Goal: Task Accomplishment & Management: Use online tool/utility

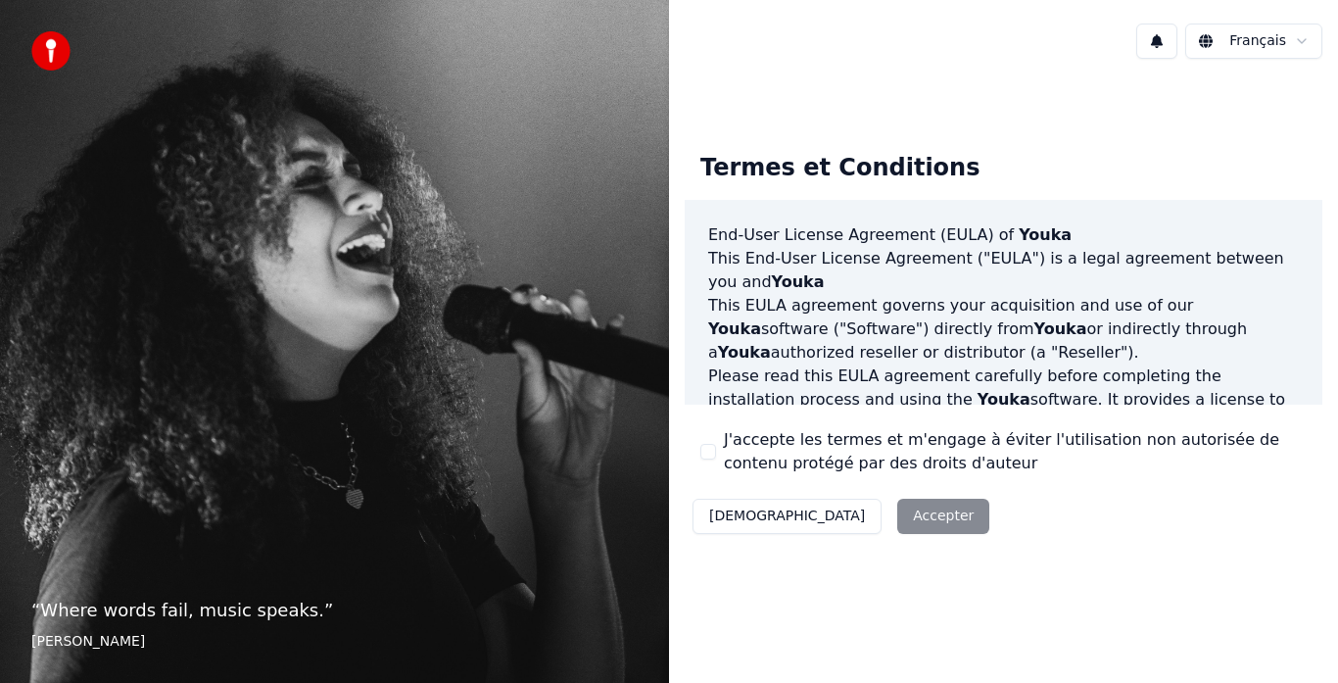
click at [709, 444] on button "J'accepte les termes et m'engage à éviter l'utilisation non autorisée de conten…" at bounding box center [709, 452] width 16 height 16
click at [898, 514] on button "Accepter" at bounding box center [944, 516] width 92 height 35
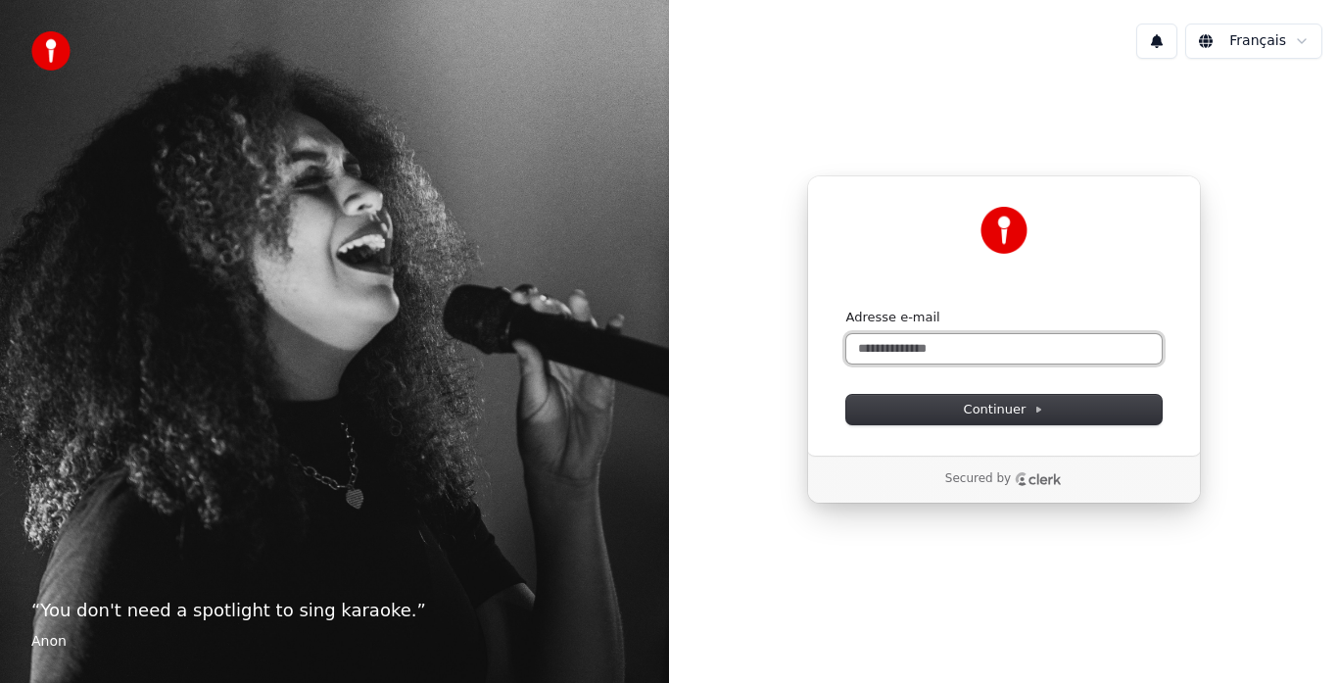
click at [914, 347] on input "Adresse e-mail" at bounding box center [1005, 348] width 316 height 29
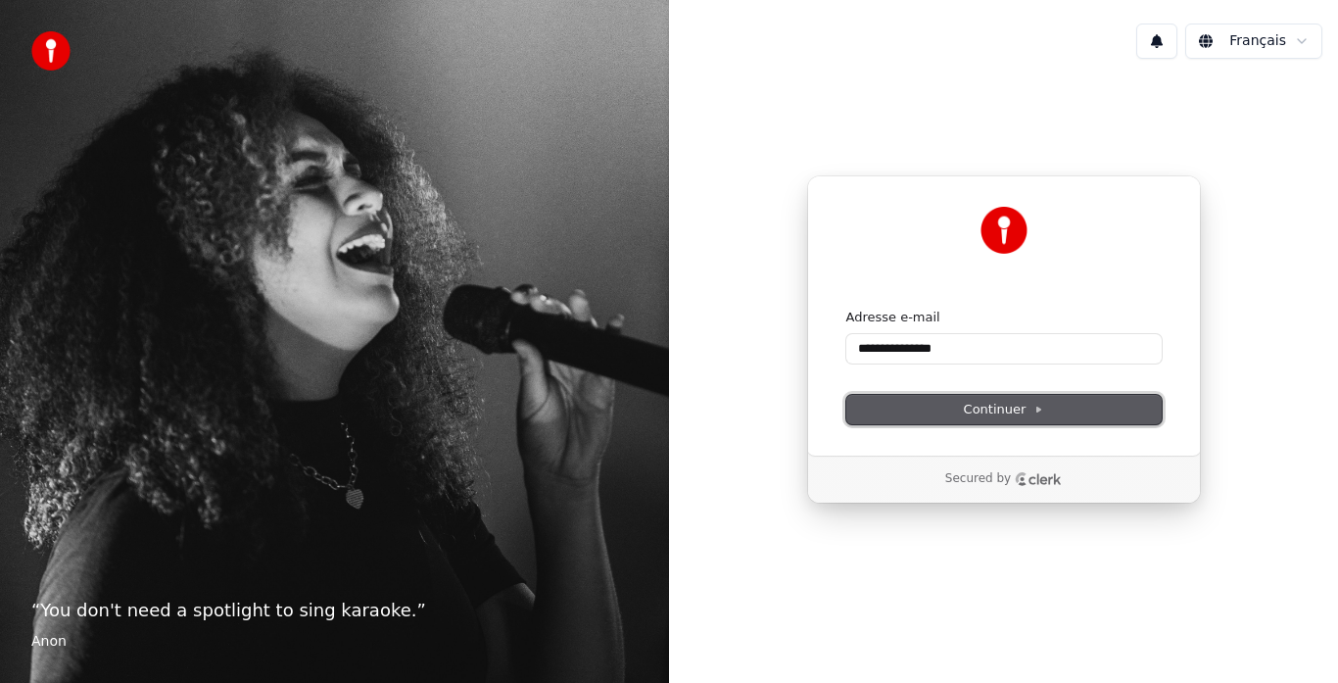
click at [945, 411] on button "Continuer" at bounding box center [1005, 409] width 316 height 29
type input "**********"
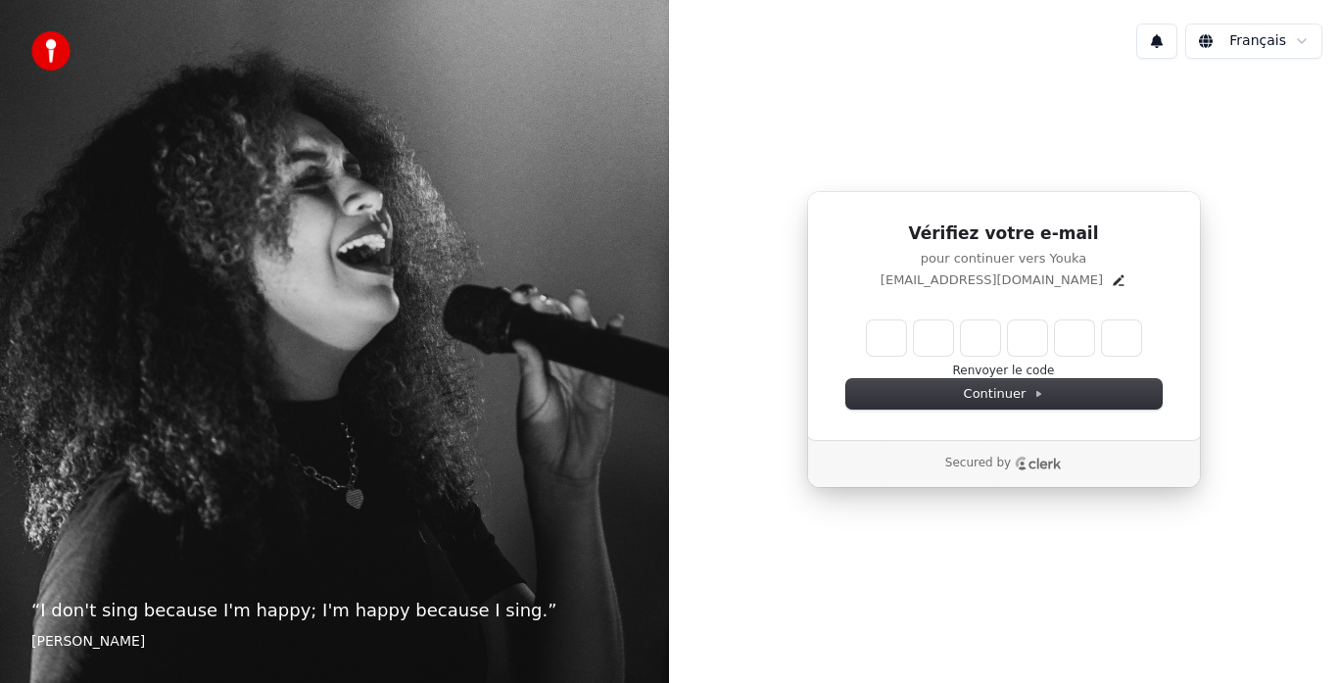
click at [892, 335] on input "Enter verification code" at bounding box center [1004, 337] width 274 height 35
type input "******"
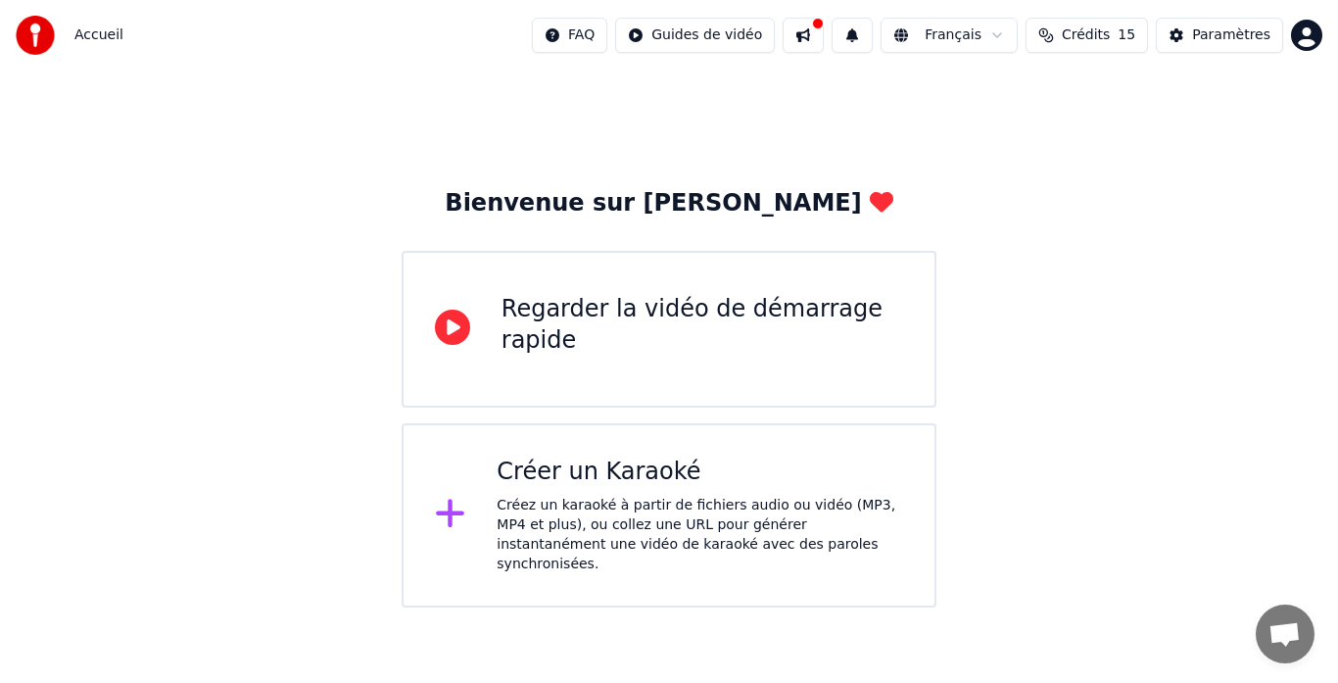
click at [579, 500] on div "Créez un karaoké à partir de fichiers audio ou vidéo (MP3, MP4 et plus), ou col…" at bounding box center [700, 535] width 407 height 78
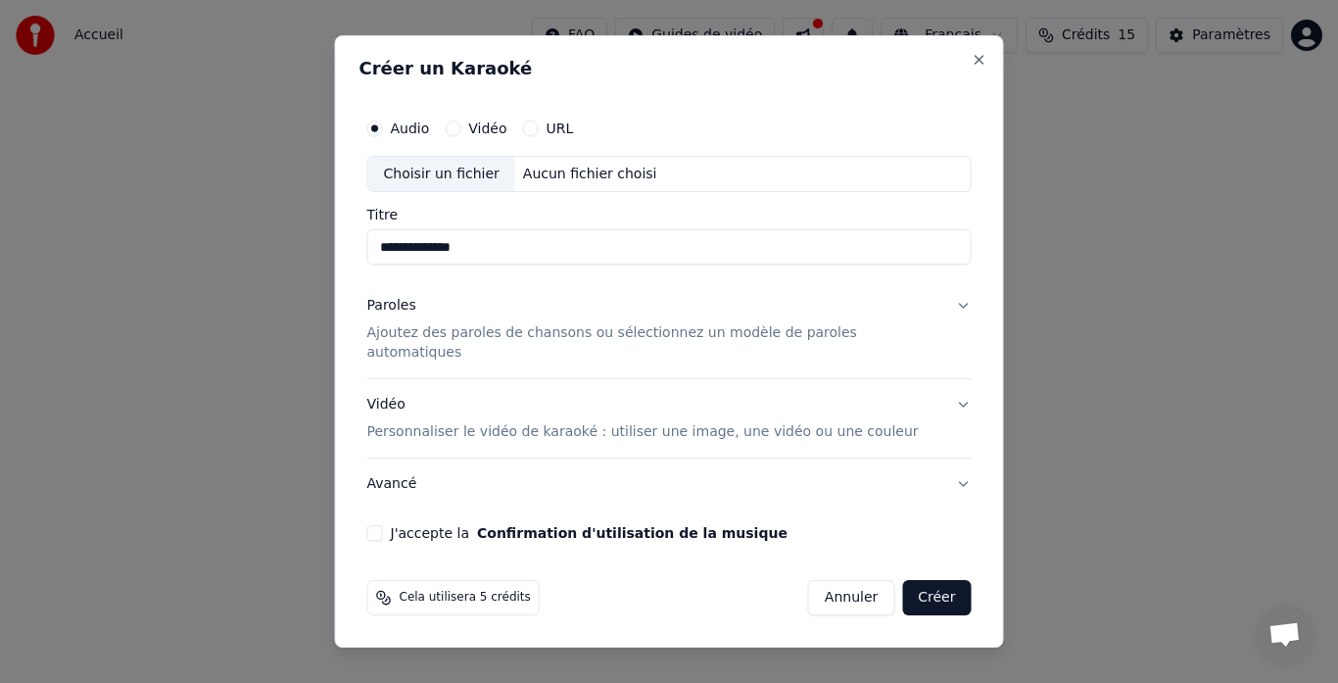
click at [437, 179] on div "Choisir un fichier" at bounding box center [441, 174] width 147 height 35
type input "**********"
click at [456, 337] on p "Ajoutez des paroles de chansons ou sélectionnez un modèle de paroles automatiqu…" at bounding box center [653, 343] width 573 height 39
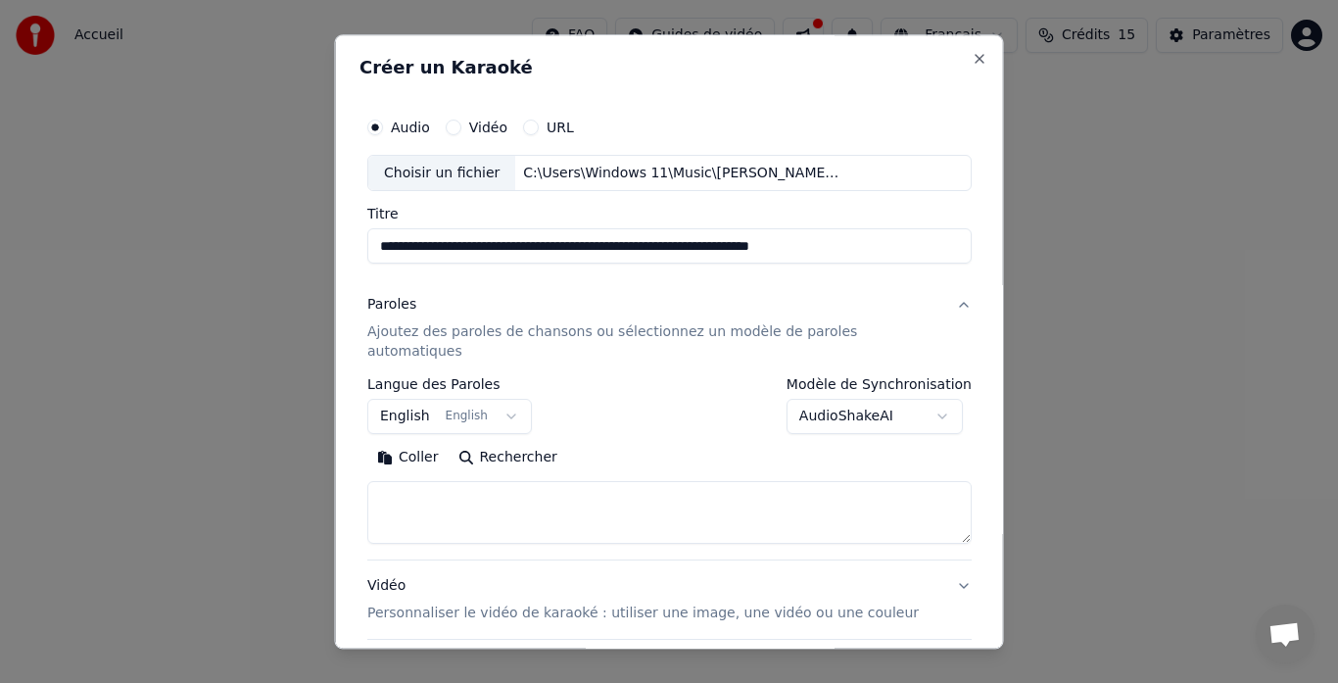
click at [426, 443] on button "Coller" at bounding box center [407, 458] width 81 height 31
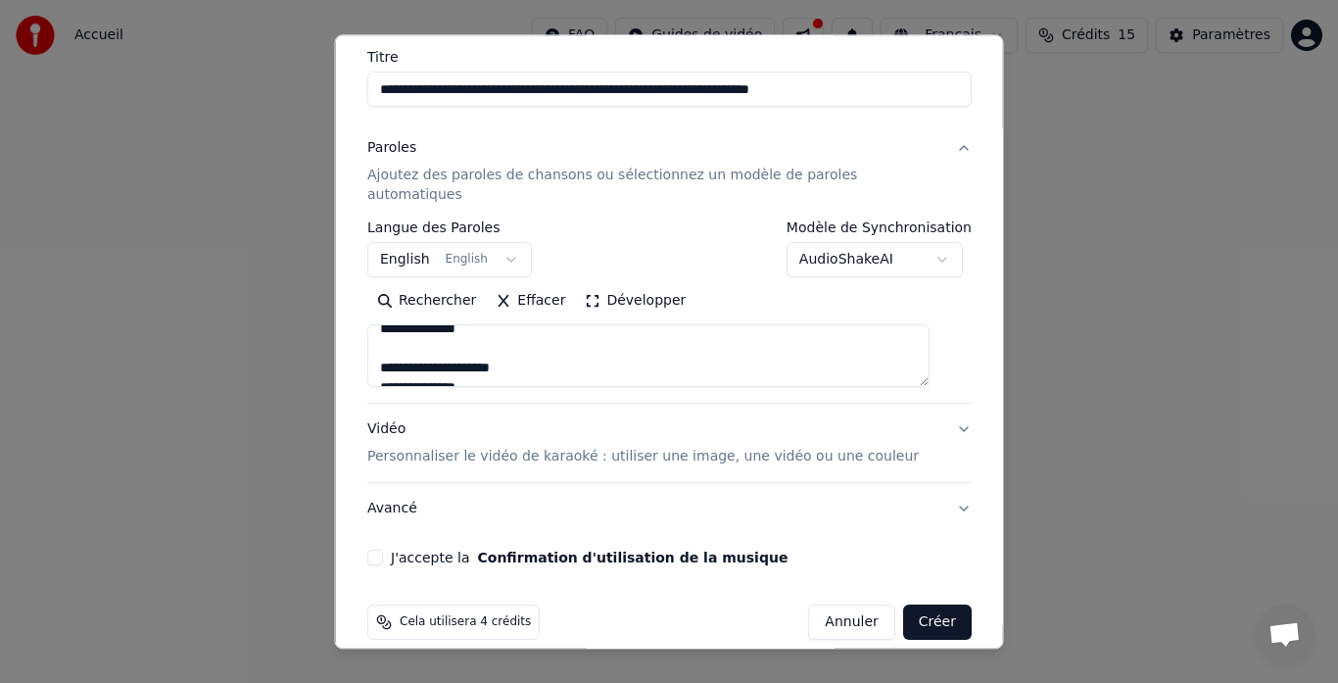
scroll to position [1058, 0]
click at [750, 448] on p "Personnaliser le vidéo de karaoké : utiliser une image, une vidéo ou une couleur" at bounding box center [643, 458] width 552 height 20
type textarea "**********"
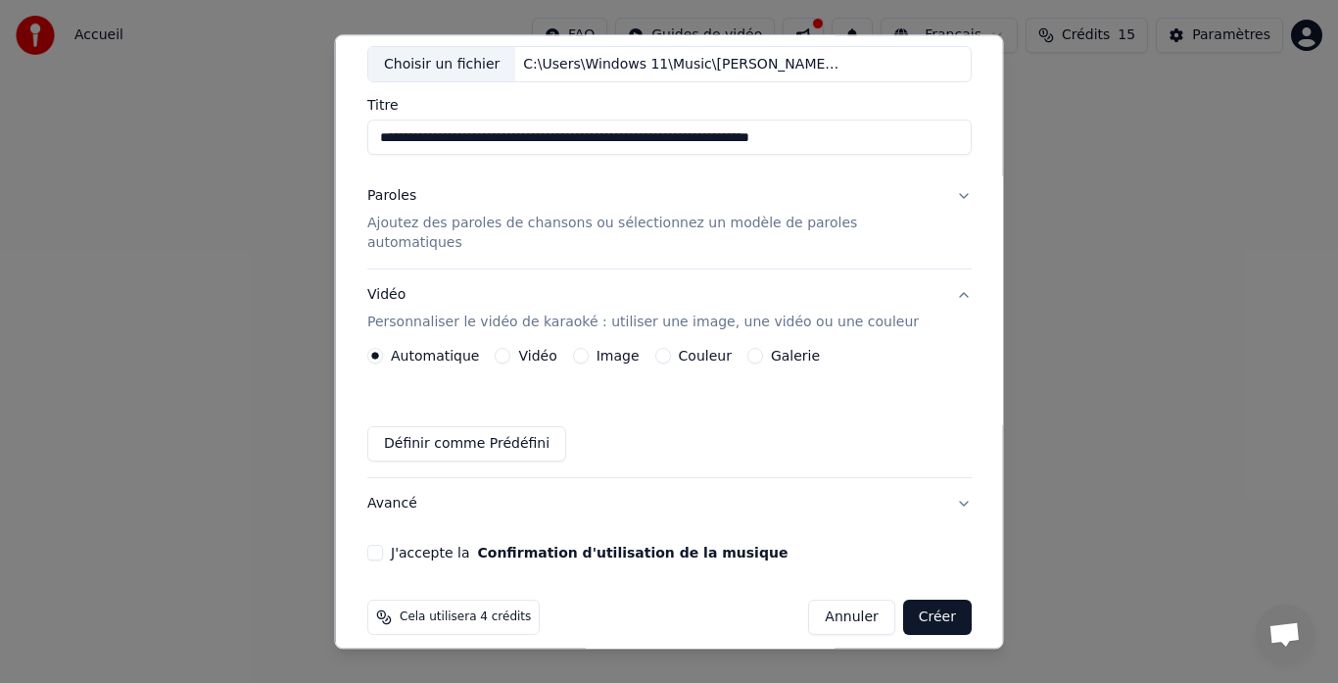
scroll to position [109, 0]
click at [626, 350] on label "Image" at bounding box center [617, 357] width 43 height 14
click at [588, 349] on button "Image" at bounding box center [580, 357] width 16 height 16
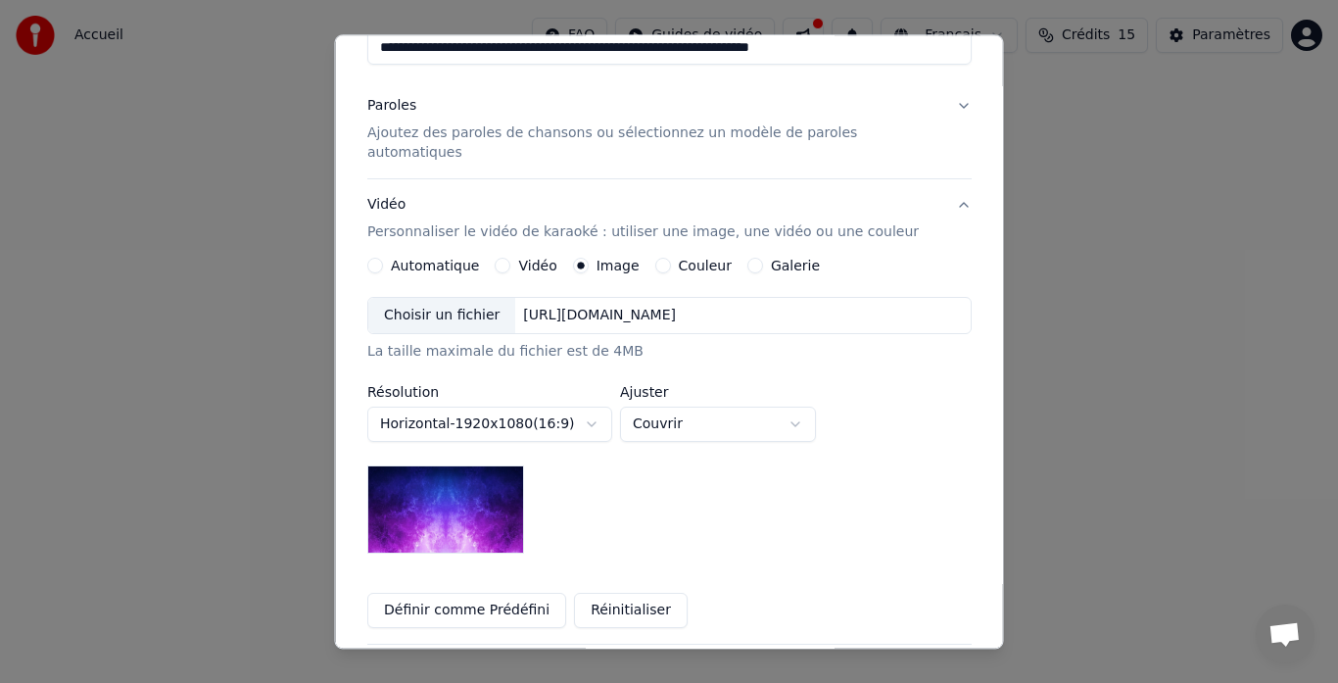
scroll to position [226, 0]
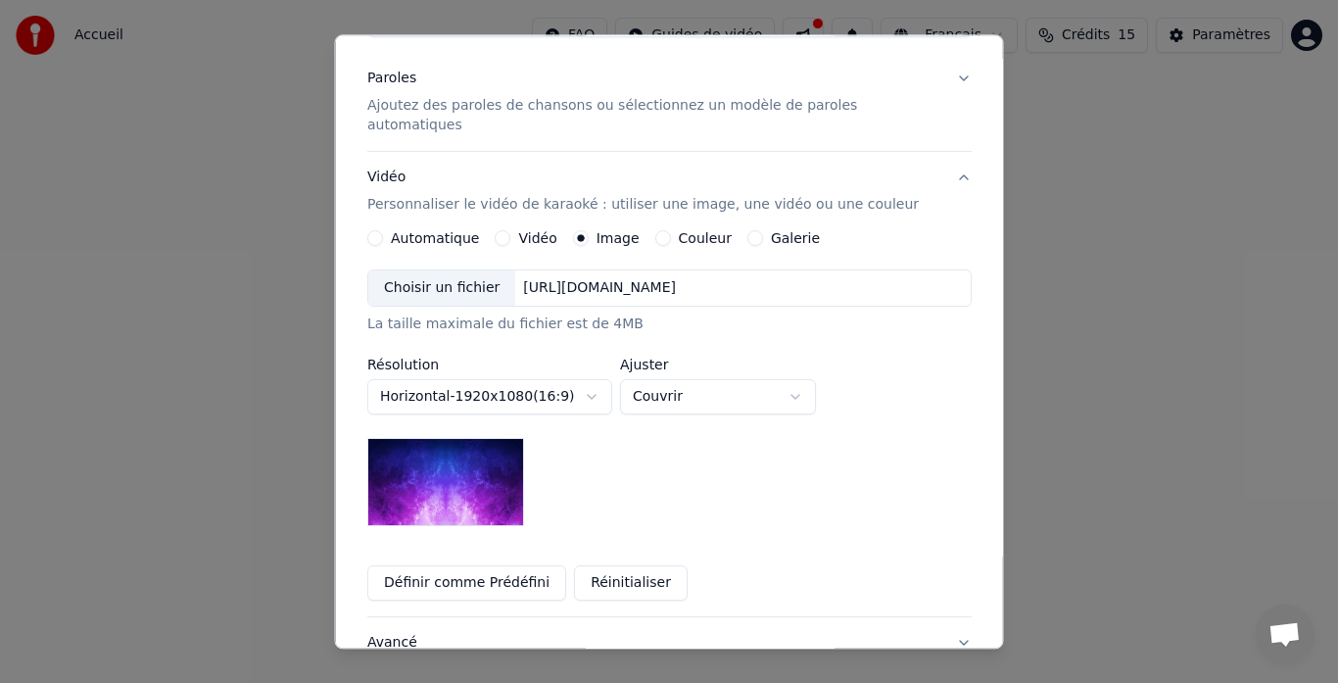
click at [684, 279] on div "[URL][DOMAIN_NAME]" at bounding box center [599, 289] width 169 height 20
click at [911, 270] on div "Choisir un fichier [URL][DOMAIN_NAME]" at bounding box center [669, 288] width 605 height 37
click at [450, 271] on div "Choisir un fichier" at bounding box center [441, 288] width 147 height 35
click at [439, 271] on div "Choisir un fichier" at bounding box center [441, 288] width 147 height 35
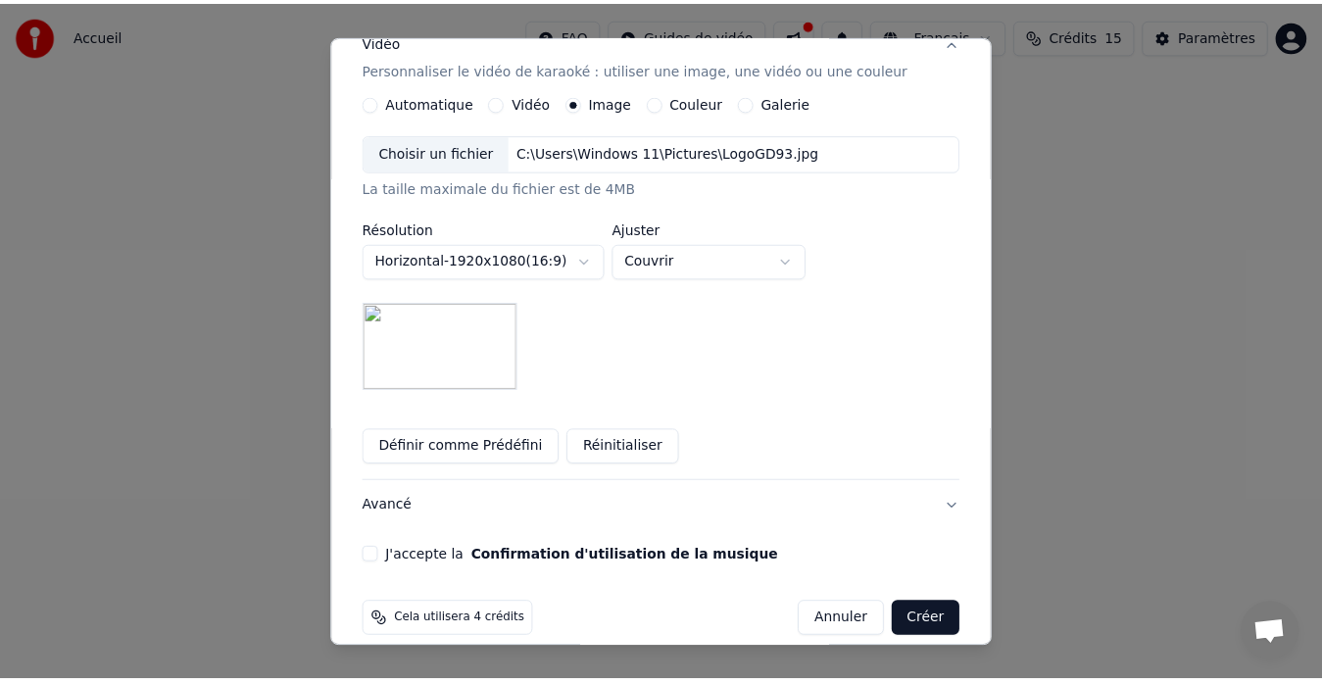
scroll to position [365, 0]
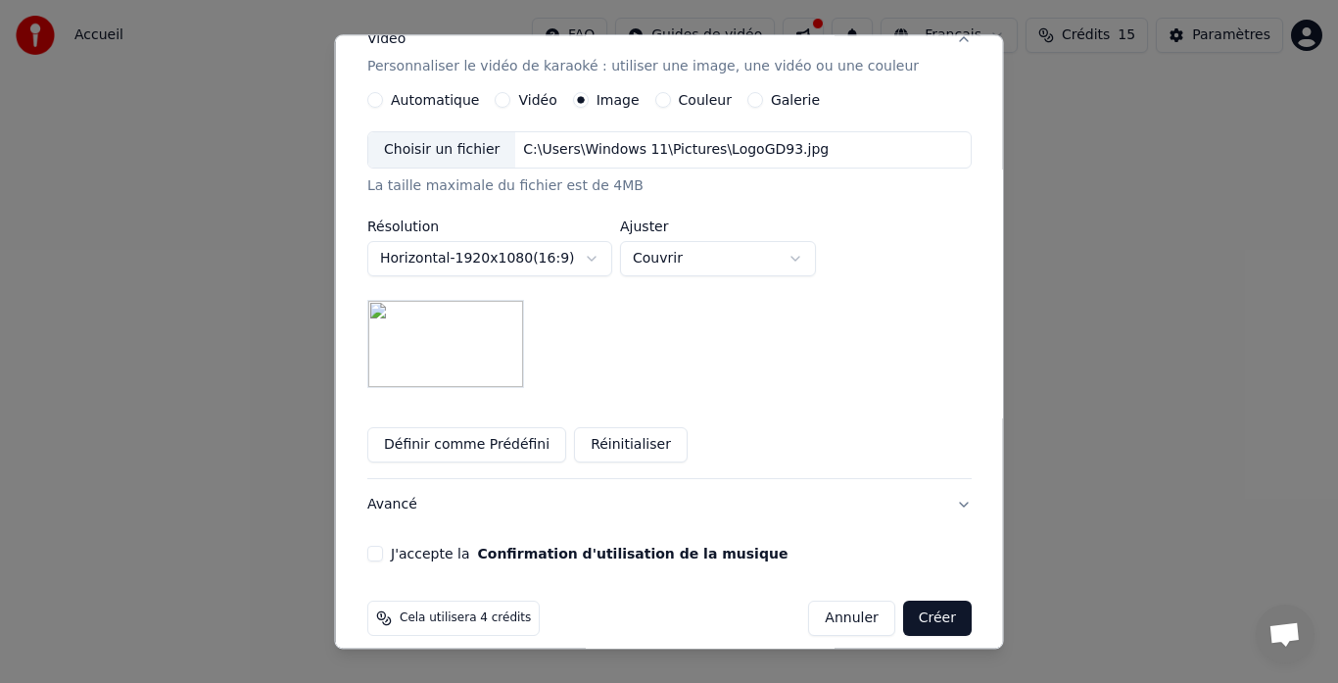
click at [902, 602] on button "Créer" at bounding box center [936, 619] width 69 height 35
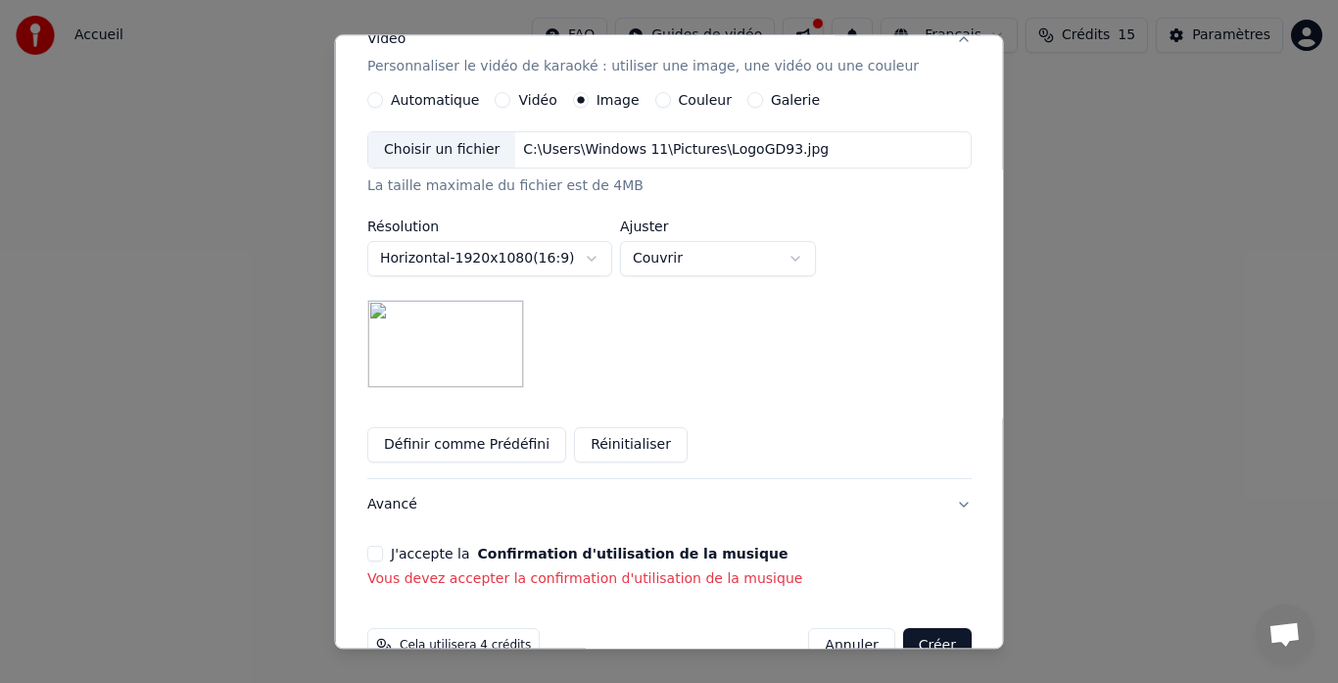
click at [383, 547] on button "J'accepte la Confirmation d'utilisation de la musique" at bounding box center [375, 555] width 16 height 16
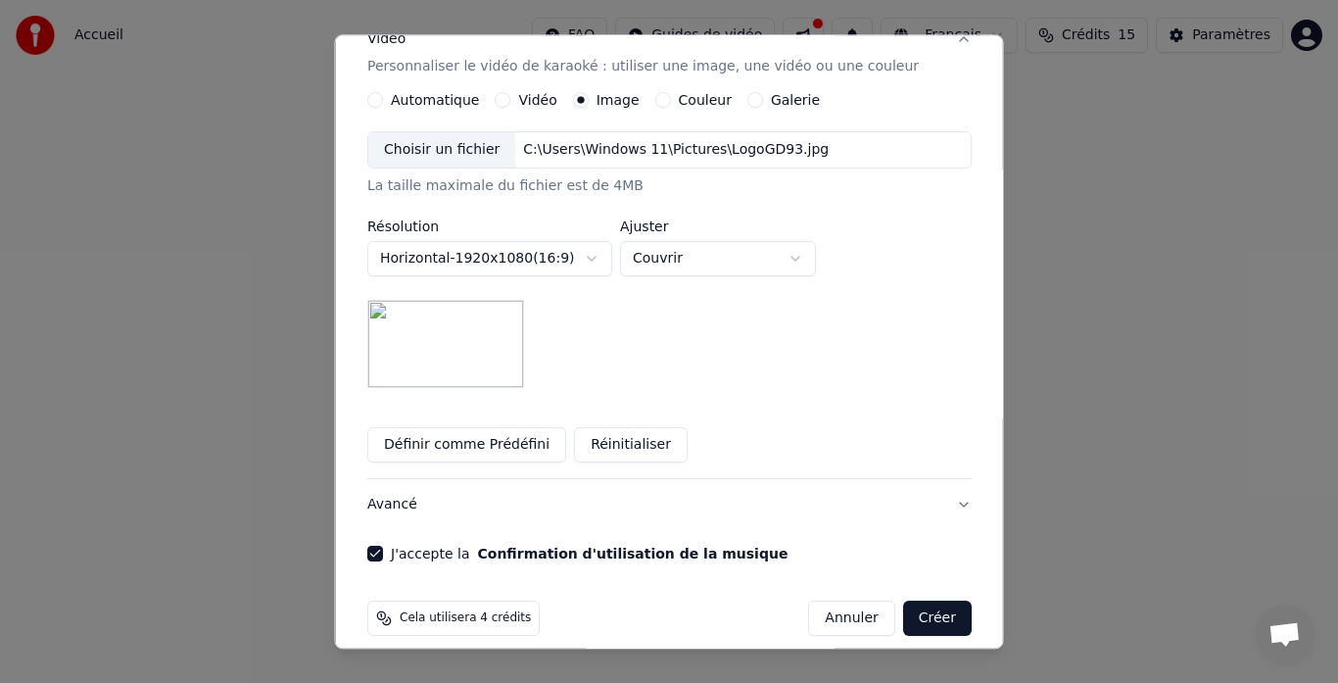
click at [902, 603] on button "Créer" at bounding box center [936, 619] width 69 height 35
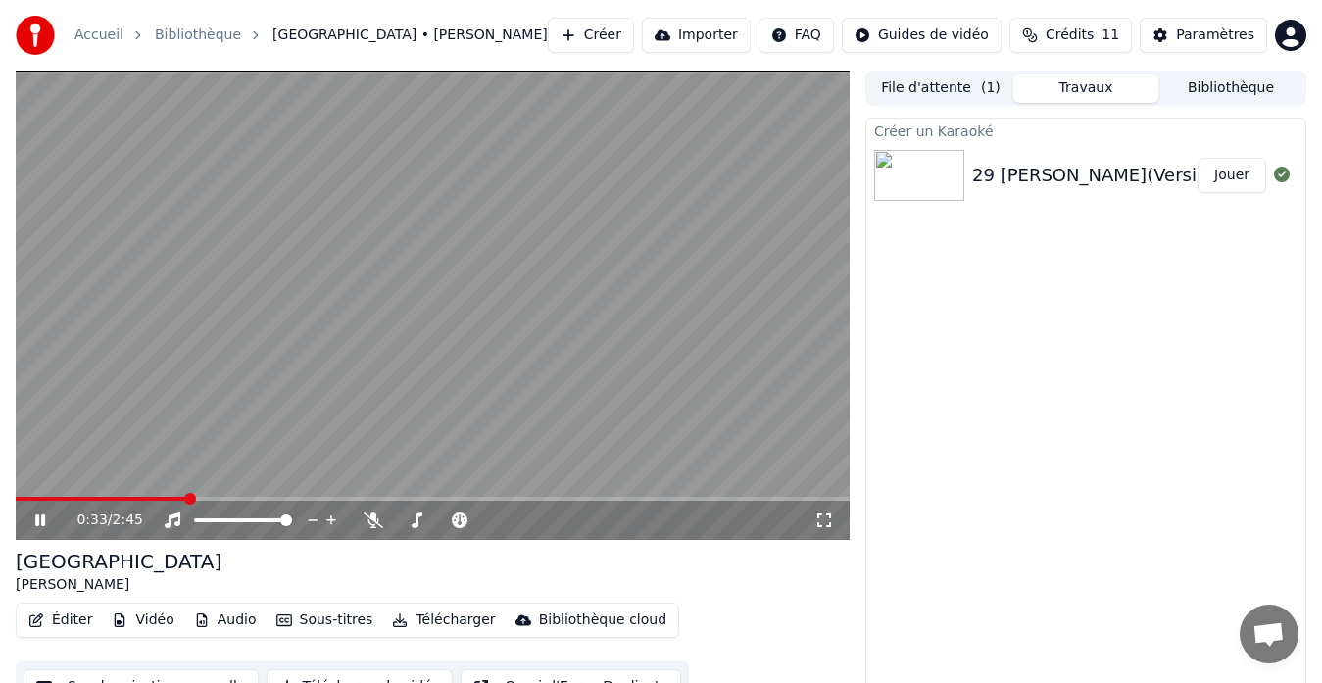
click at [376, 410] on video at bounding box center [433, 305] width 834 height 469
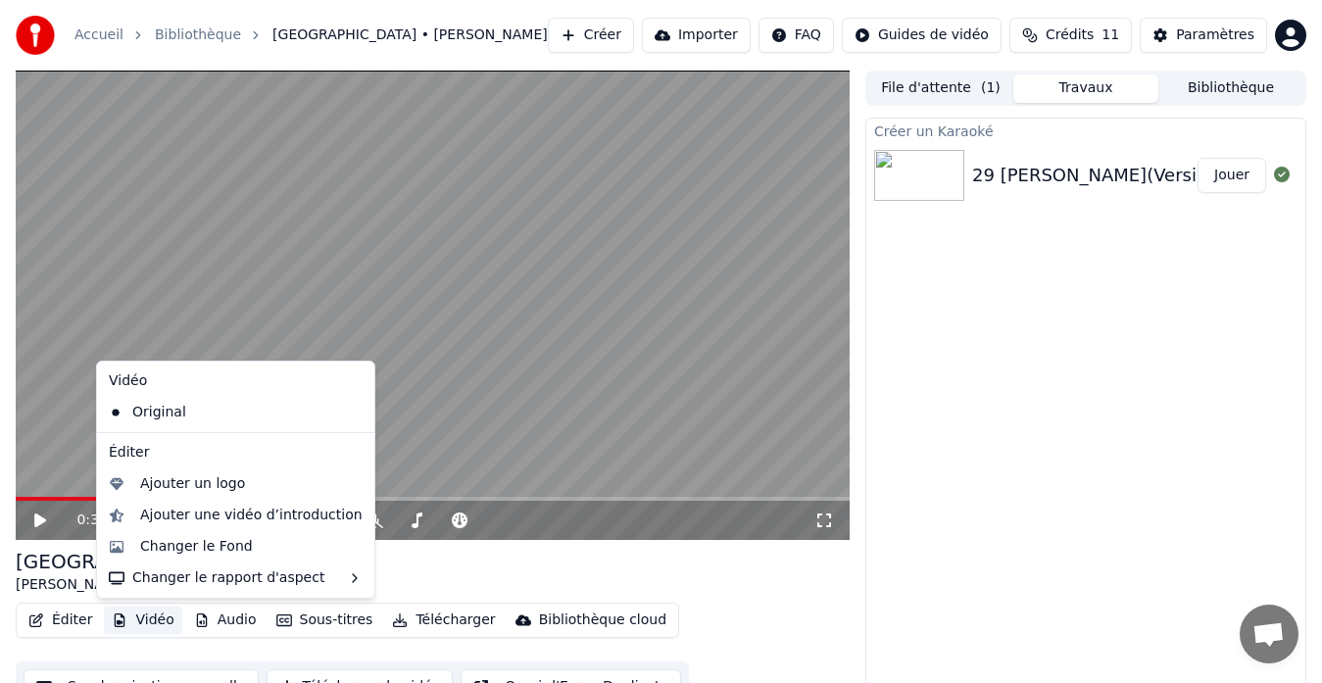
click at [131, 616] on button "Vidéo" at bounding box center [142, 620] width 77 height 27
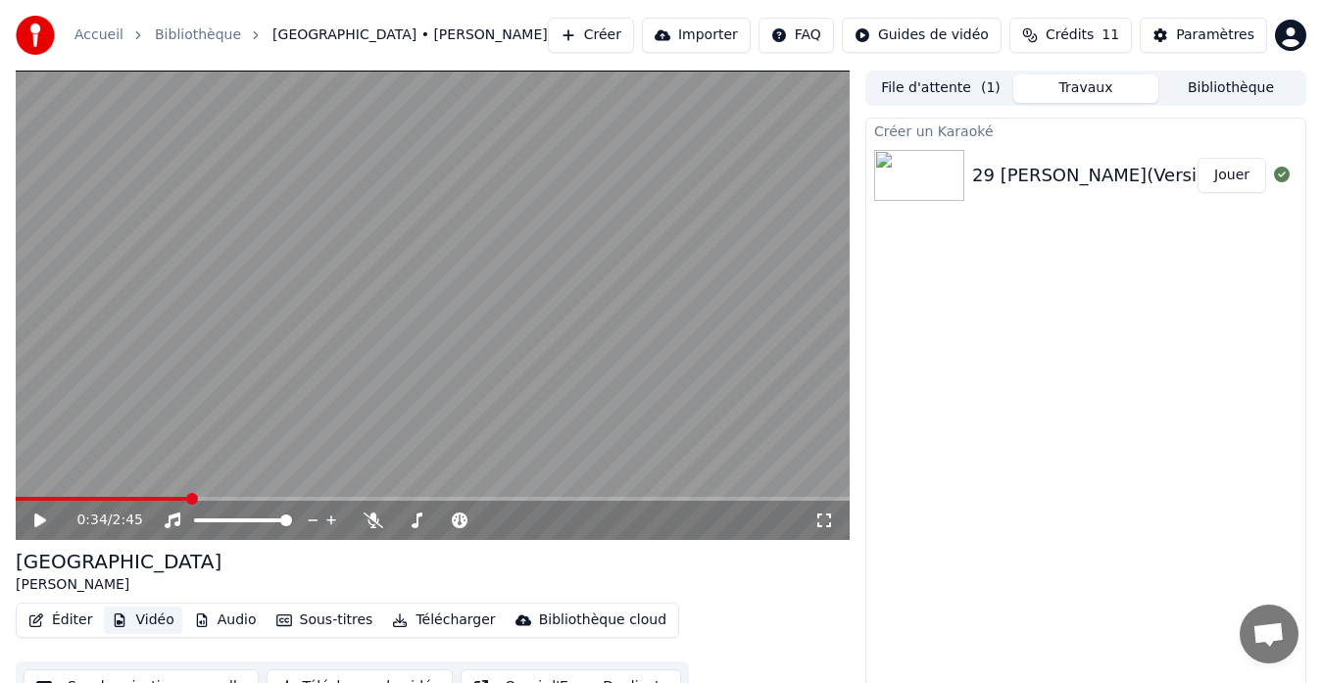
click at [131, 616] on button "Vidéo" at bounding box center [142, 620] width 77 height 27
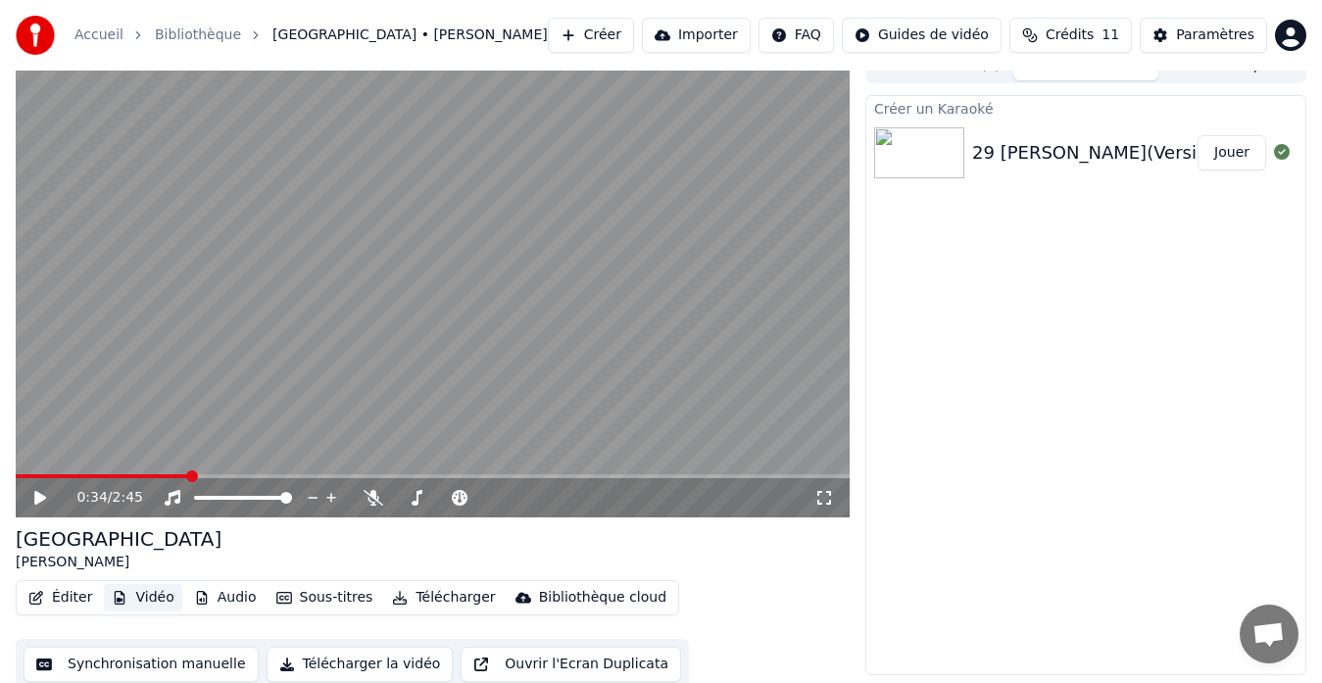
scroll to position [29, 0]
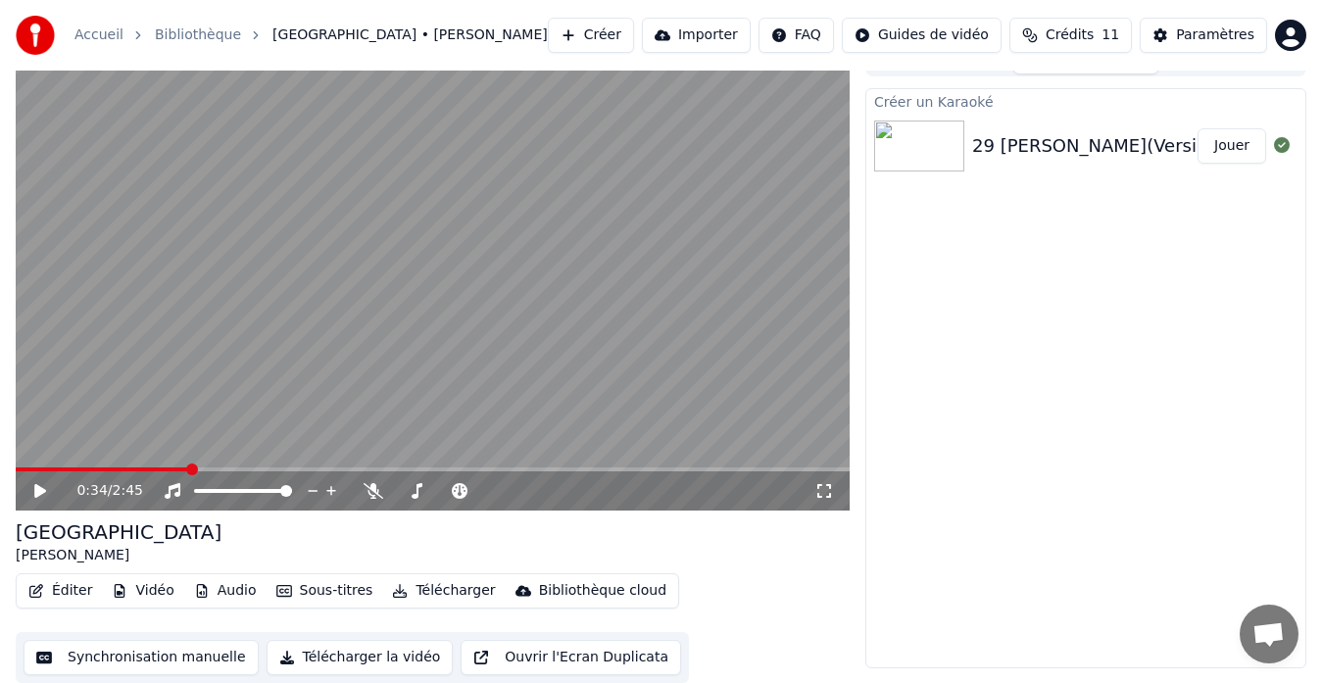
click at [125, 662] on button "Synchronisation manuelle" at bounding box center [141, 657] width 235 height 35
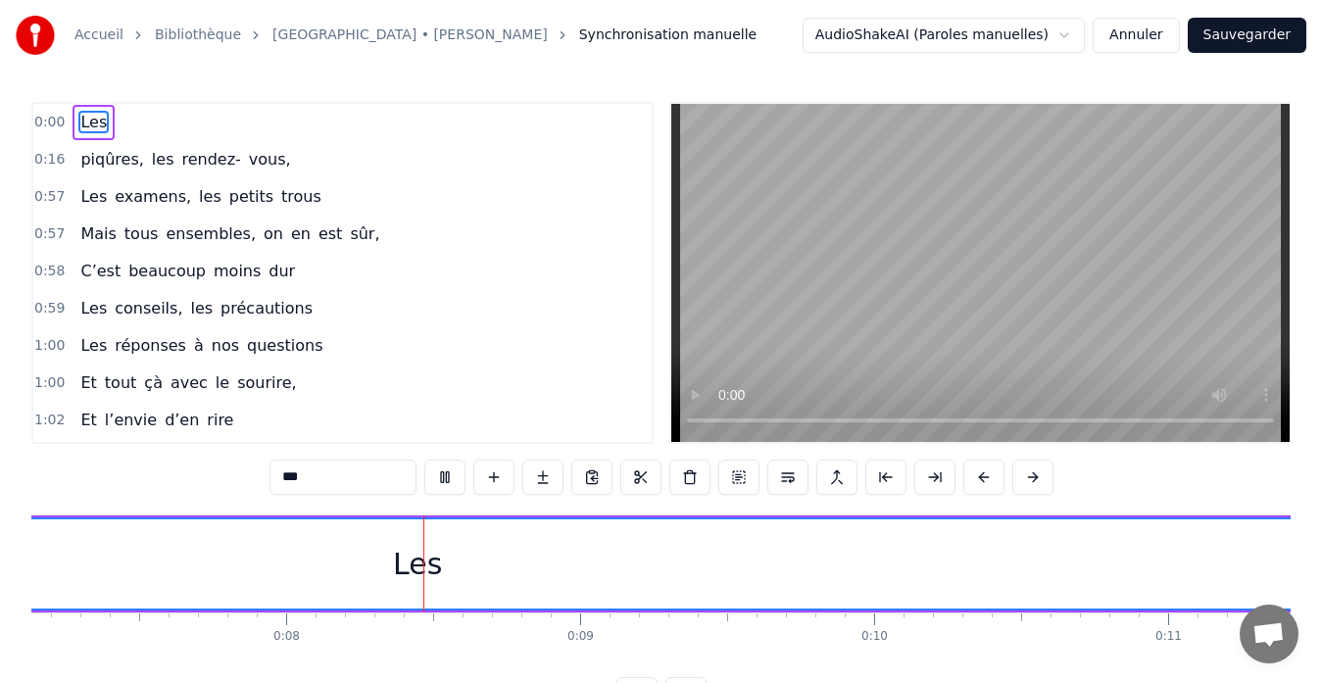
scroll to position [0, 2222]
click at [43, 160] on span "0:16" at bounding box center [49, 160] width 30 height 20
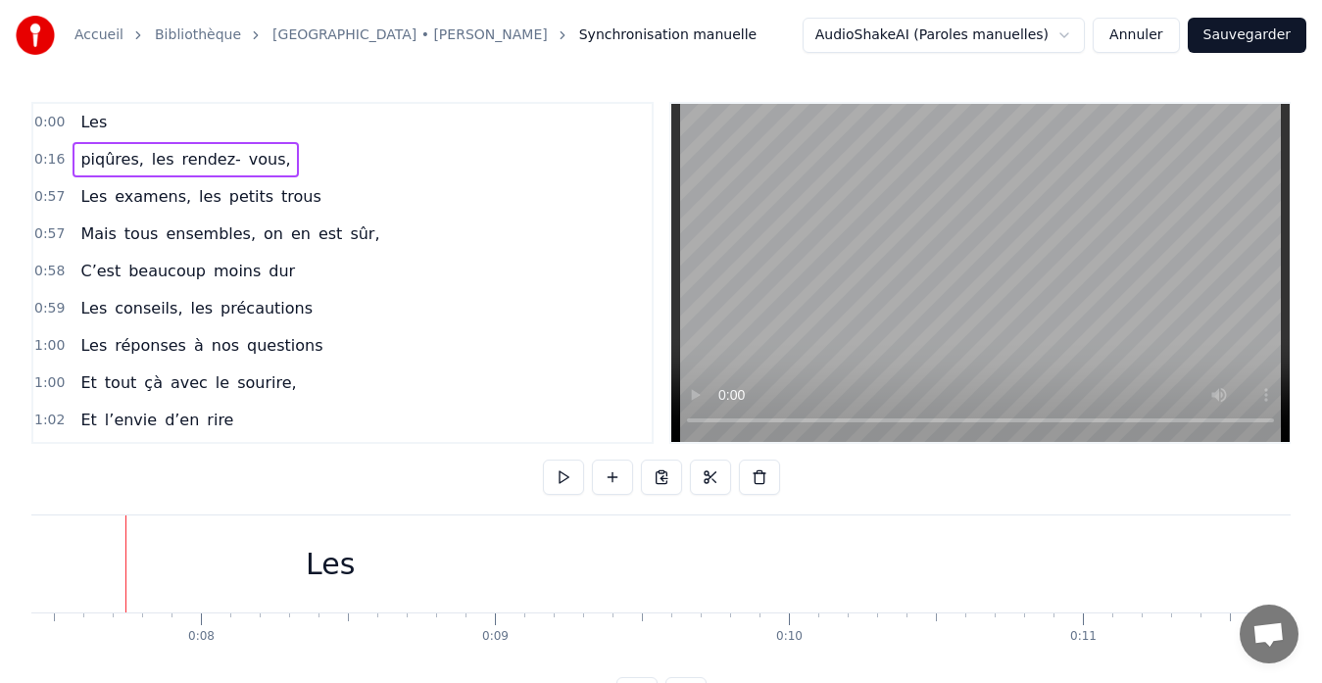
scroll to position [0, 2178]
click at [312, 569] on div "Les" at bounding box center [334, 563] width 4960 height 97
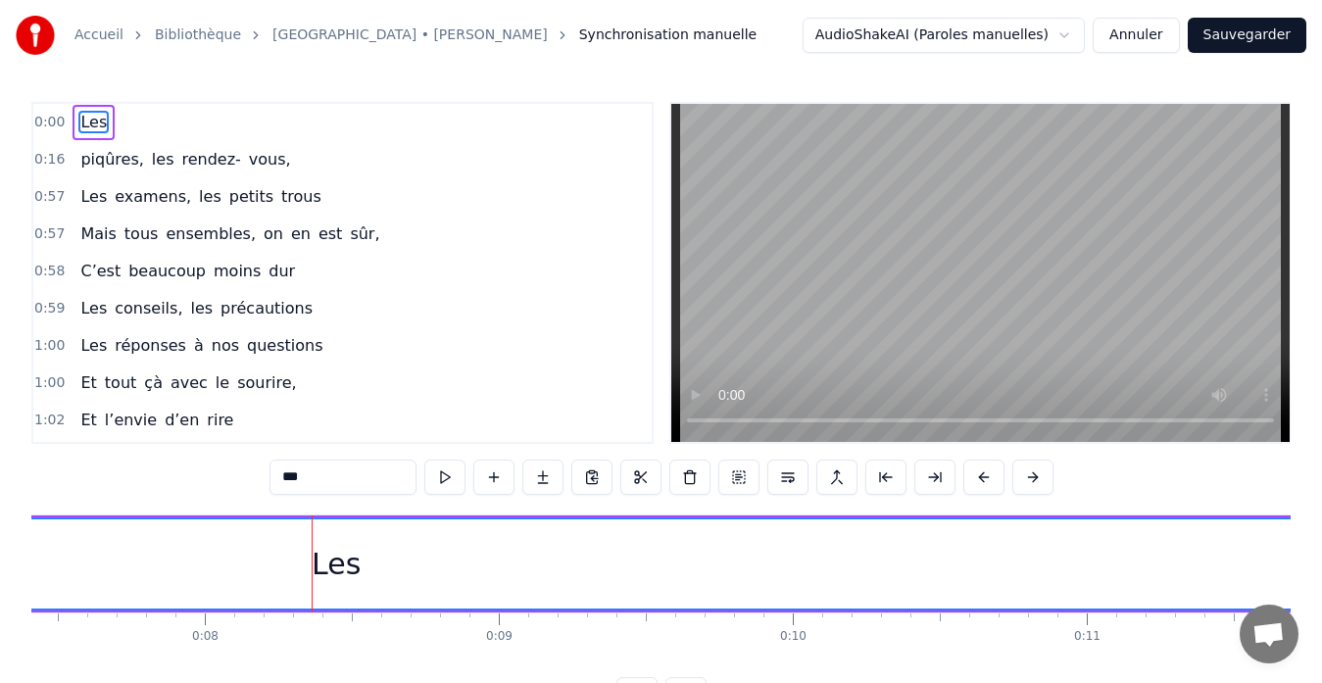
click at [273, 606] on div "Les" at bounding box center [336, 563] width 4958 height 89
click at [313, 577] on div "Les" at bounding box center [336, 563] width 4958 height 89
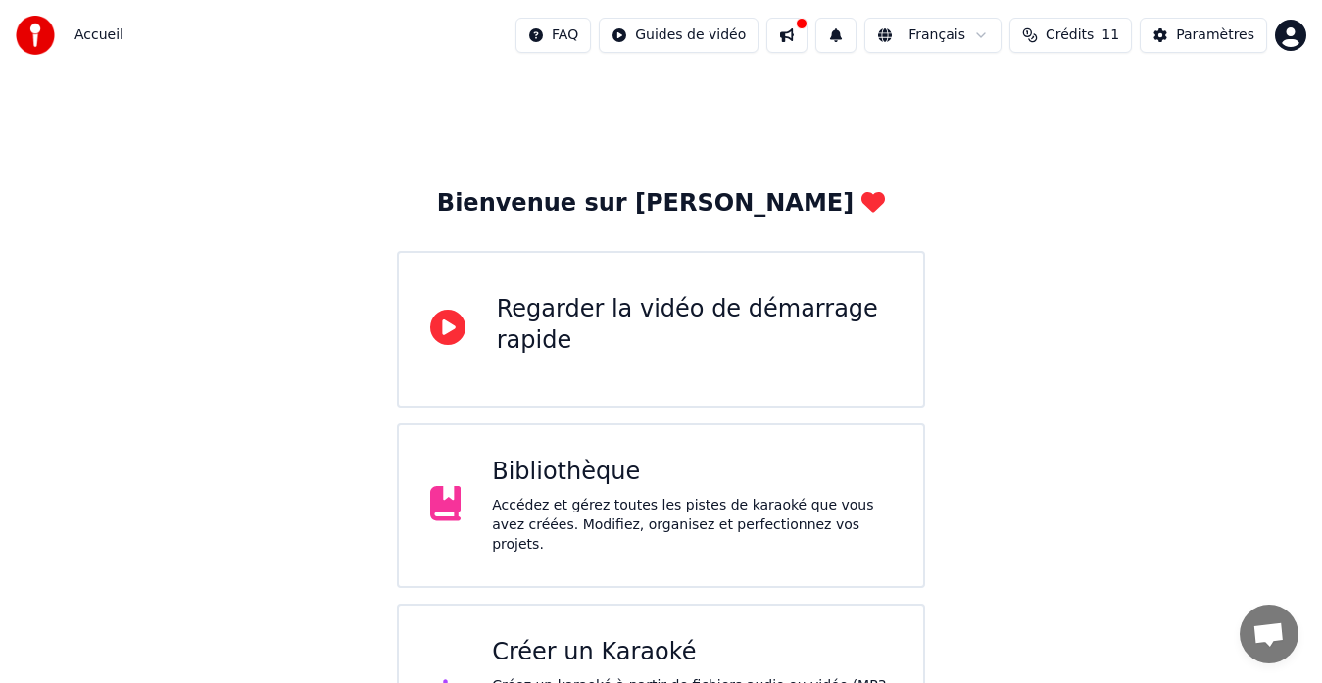
click at [830, 352] on div "Regarder la vidéo de démarrage rapide" at bounding box center [695, 325] width 396 height 63
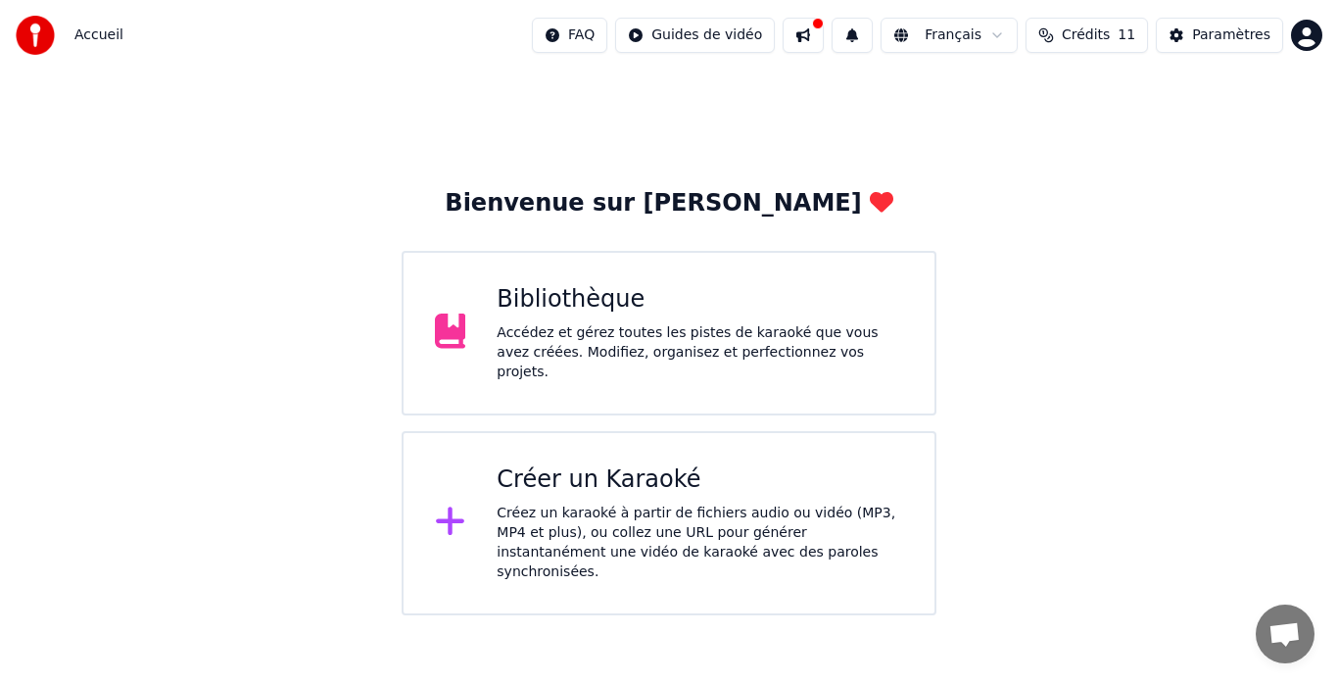
click at [627, 487] on div "Créer un Karaoké" at bounding box center [700, 479] width 407 height 31
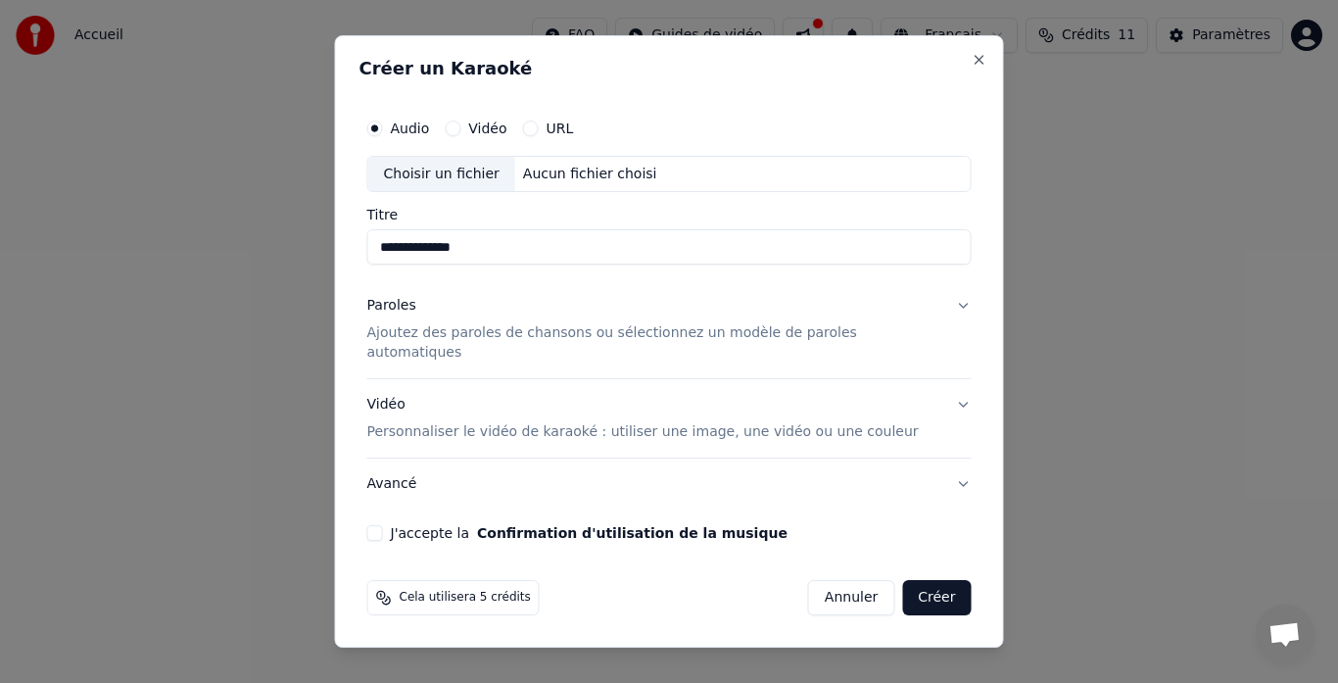
click at [462, 190] on div "Choisir un fichier" at bounding box center [441, 174] width 147 height 35
click at [517, 261] on input "**********" at bounding box center [669, 247] width 605 height 35
click at [900, 246] on input "**********" at bounding box center [669, 247] width 605 height 35
type input "*"
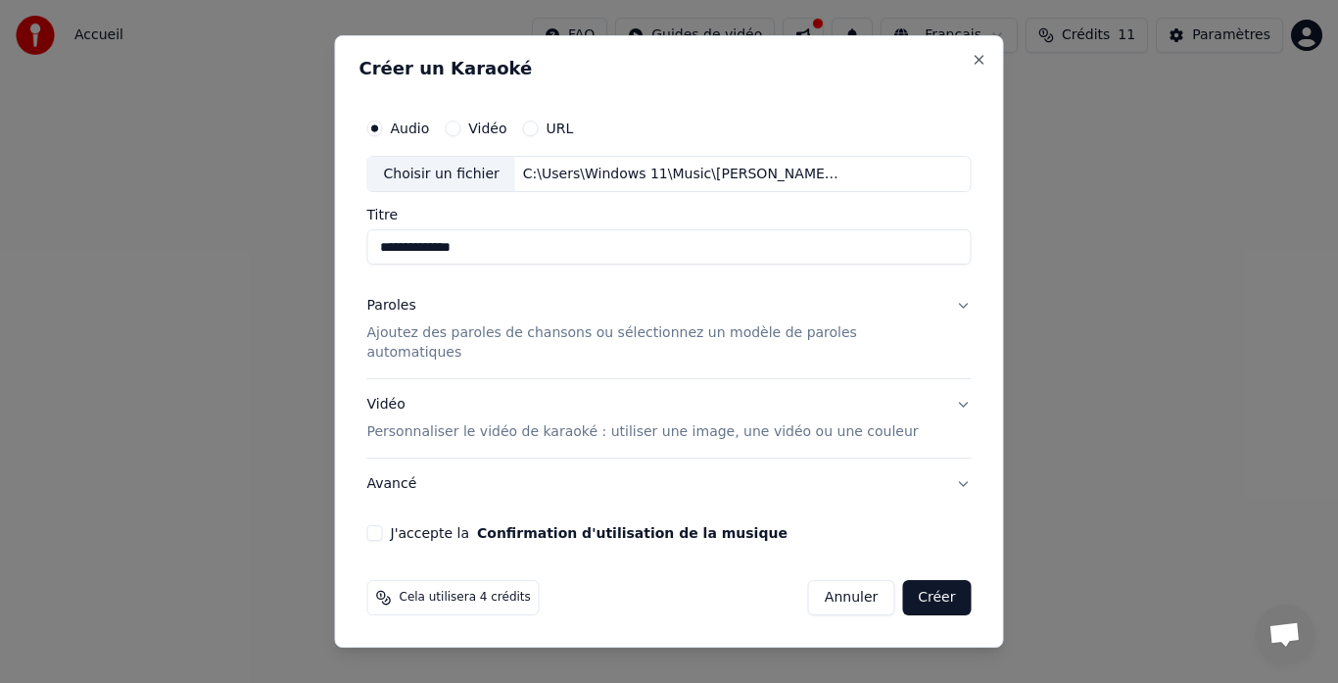
type input "**********"
click at [783, 360] on button "Paroles Ajoutez des paroles de chansons ou sélectionnez un modèle de paroles au…" at bounding box center [669, 330] width 605 height 98
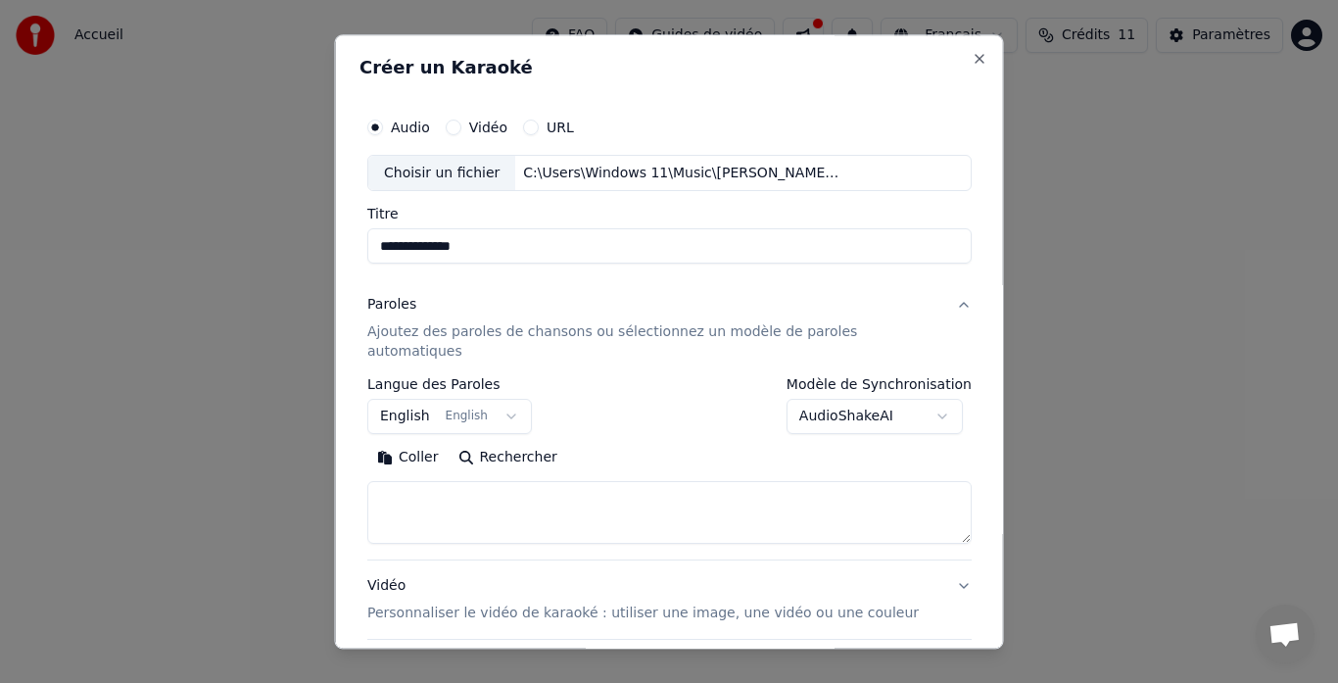
click at [428, 443] on button "Coller" at bounding box center [407, 458] width 81 height 31
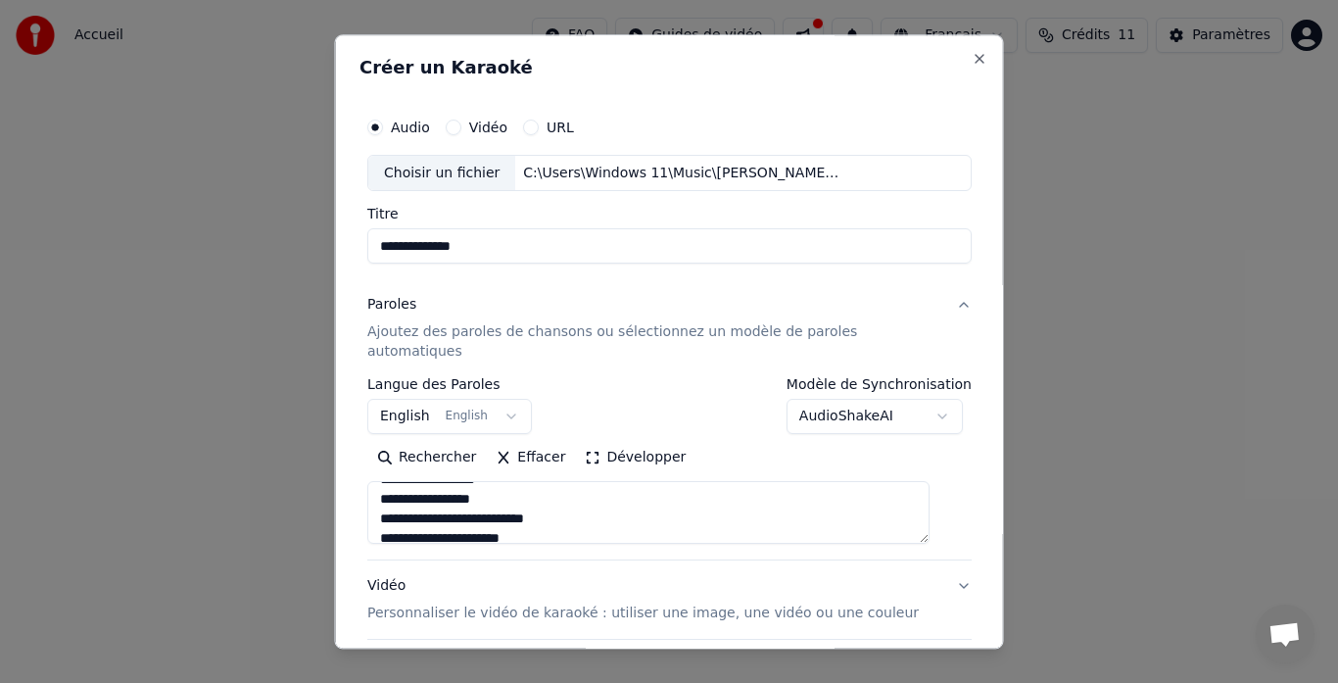
scroll to position [196, 0]
click at [442, 499] on textarea at bounding box center [648, 513] width 562 height 63
click at [443, 499] on textarea at bounding box center [648, 513] width 562 height 63
click at [488, 482] on textarea at bounding box center [648, 513] width 562 height 63
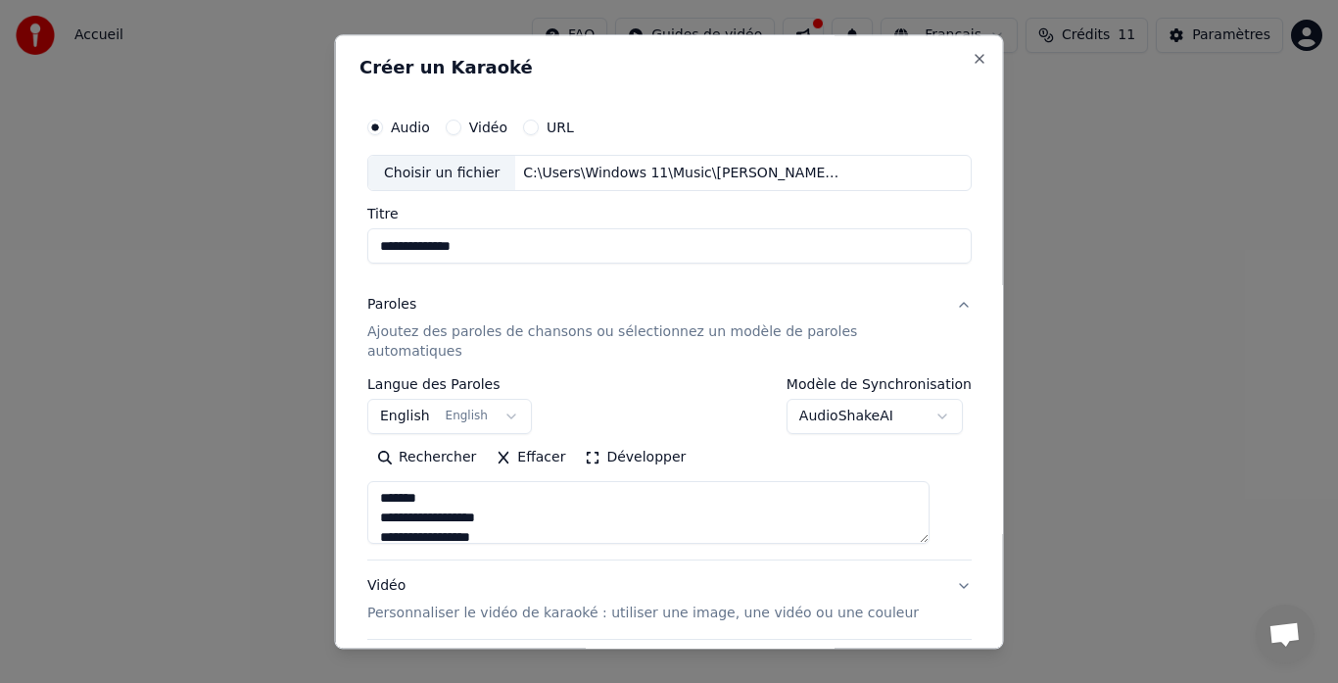
scroll to position [889, 0]
click at [475, 482] on textarea at bounding box center [648, 513] width 562 height 63
click at [463, 490] on textarea at bounding box center [648, 513] width 562 height 63
type textarea "**********"
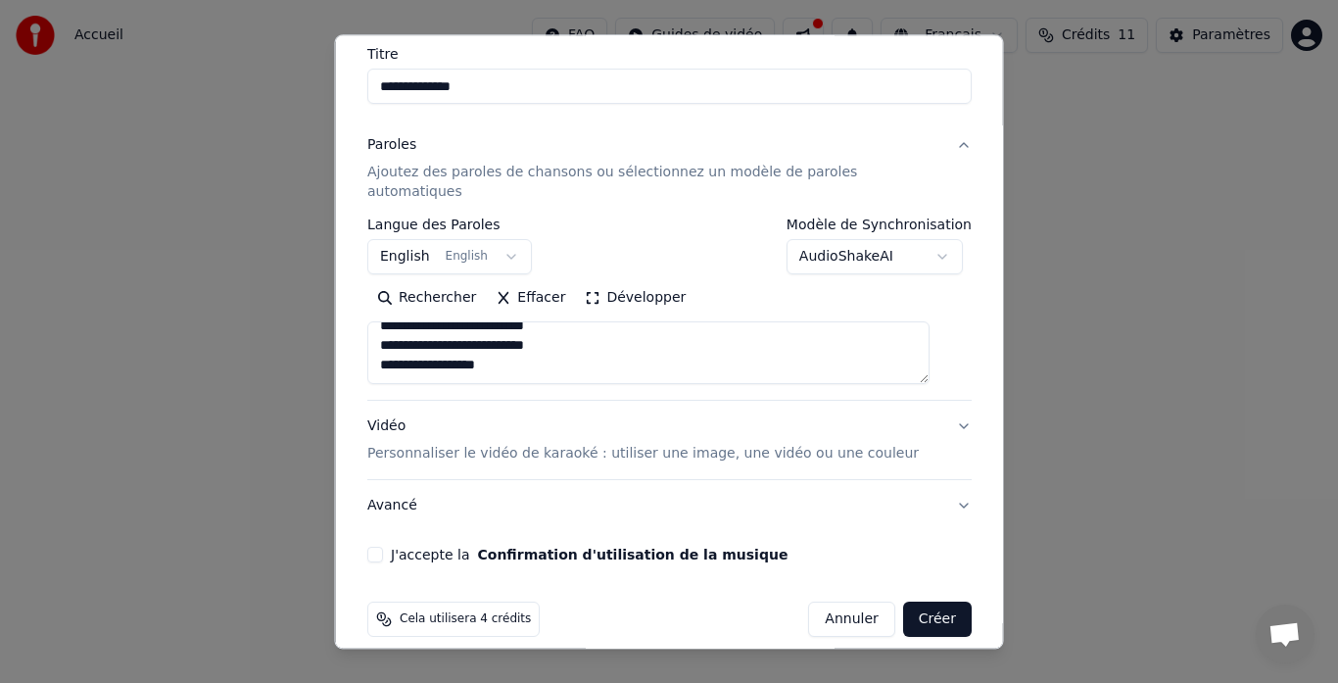
scroll to position [161, 0]
click at [785, 444] on p "Personnaliser le vidéo de karaoké : utiliser une image, une vidéo ou une couleur" at bounding box center [643, 454] width 552 height 20
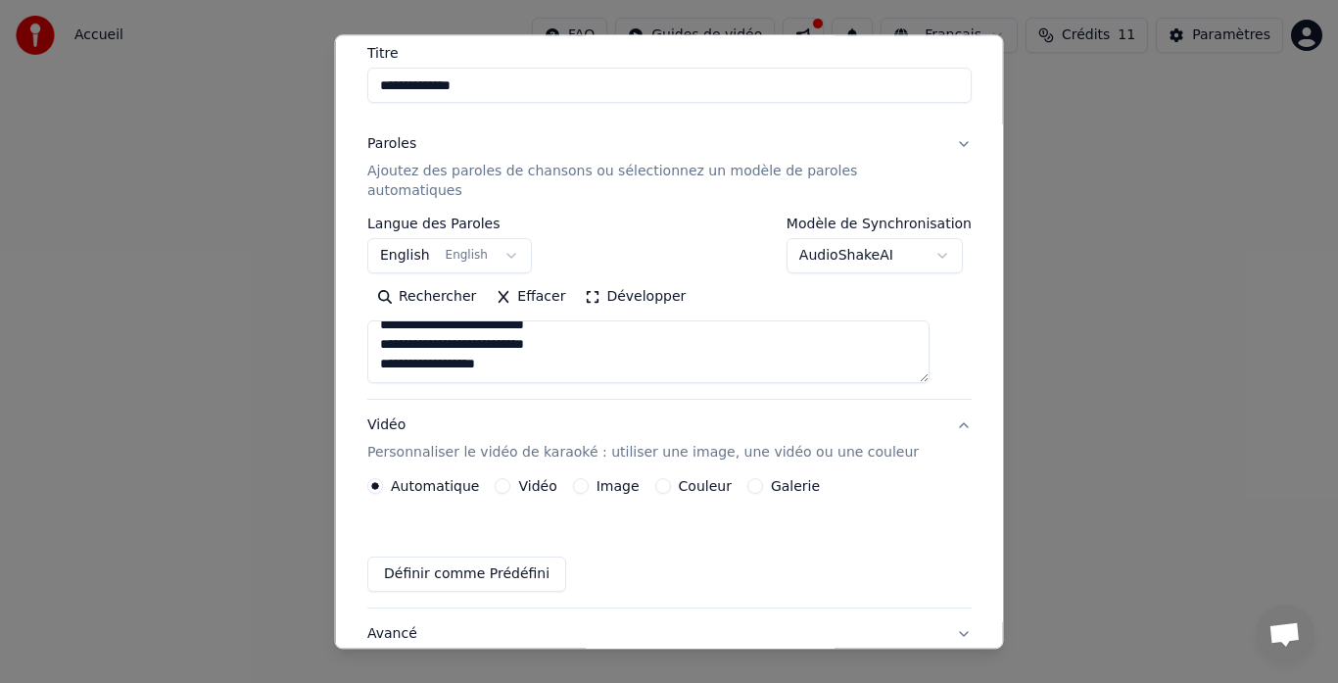
scroll to position [109, 0]
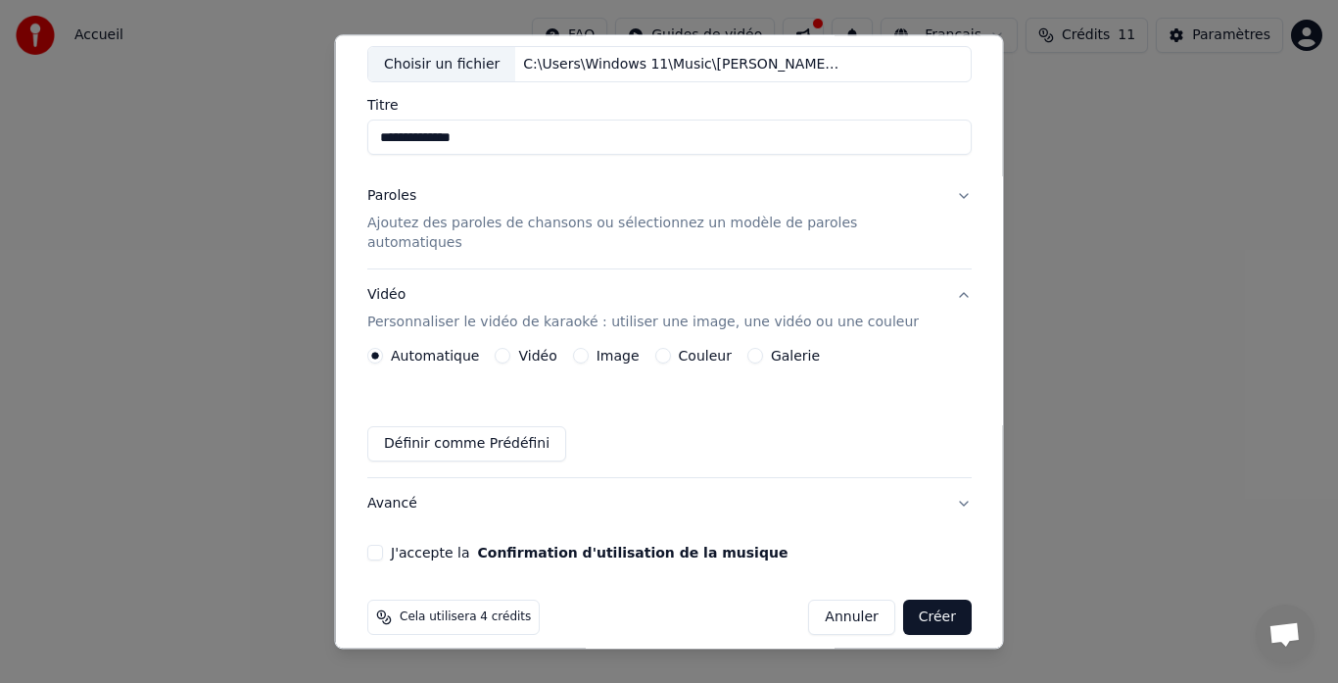
click at [592, 349] on div "Image" at bounding box center [605, 357] width 67 height 16
click at [586, 349] on button "Image" at bounding box center [580, 357] width 16 height 16
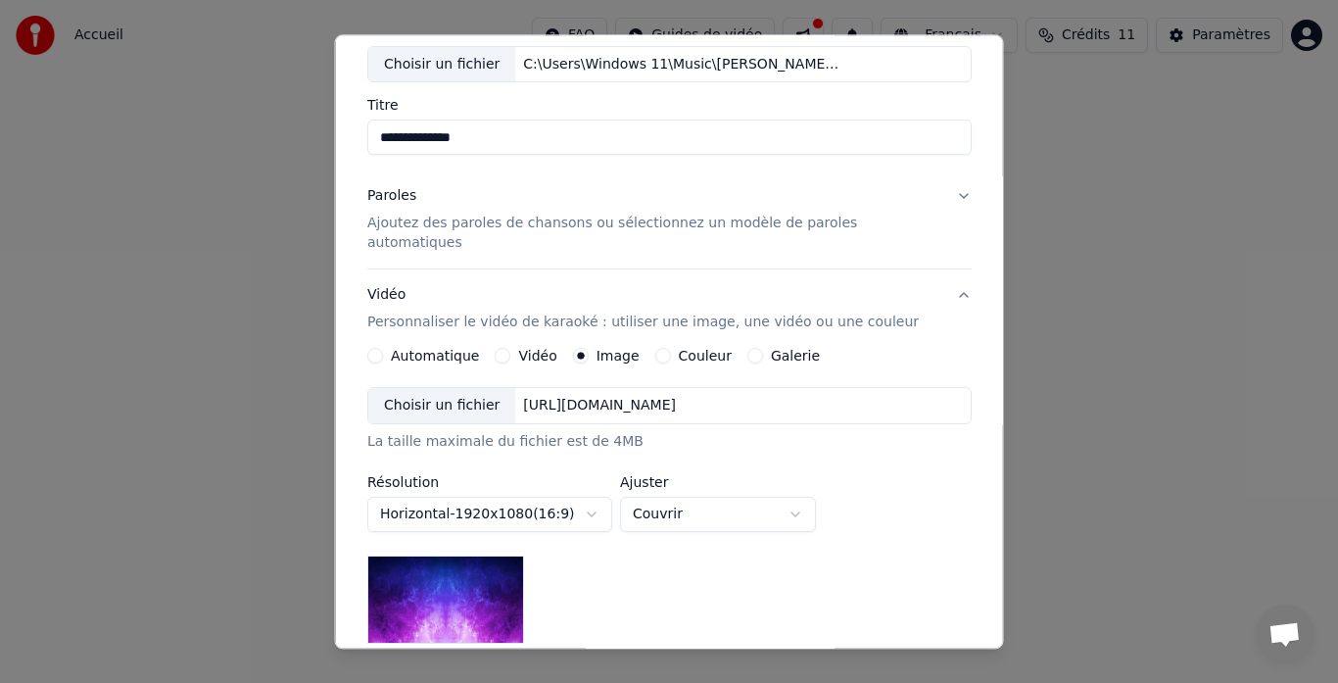
click at [849, 388] on div "Choisir un fichier [URL][DOMAIN_NAME]" at bounding box center [669, 406] width 605 height 37
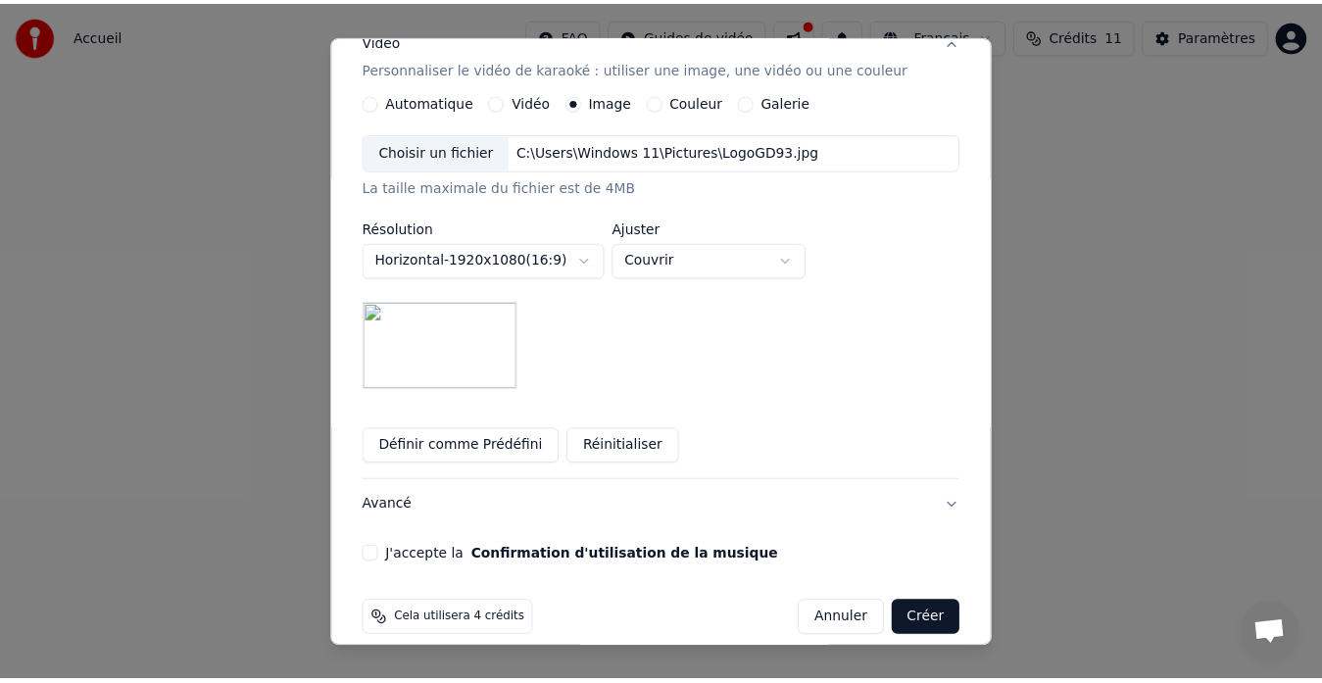
scroll to position [365, 0]
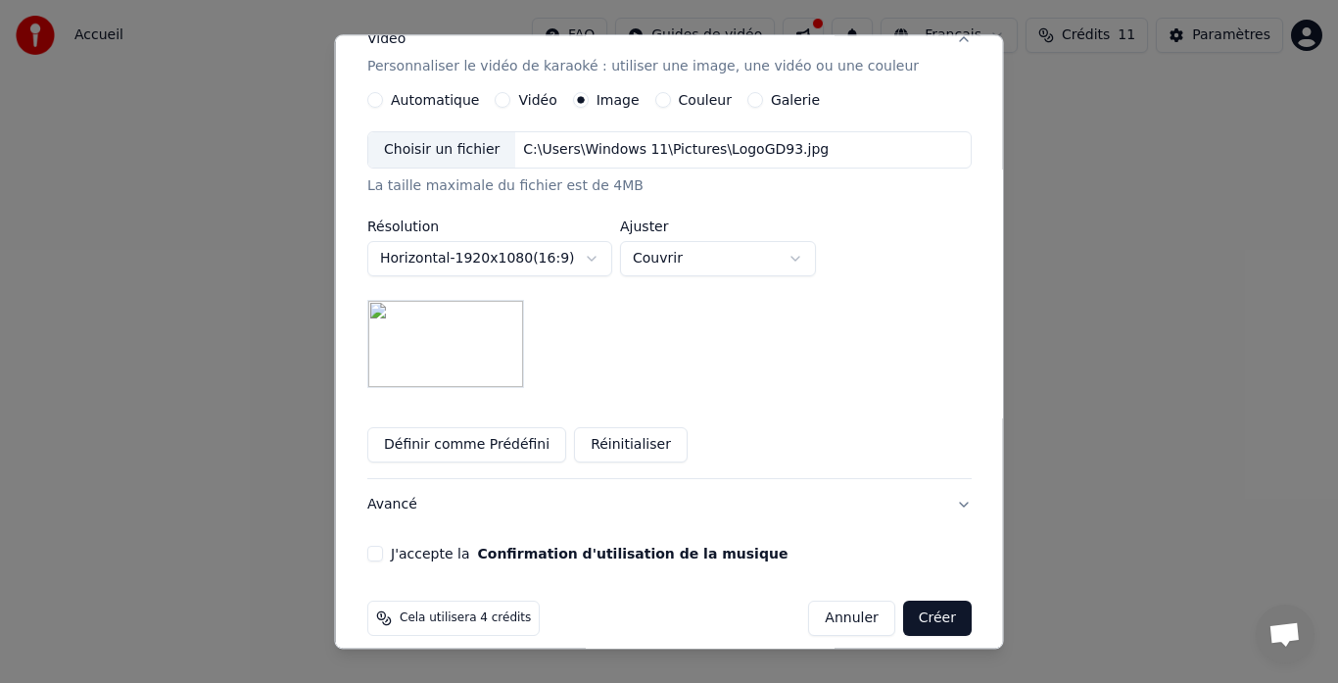
click at [920, 602] on button "Créer" at bounding box center [936, 619] width 69 height 35
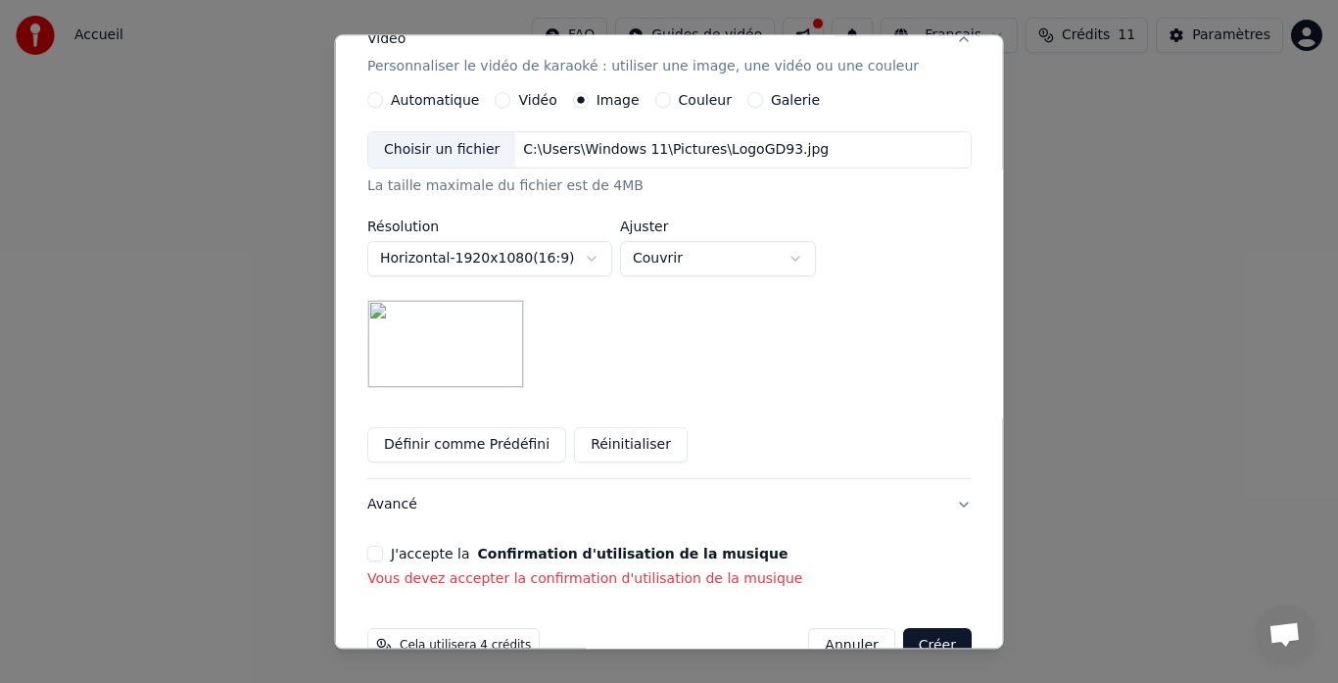
click at [383, 547] on button "J'accepte la Confirmation d'utilisation de la musique" at bounding box center [375, 555] width 16 height 16
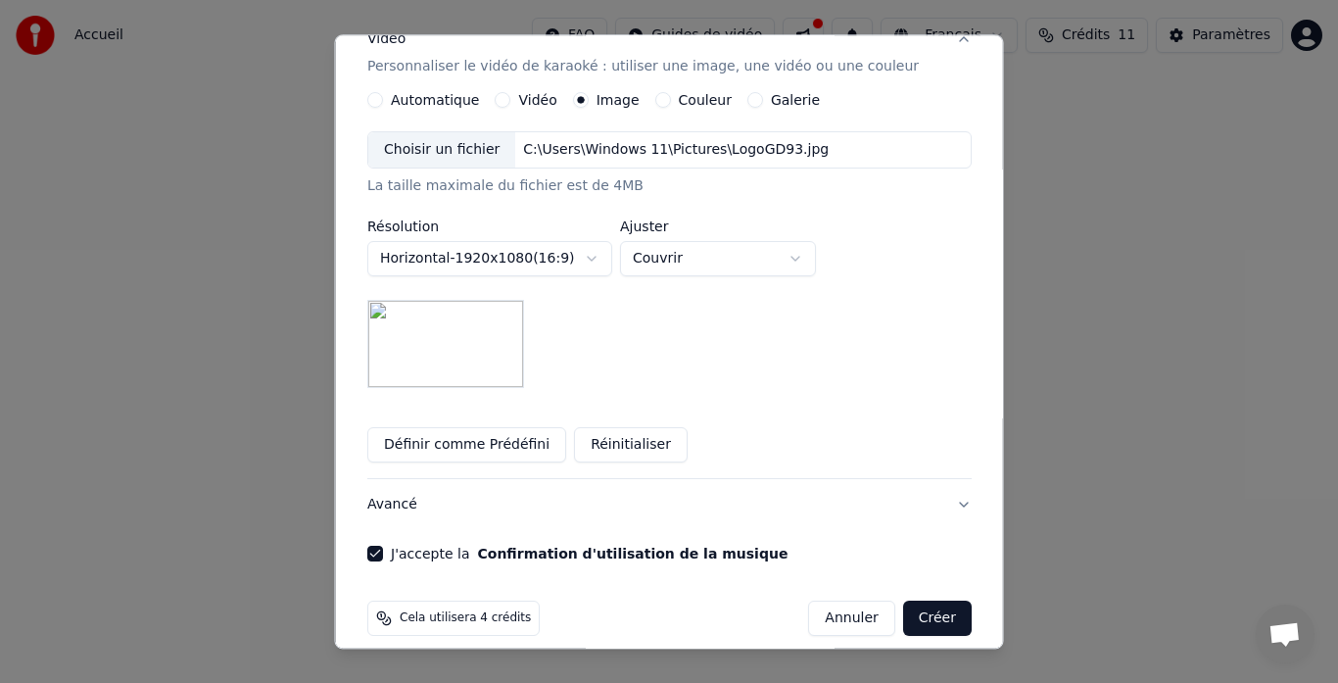
click at [909, 602] on button "Créer" at bounding box center [936, 619] width 69 height 35
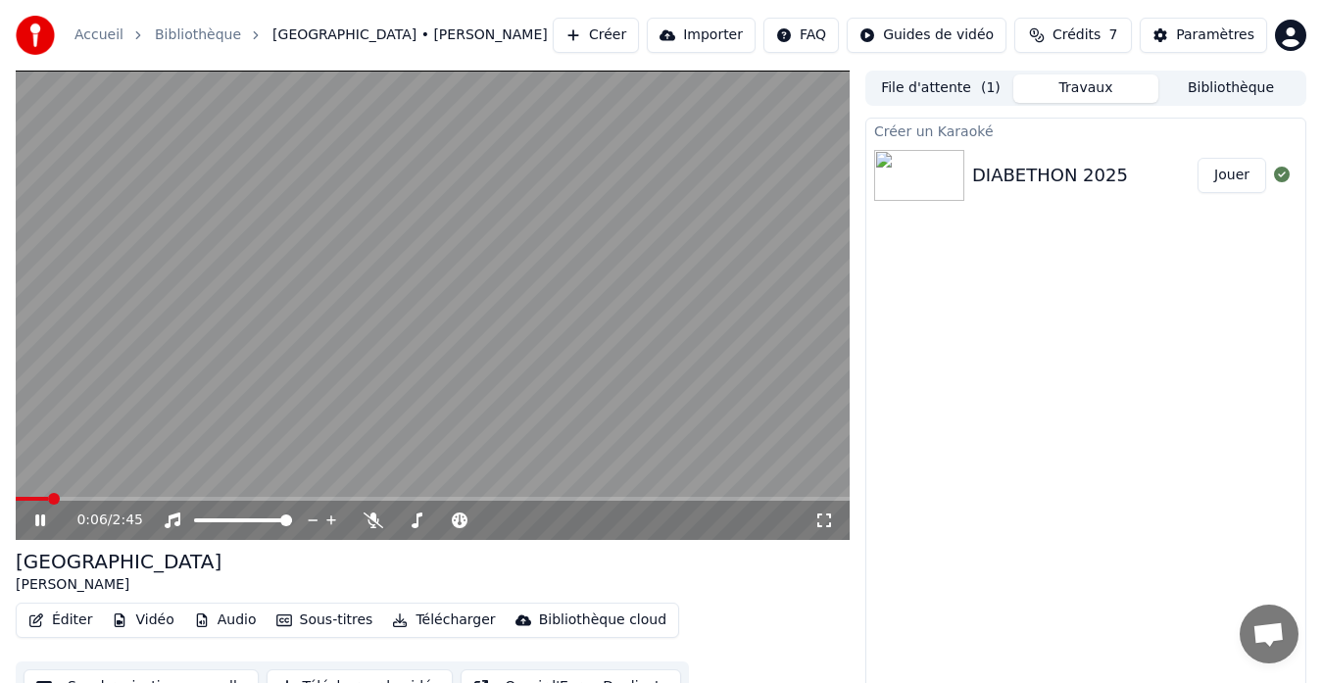
click at [37, 522] on icon at bounding box center [40, 520] width 10 height 12
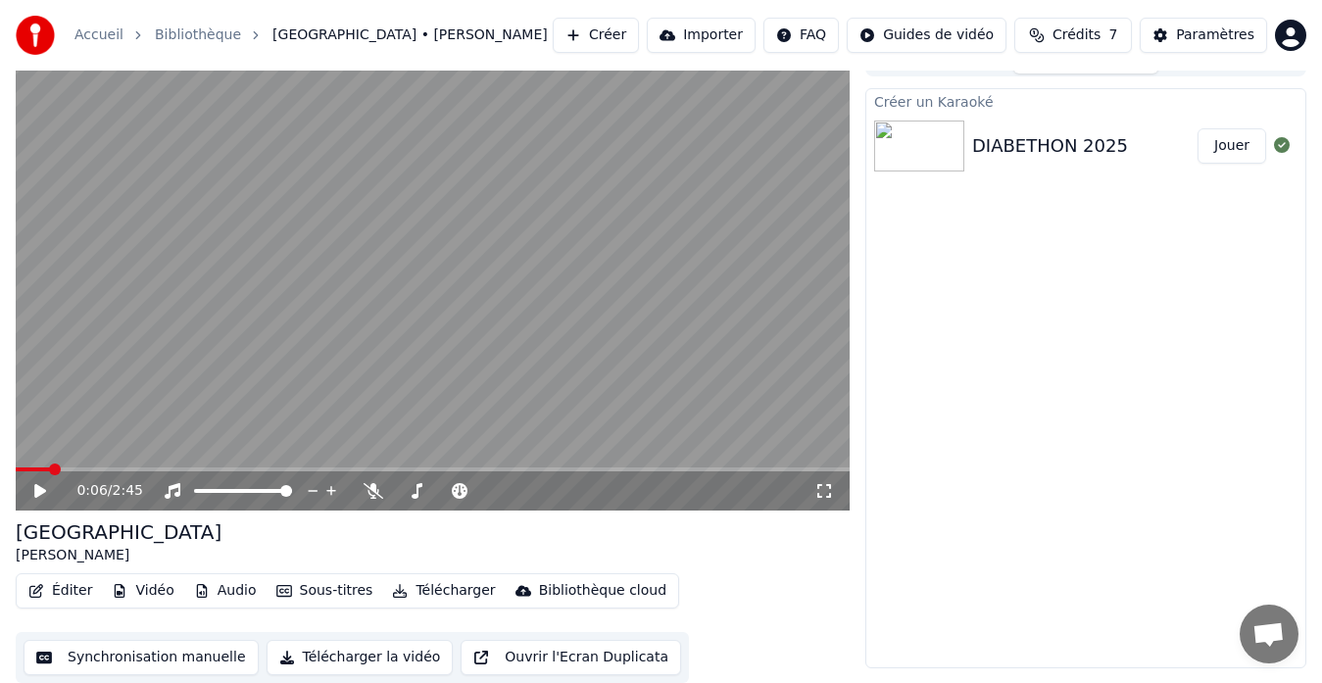
click at [162, 657] on button "Synchronisation manuelle" at bounding box center [141, 657] width 235 height 35
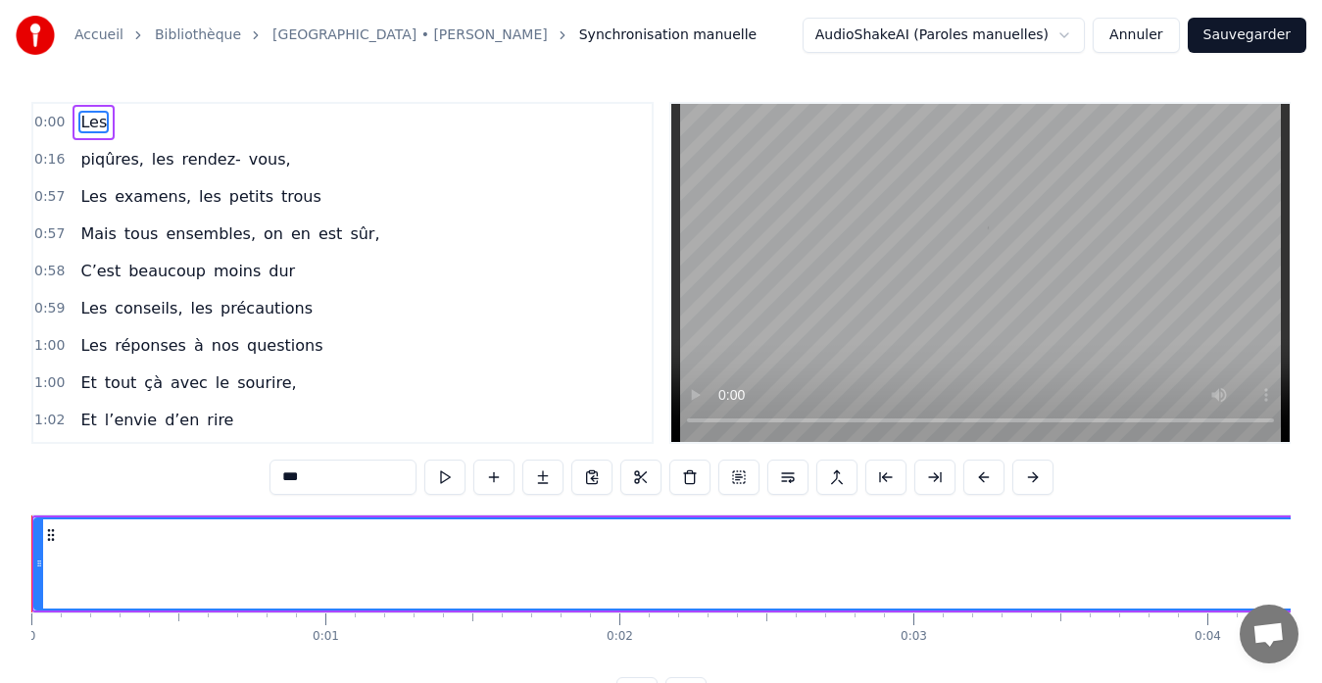
click at [52, 123] on span "0:00" at bounding box center [49, 123] width 30 height 20
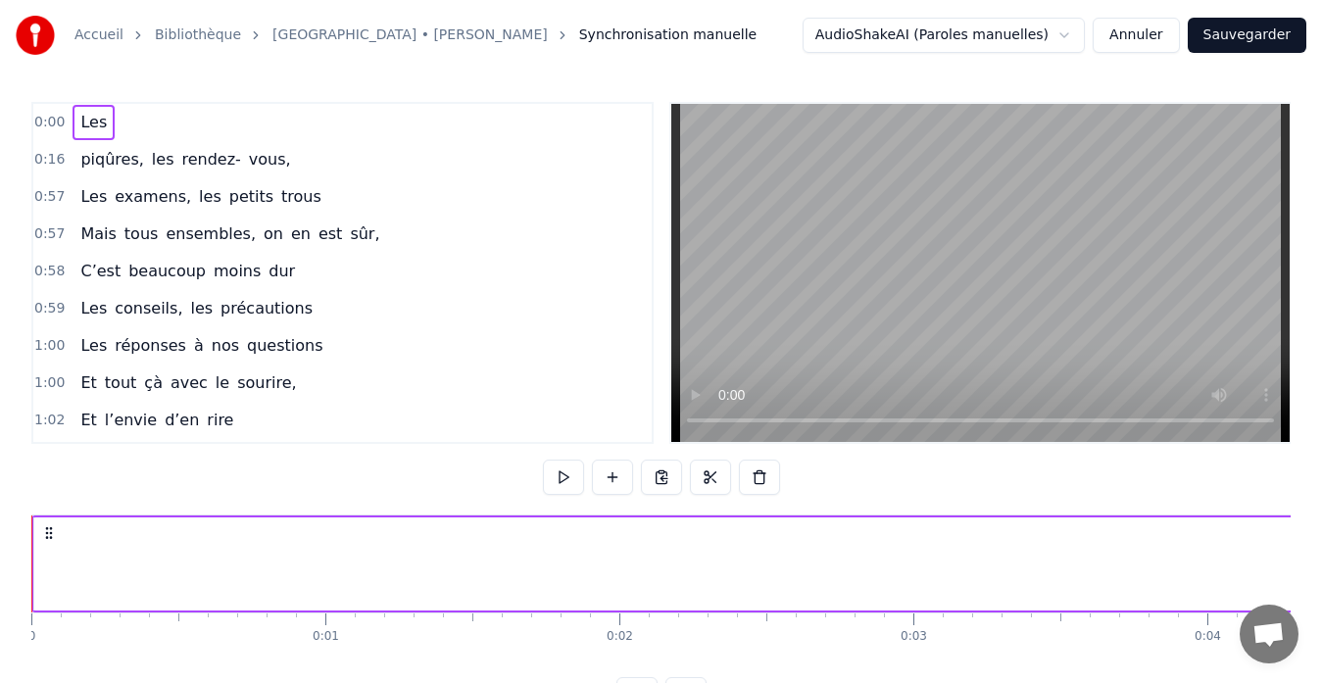
click at [52, 123] on span "0:00" at bounding box center [49, 123] width 30 height 20
click at [58, 164] on span "0:16" at bounding box center [49, 160] width 30 height 20
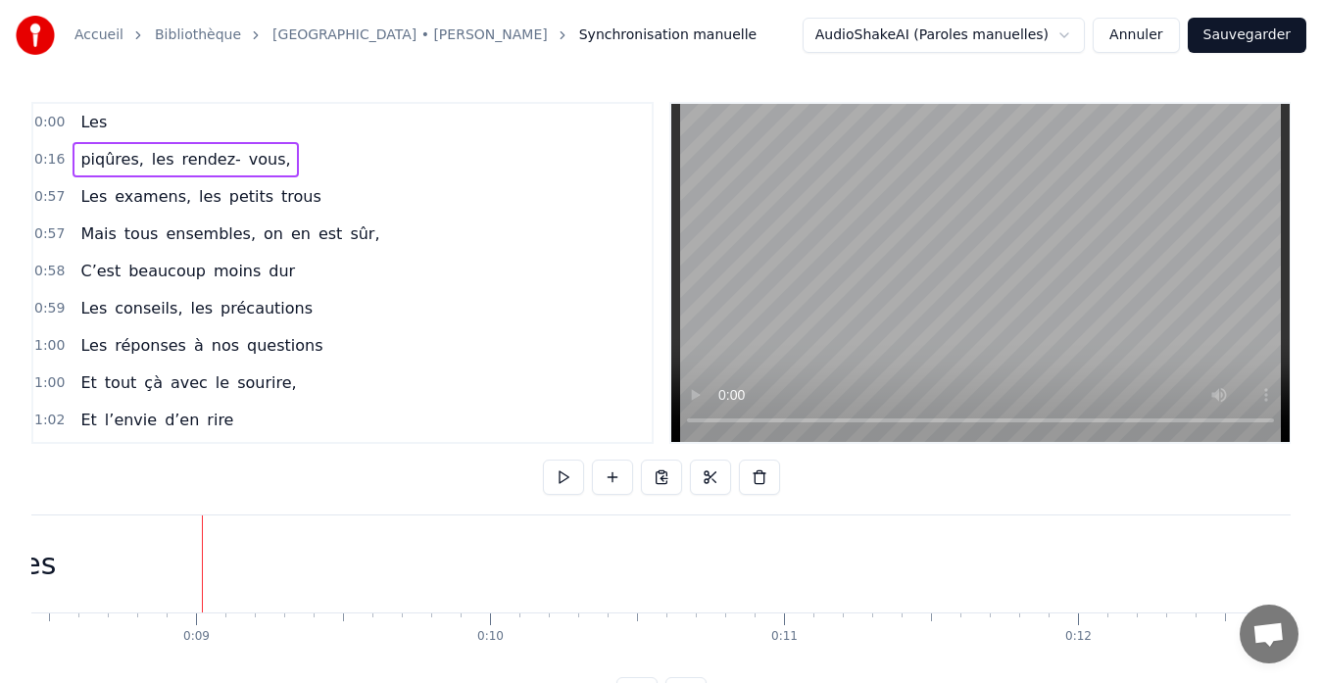
scroll to position [0, 2553]
click at [884, 350] on video at bounding box center [980, 273] width 618 height 338
click at [53, 159] on span "0:16" at bounding box center [49, 160] width 30 height 20
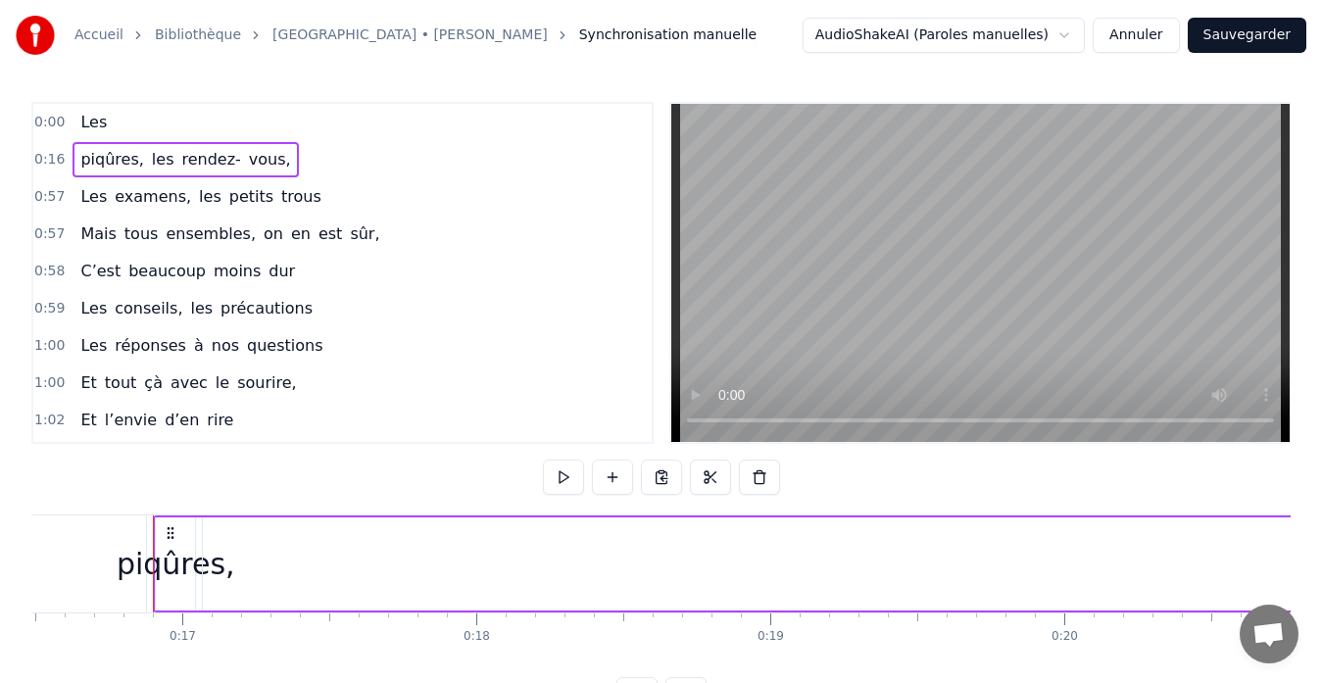
scroll to position [0, 4870]
drag, startPoint x: 174, startPoint y: 540, endPoint x: 105, endPoint y: 540, distance: 69.6
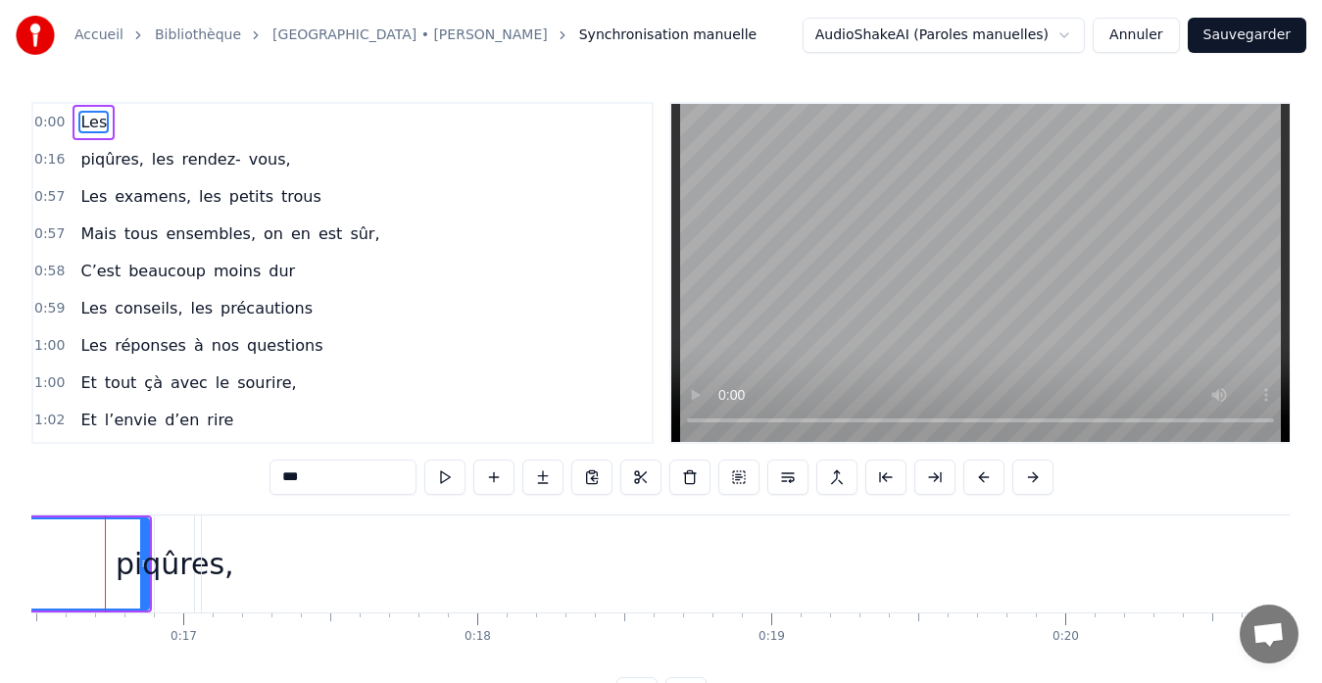
scroll to position [0, 4820]
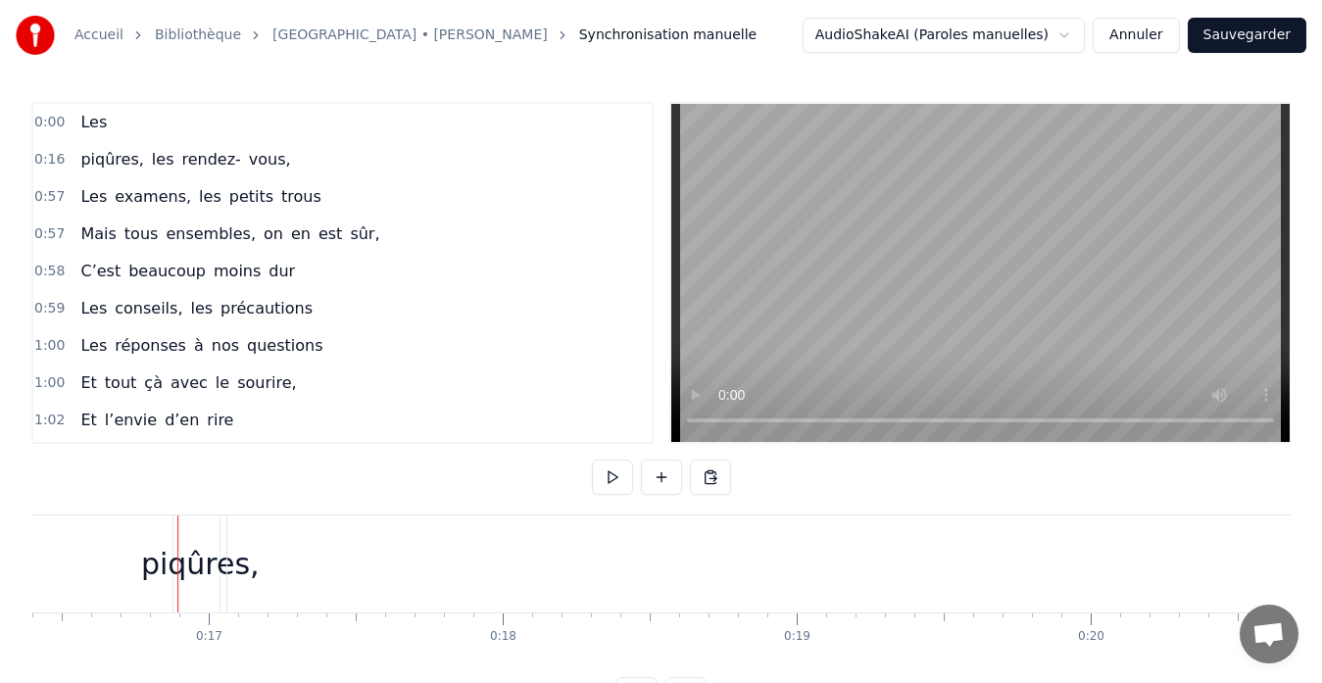
click at [155, 571] on div "piqûres," at bounding box center [200, 564] width 119 height 44
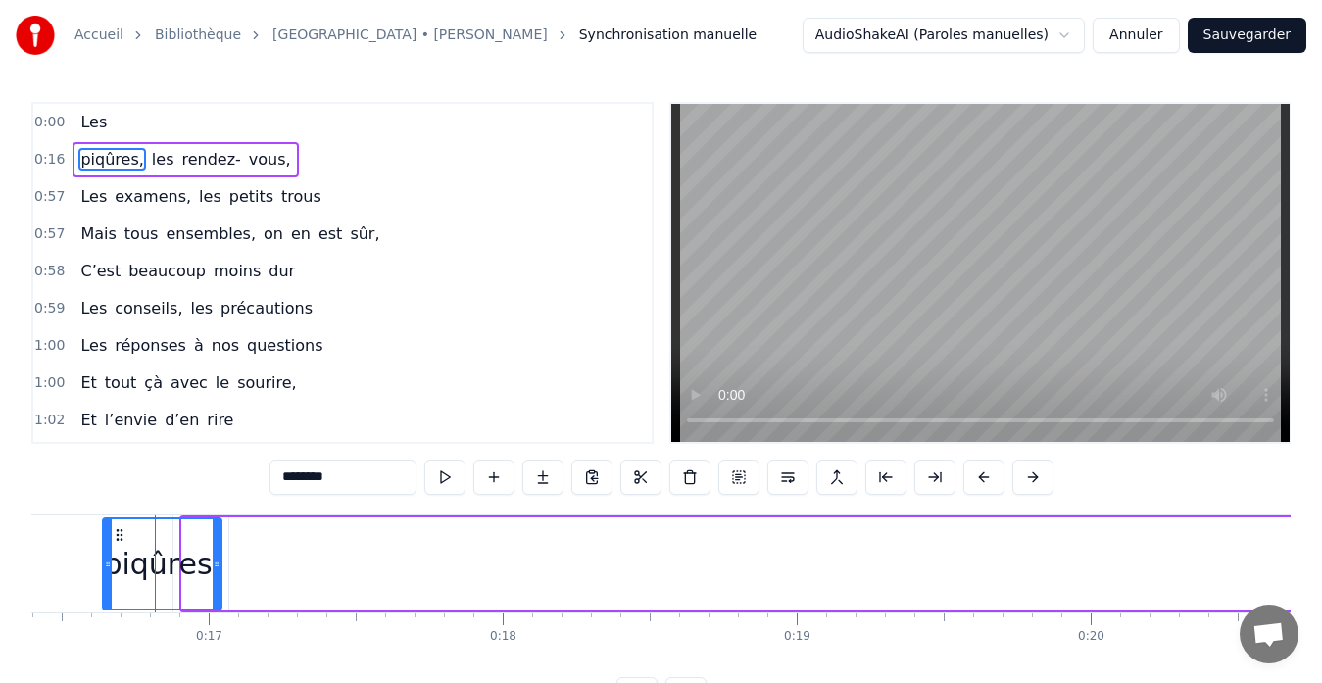
drag, startPoint x: 188, startPoint y: 580, endPoint x: 109, endPoint y: 582, distance: 79.4
click at [109, 582] on div at bounding box center [108, 563] width 8 height 89
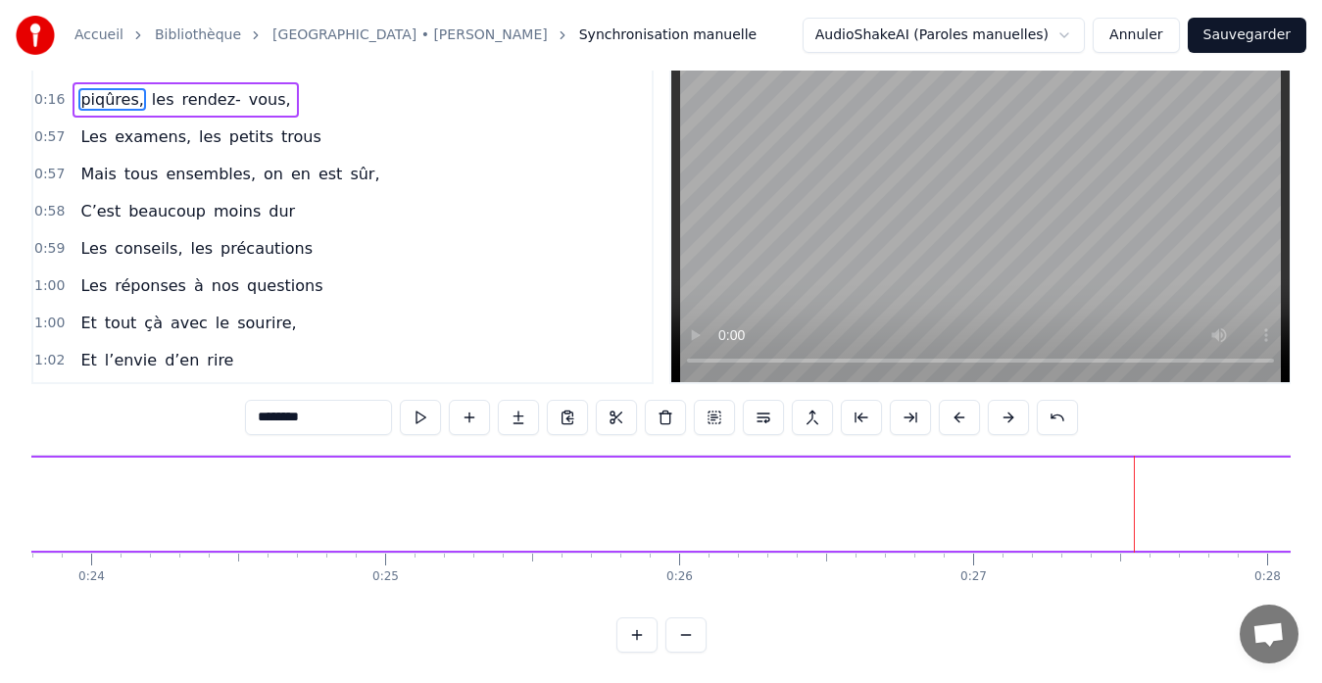
scroll to position [77, 0]
click at [78, 87] on span "piqûres," at bounding box center [111, 98] width 67 height 23
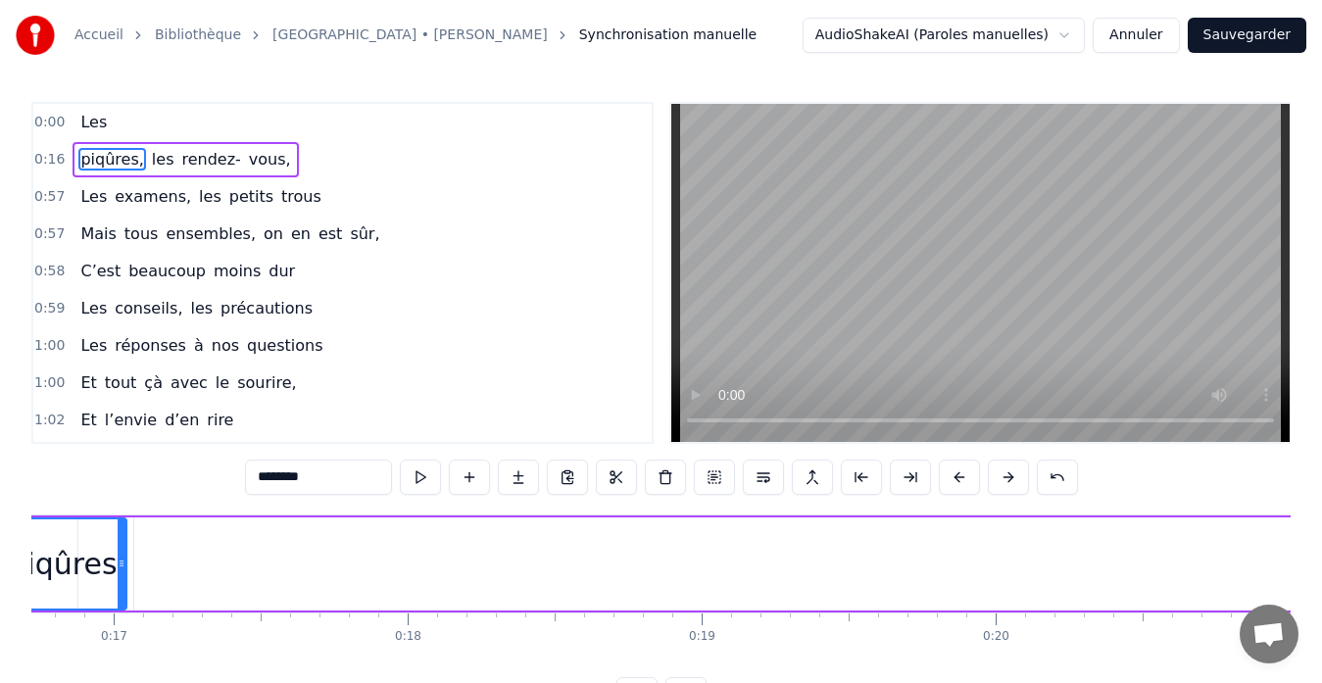
scroll to position [0, 4790]
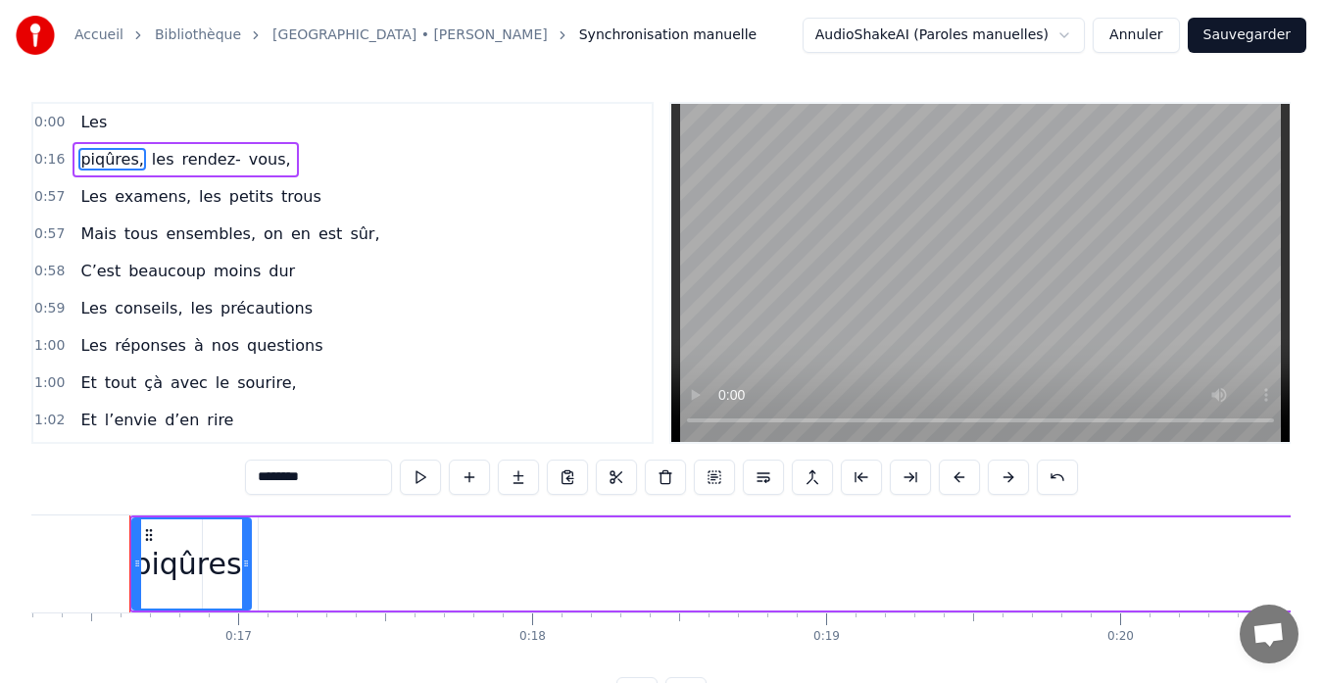
drag, startPoint x: 73, startPoint y: 120, endPoint x: 104, endPoint y: 128, distance: 32.6
click at [104, 128] on div "Les" at bounding box center [94, 122] width 42 height 35
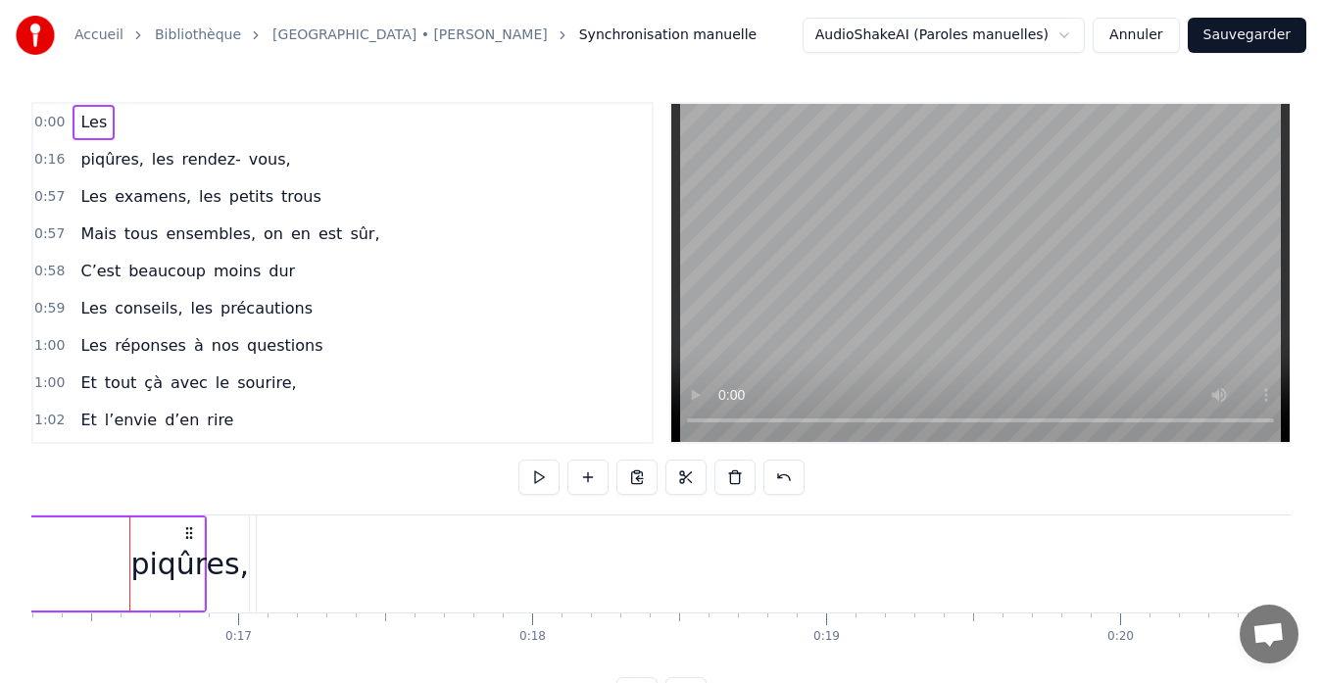
click at [104, 128] on div "Les" at bounding box center [94, 122] width 42 height 35
drag, startPoint x: 104, startPoint y: 128, endPoint x: 69, endPoint y: 170, distance: 55.0
click at [69, 170] on div "0:00 Les 0:16 piqûres, les rendez- vous, 0:57 Les examens, les petits trous 0:5…" at bounding box center [342, 273] width 622 height 342
click at [73, 170] on div "piqûres, les rendez- vous," at bounding box center [185, 159] width 225 height 35
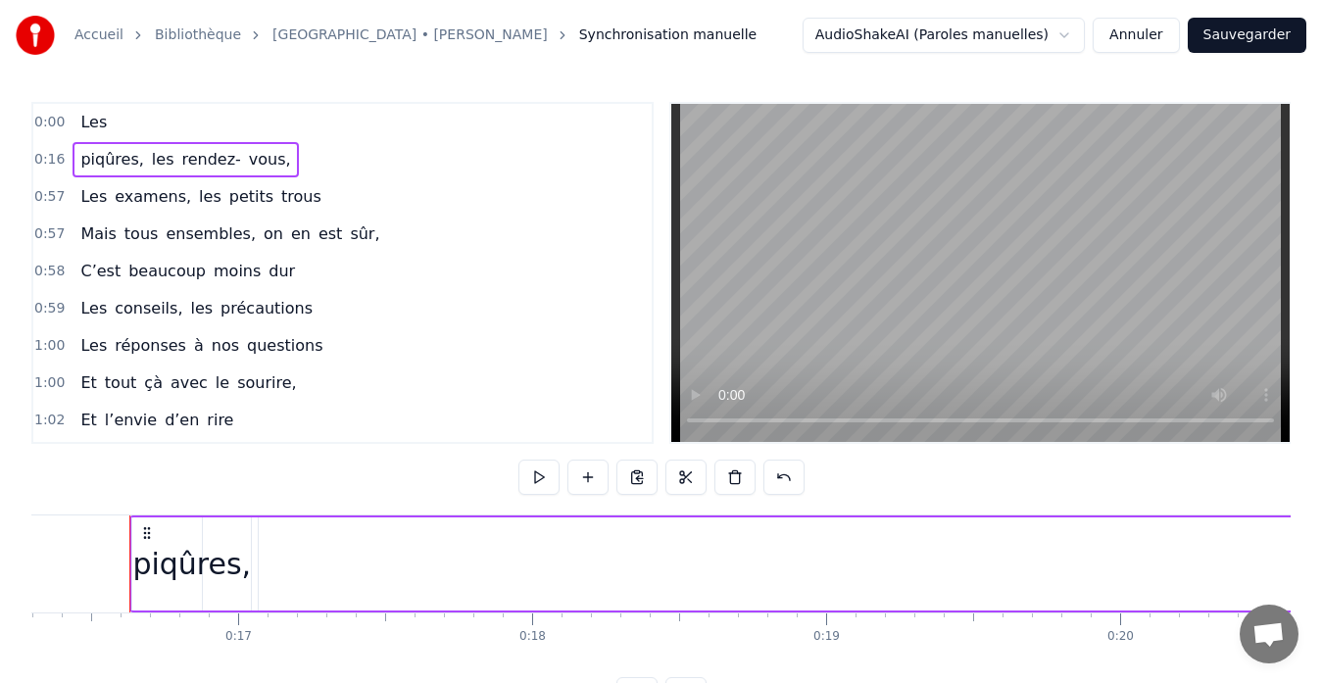
click at [55, 160] on span "0:16" at bounding box center [49, 160] width 30 height 20
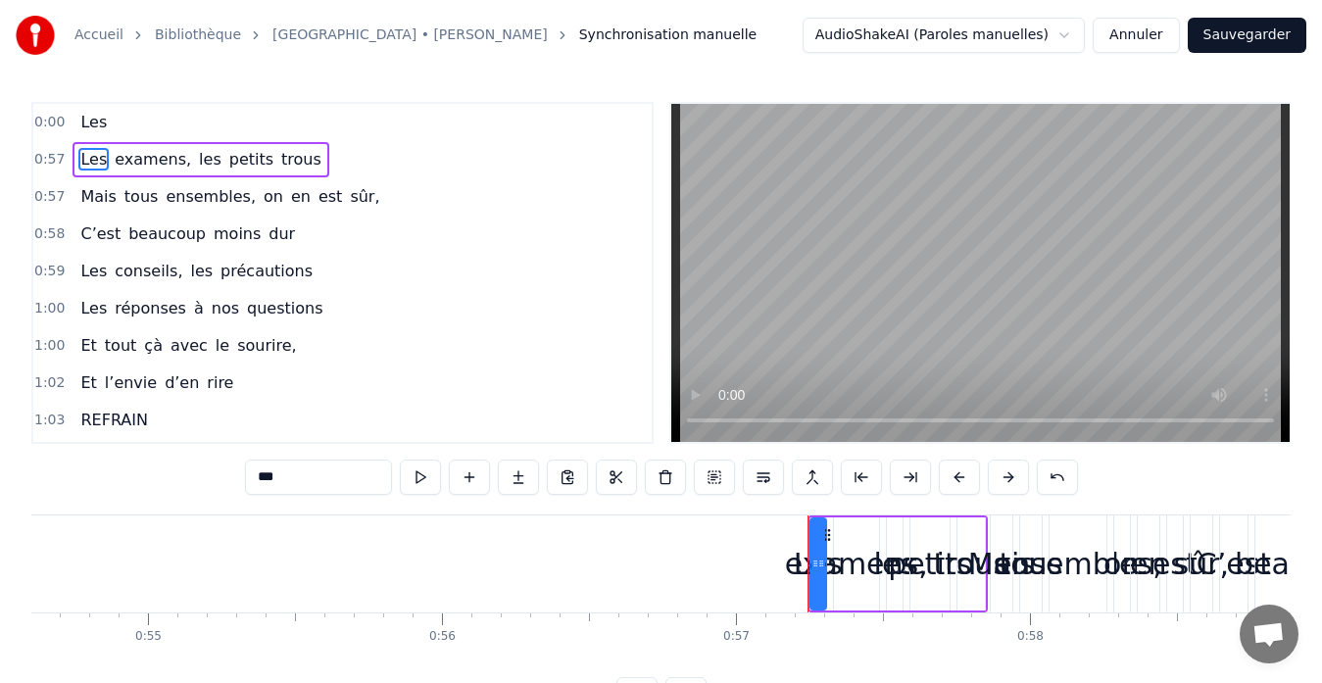
scroll to position [0, 16728]
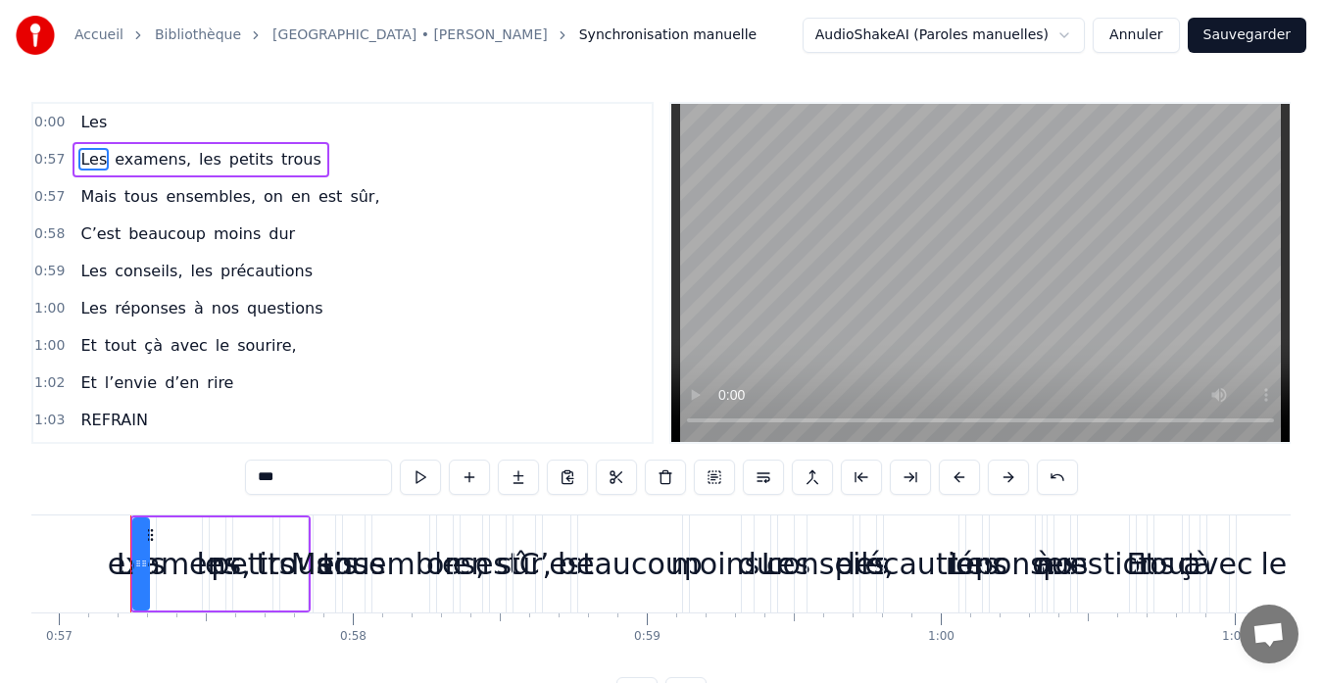
type input "********"
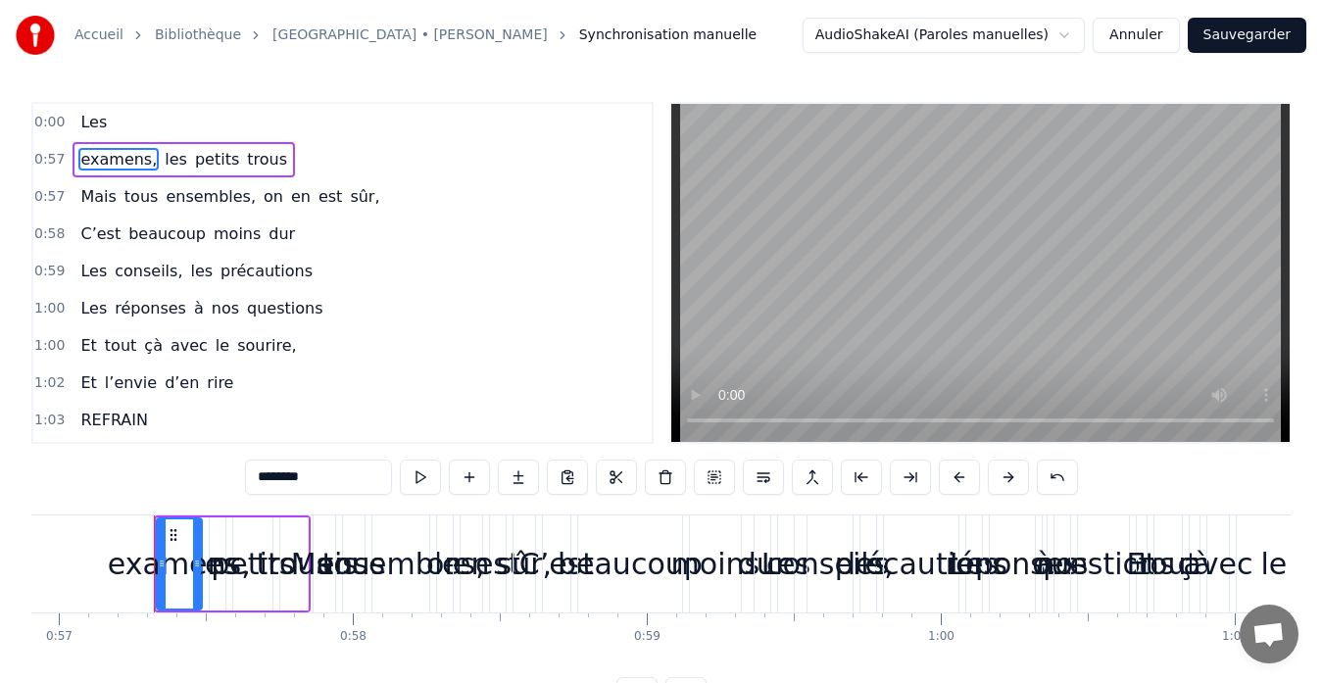
click at [1129, 31] on button "Annuler" at bounding box center [1136, 35] width 86 height 35
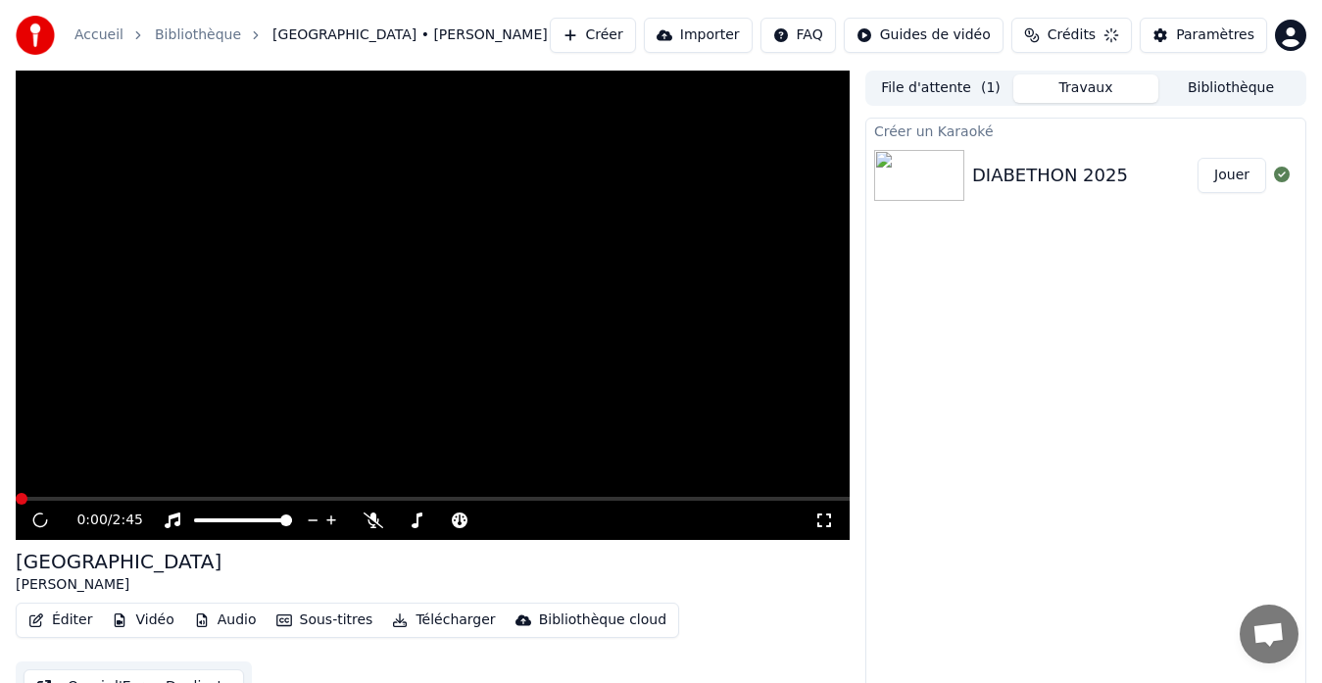
scroll to position [15, 0]
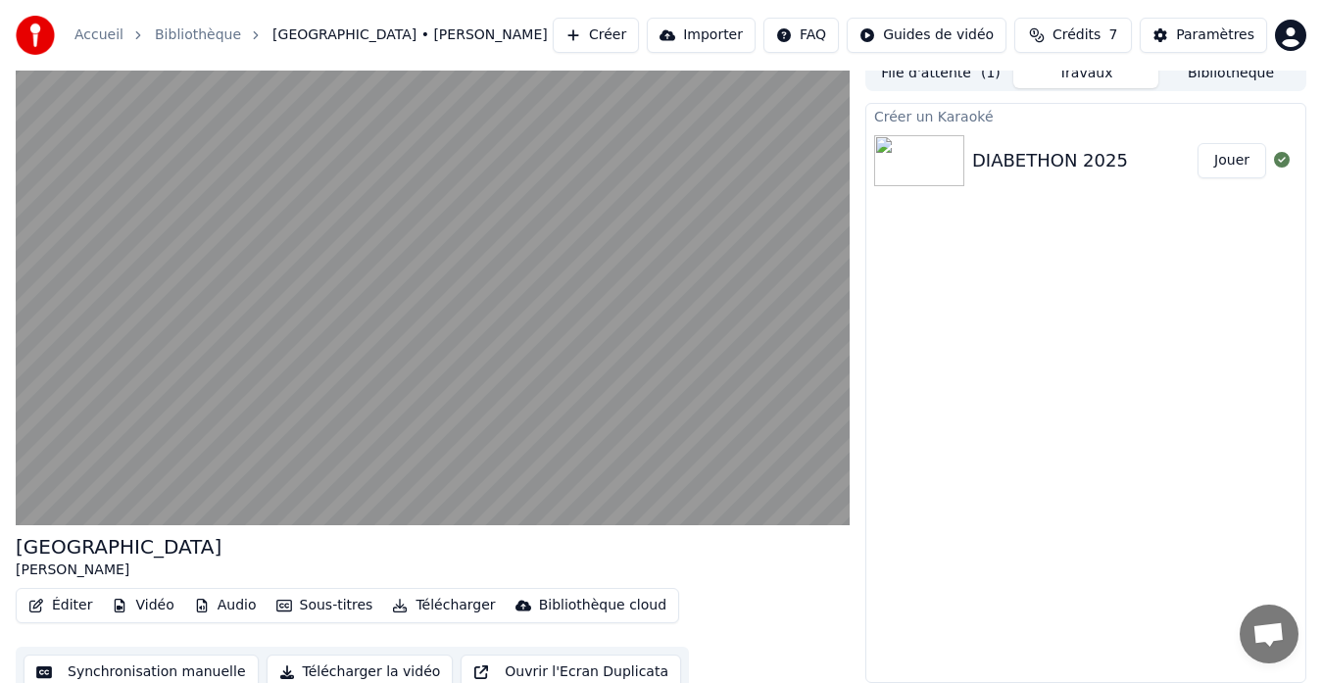
click at [213, 670] on button "Synchronisation manuelle" at bounding box center [141, 672] width 235 height 35
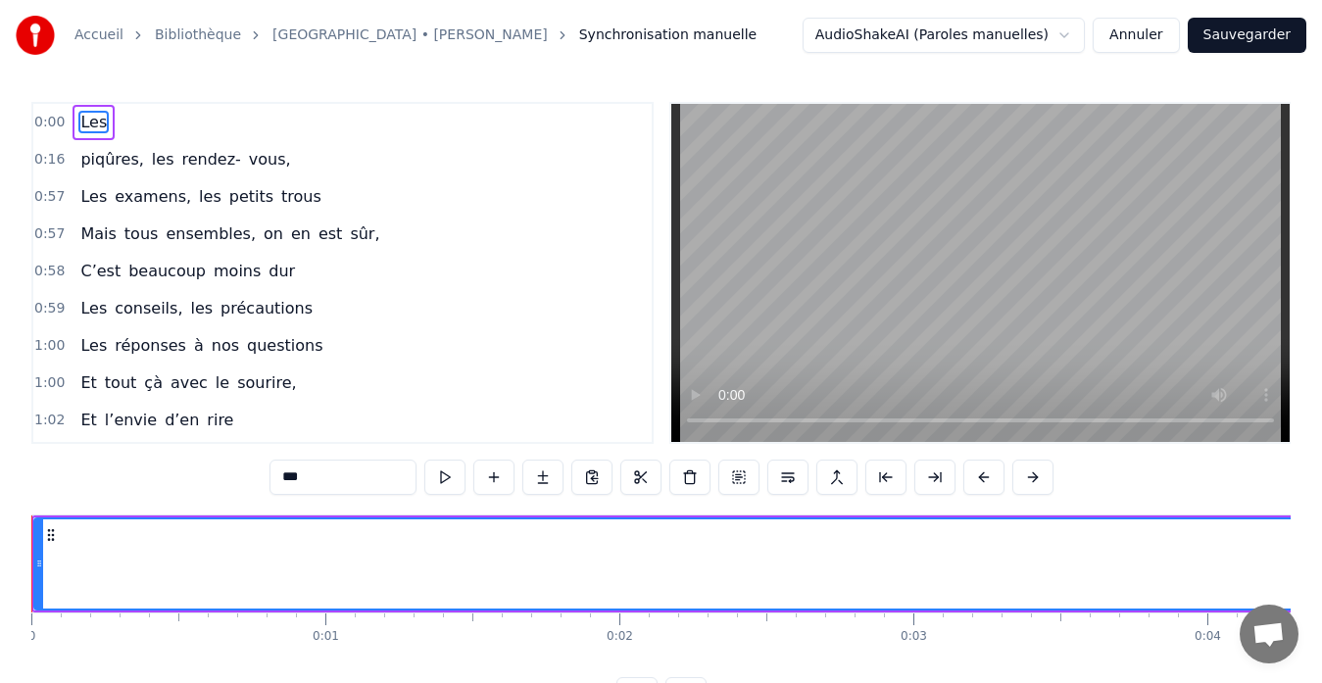
click at [179, 655] on div "0 0:01 0:02 0:03 0:04 0:05 0:06 0:07 0:08 0:09 0:10 0:11 0:12 0:13 0:14 0:15 0:…" at bounding box center [660, 636] width 1259 height 49
click at [338, 560] on div "Les" at bounding box center [293, 563] width 4958 height 89
click at [182, 166] on span "rendez-" at bounding box center [210, 159] width 63 height 23
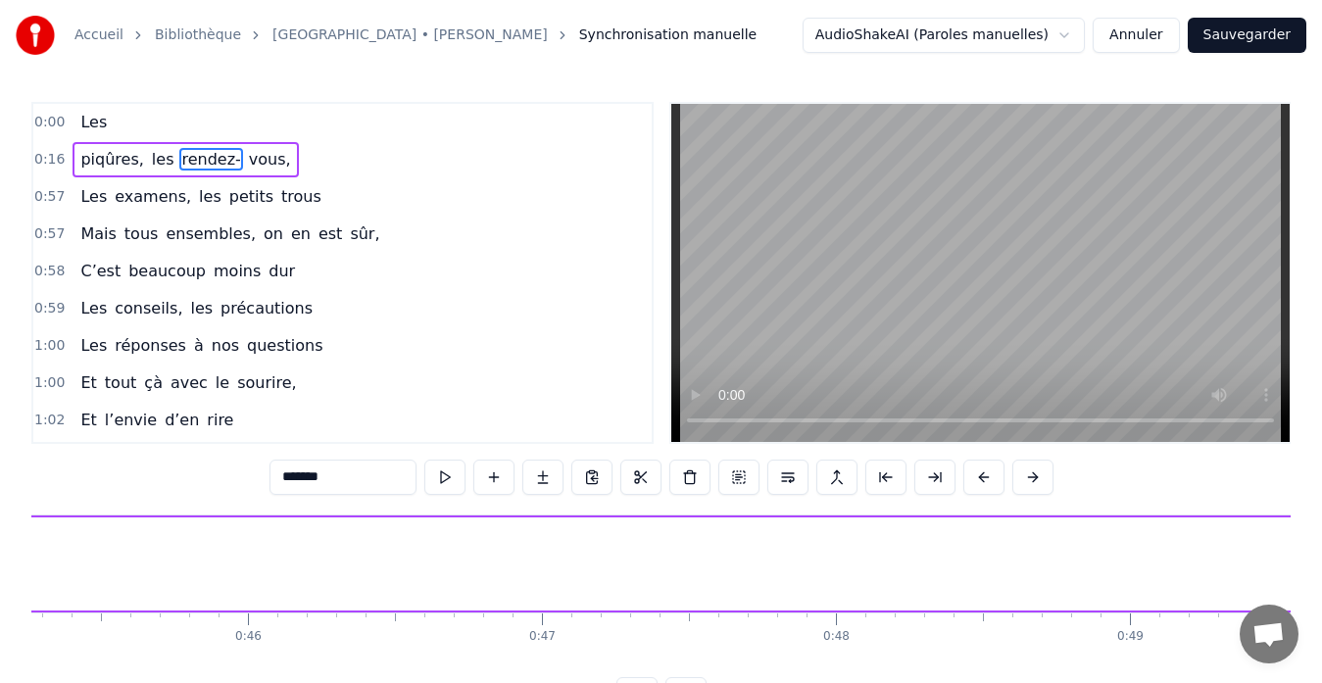
scroll to position [0, 16657]
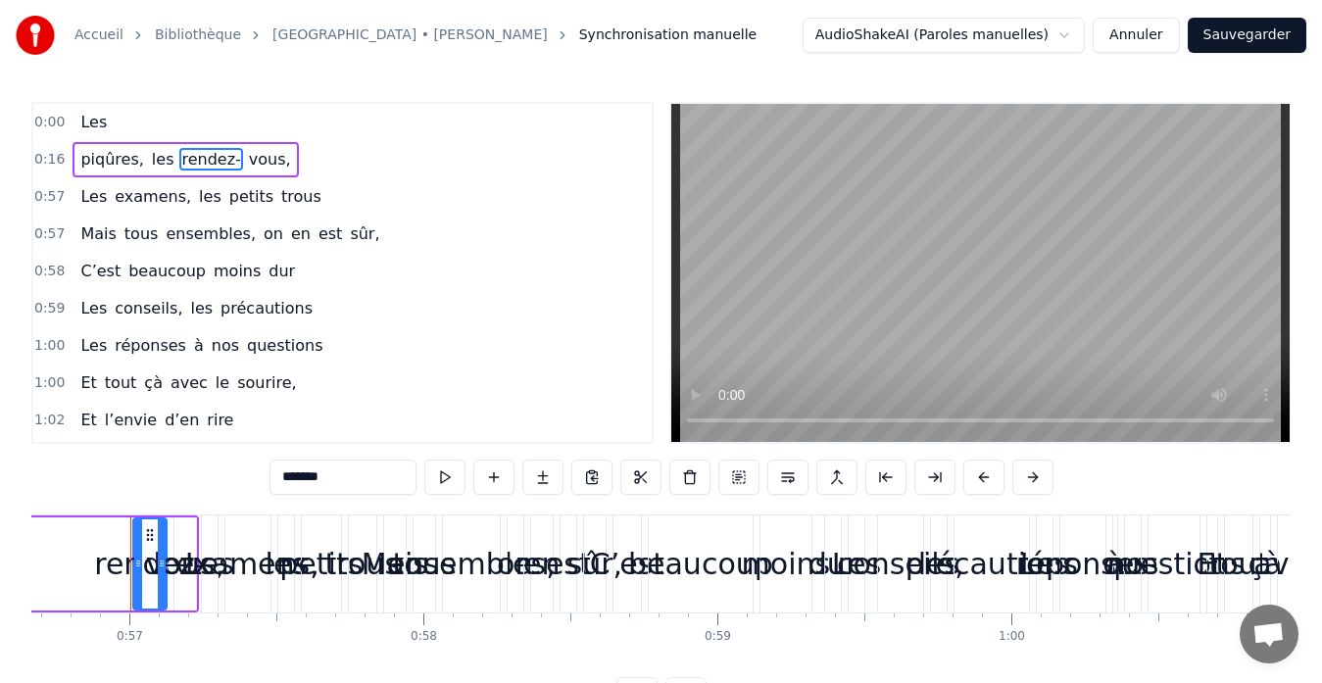
click at [165, 205] on span "examens," at bounding box center [153, 196] width 80 height 23
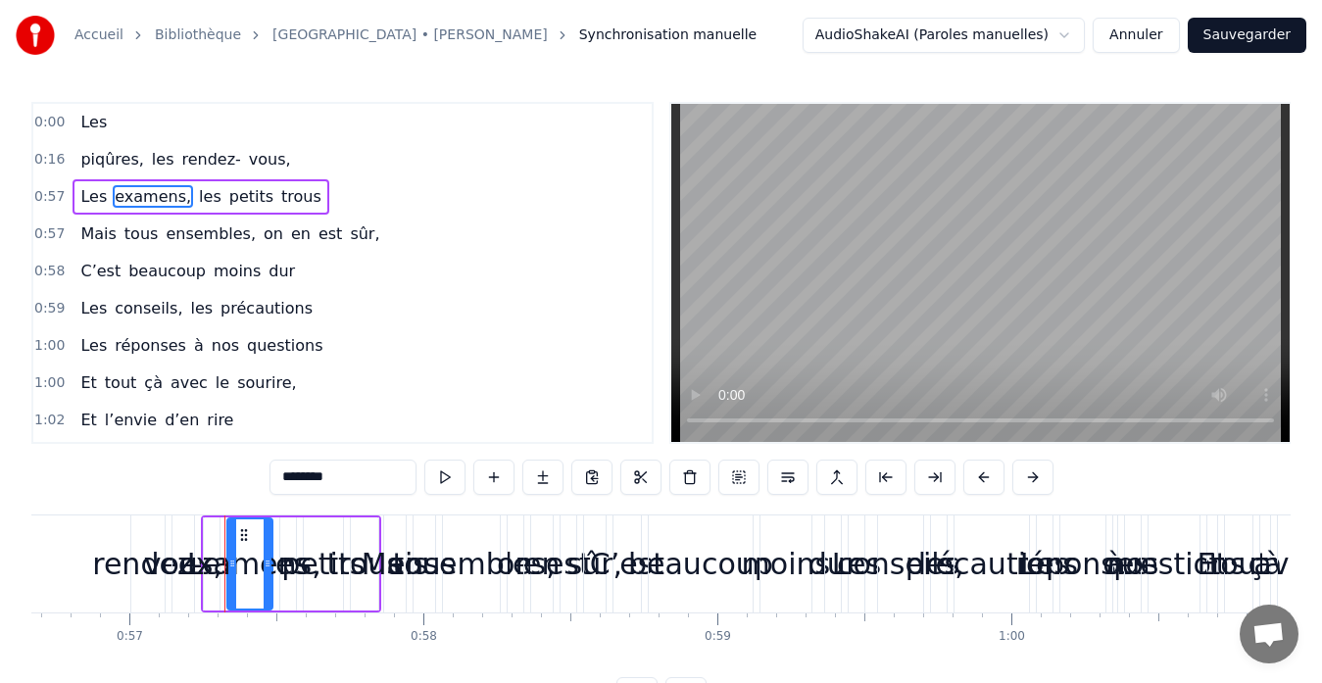
click at [164, 230] on span "ensembles," at bounding box center [211, 233] width 94 height 23
type input "**********"
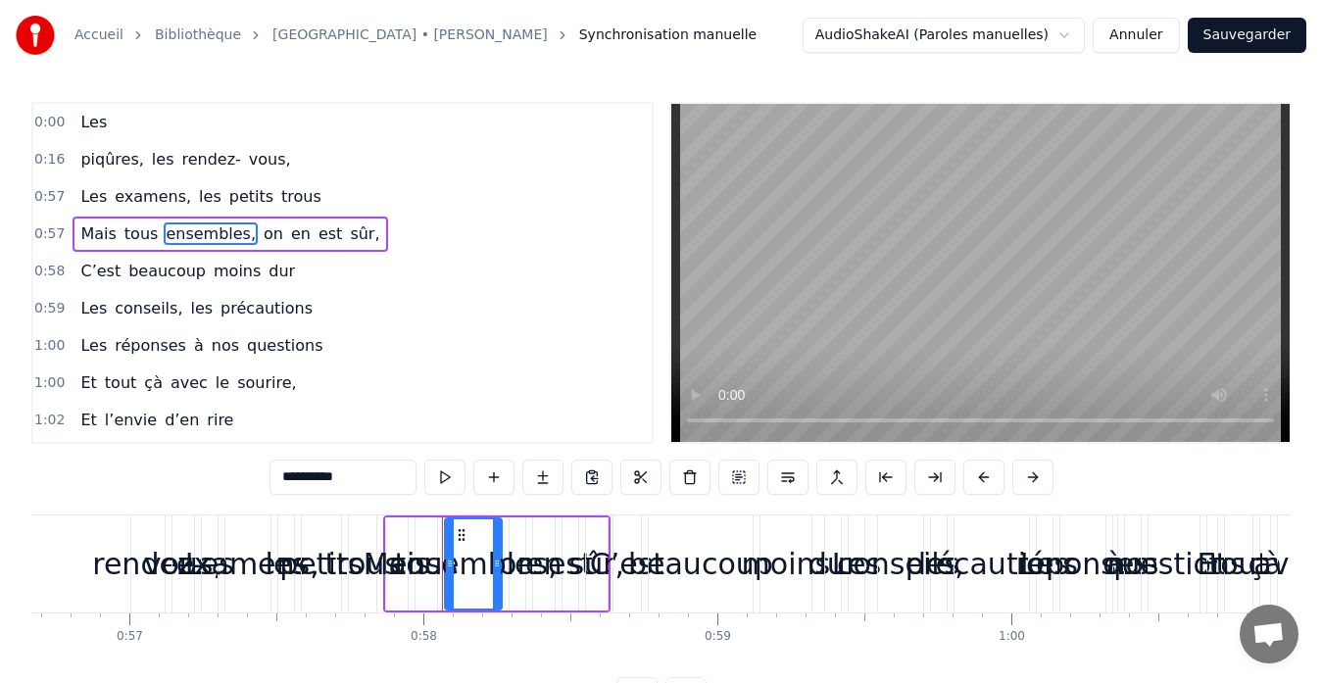
click at [1148, 24] on button "Annuler" at bounding box center [1136, 35] width 86 height 35
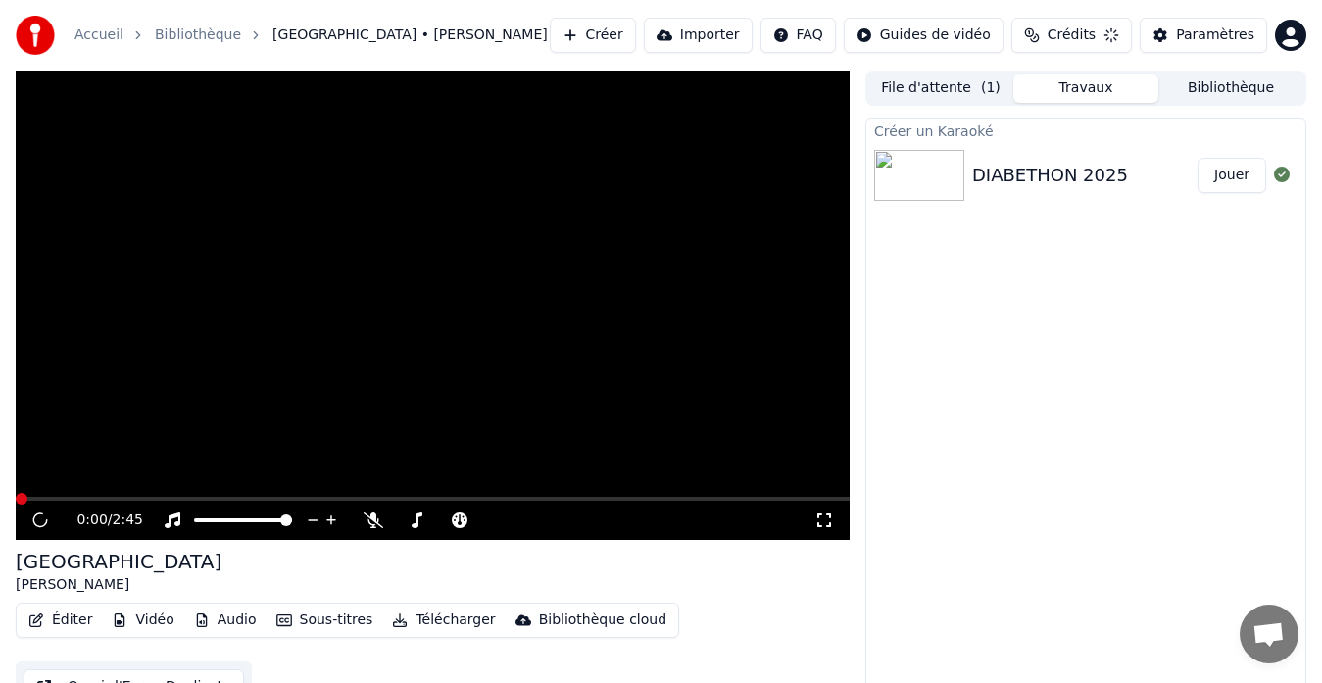
scroll to position [15, 0]
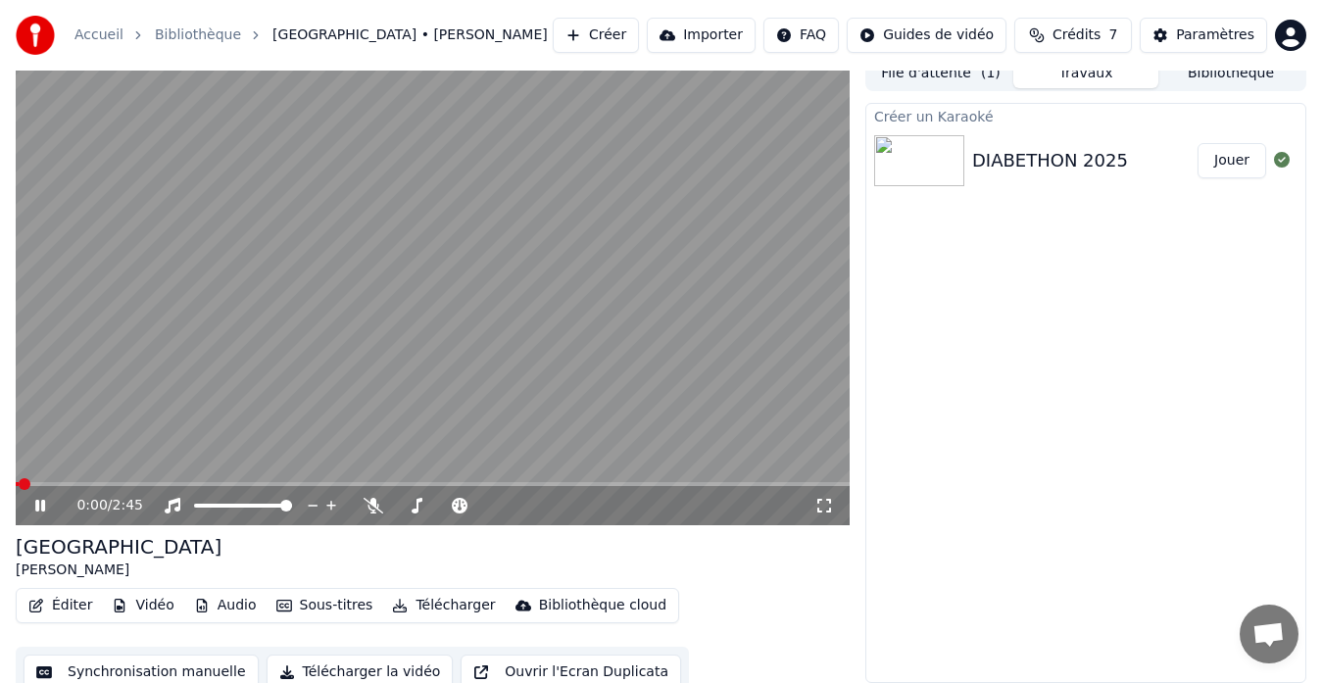
click at [578, 674] on button "Ouvrir l'Ecran Duplicata" at bounding box center [571, 672] width 220 height 35
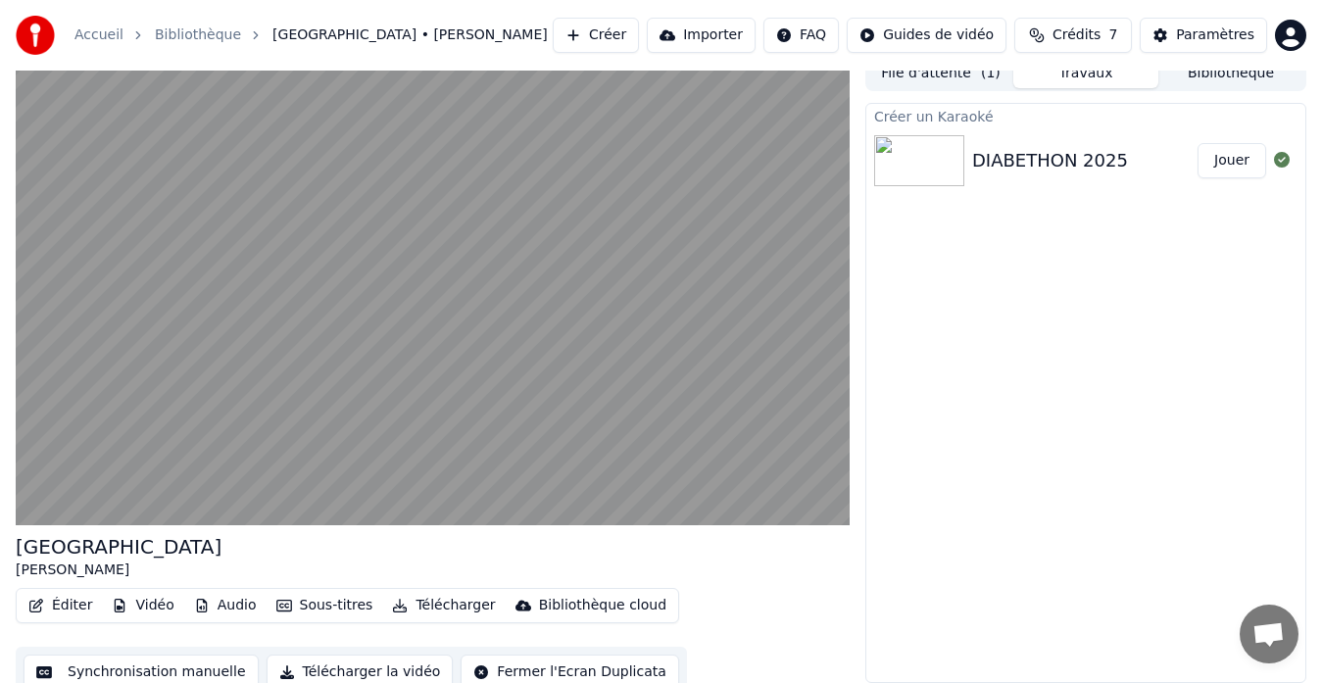
click at [1032, 254] on div "Créer un Karaoké DIABETHON 2025 Jouer" at bounding box center [1085, 393] width 441 height 580
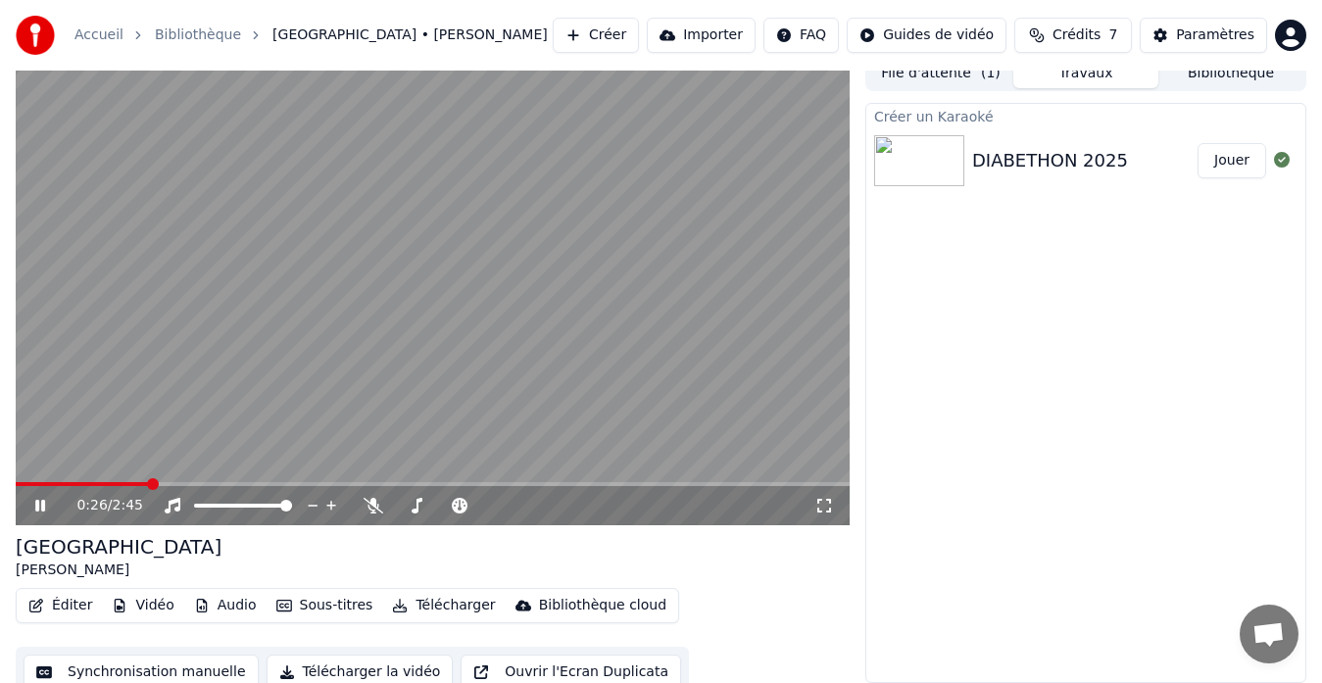
click at [608, 42] on button "Créer" at bounding box center [596, 35] width 86 height 35
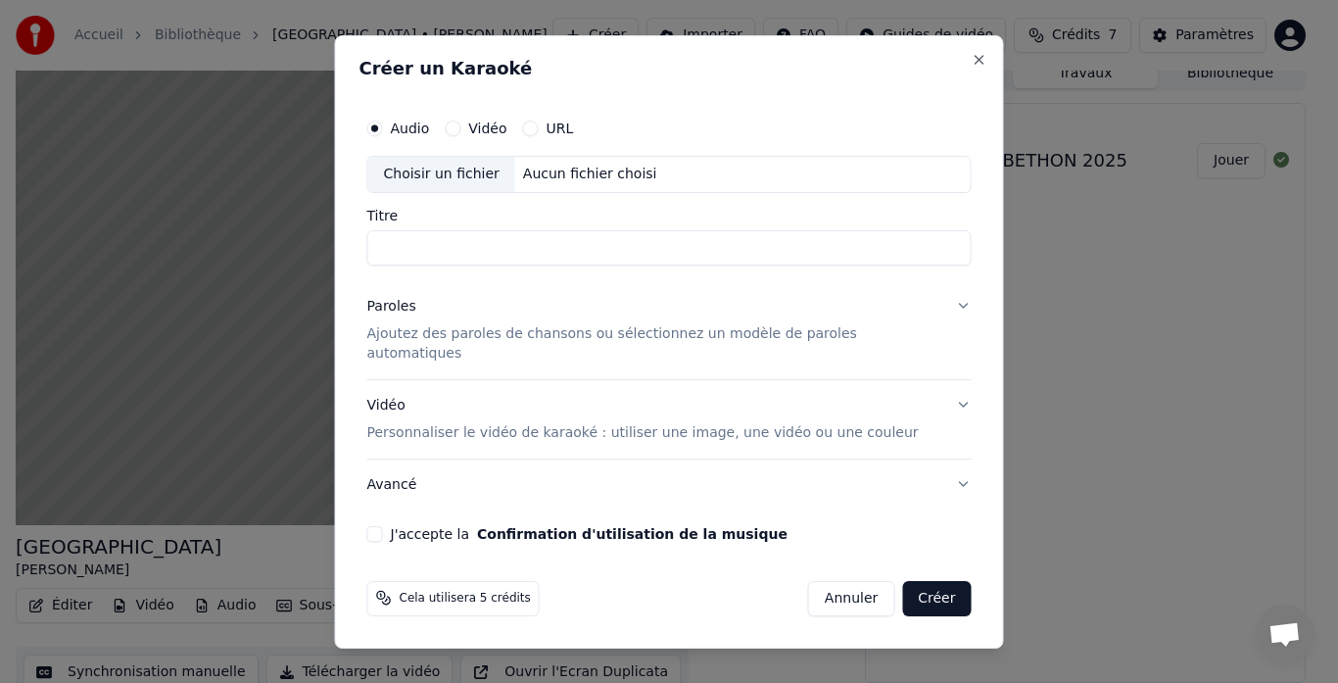
click at [847, 588] on button "Annuler" at bounding box center [851, 597] width 86 height 35
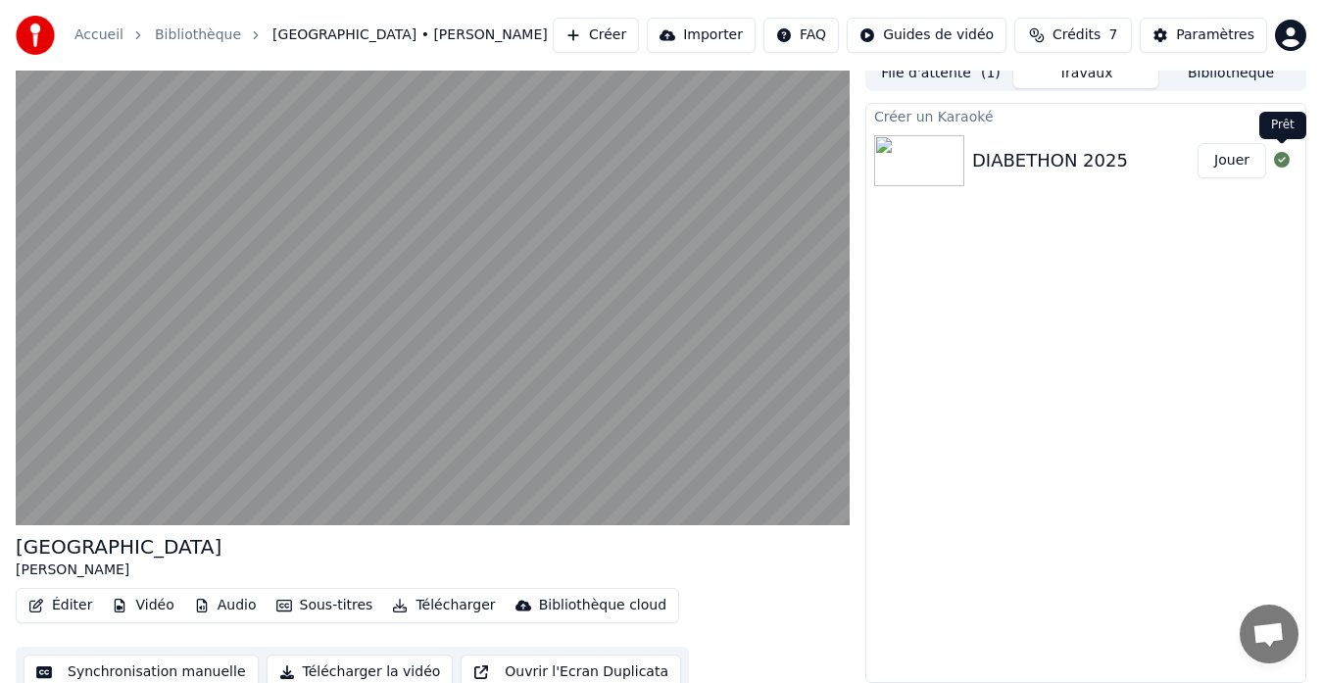
click at [1280, 159] on icon at bounding box center [1282, 160] width 16 height 16
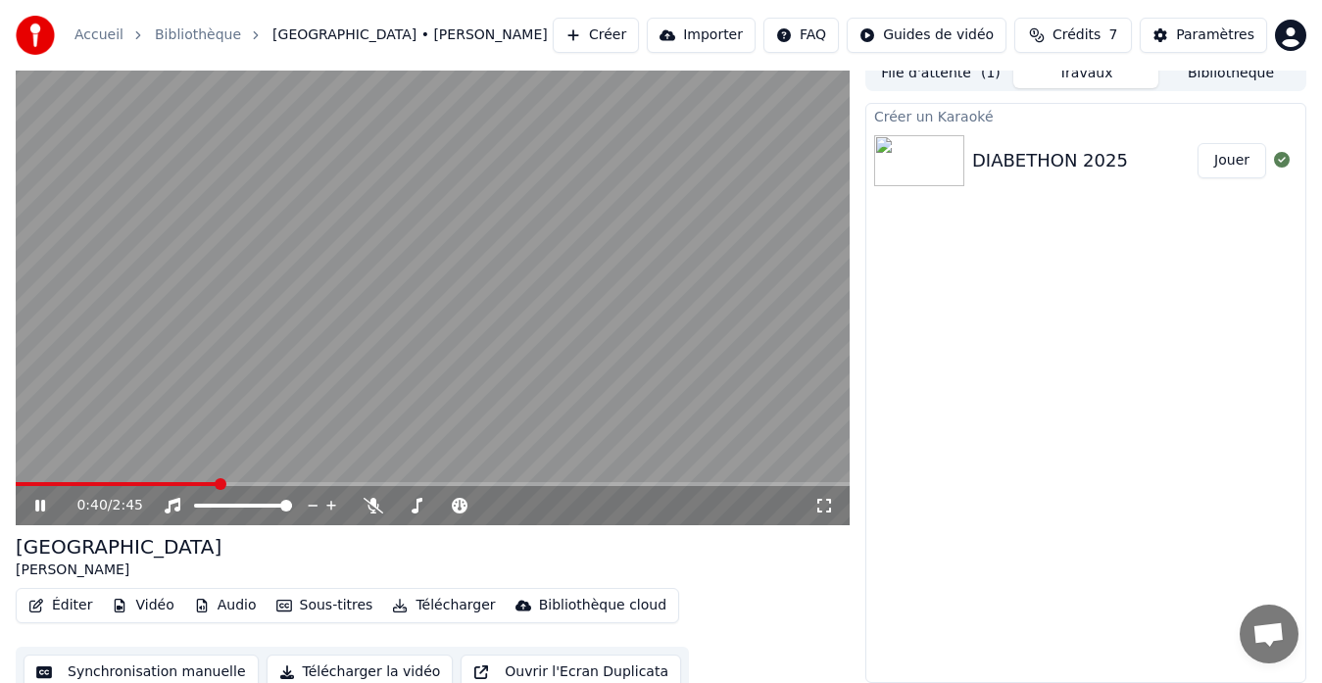
click at [40, 507] on icon at bounding box center [53, 506] width 45 height 16
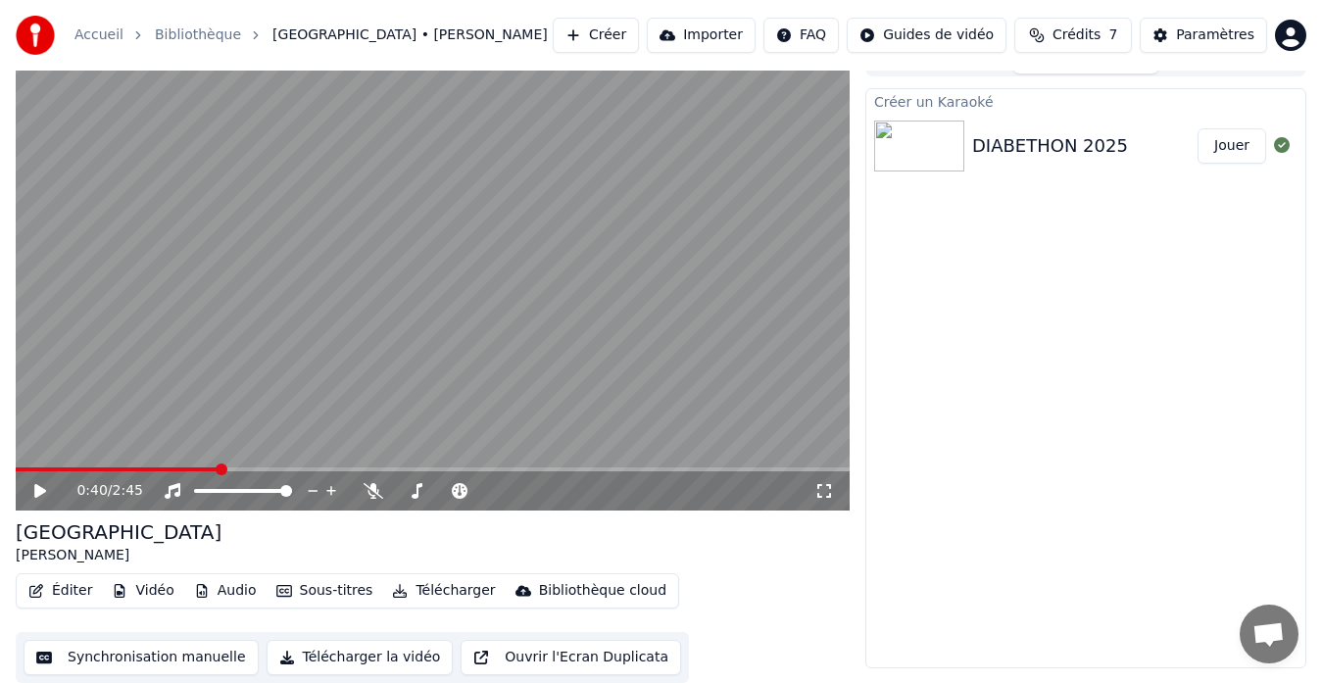
click at [94, 657] on button "Synchronisation manuelle" at bounding box center [141, 657] width 235 height 35
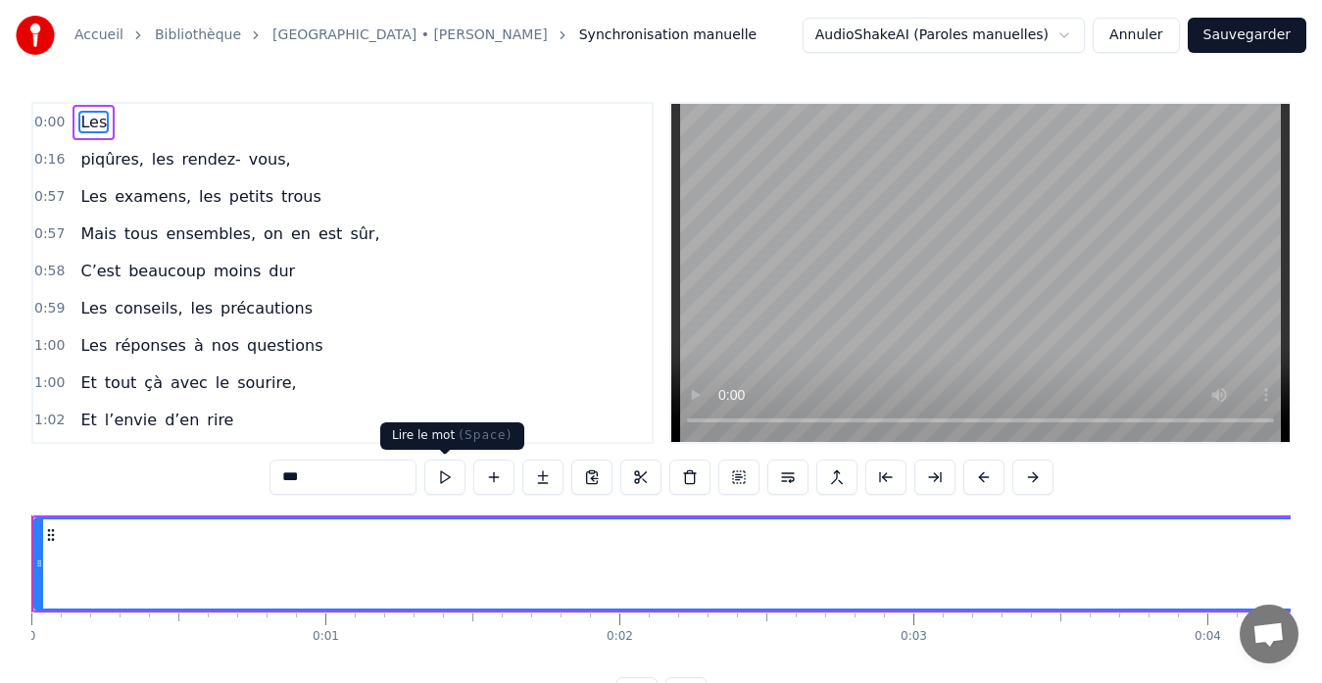
click at [444, 478] on button at bounding box center [444, 477] width 41 height 35
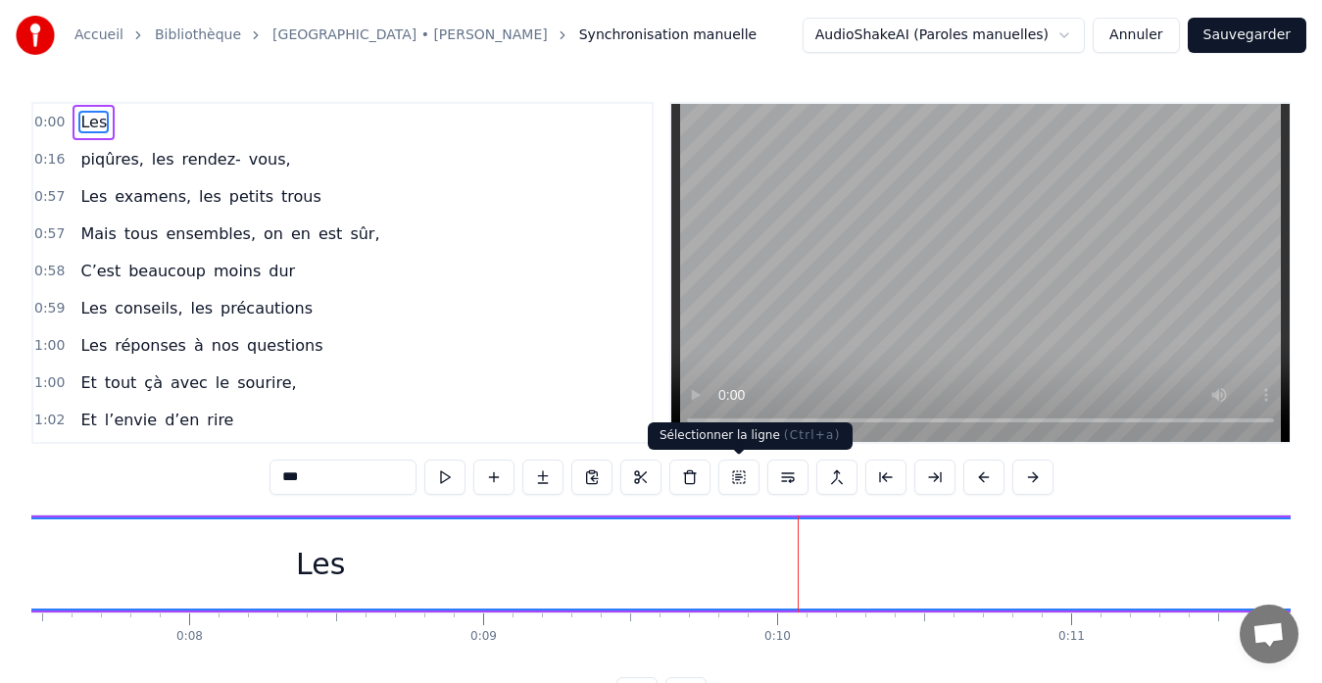
click at [746, 477] on button at bounding box center [738, 477] width 41 height 35
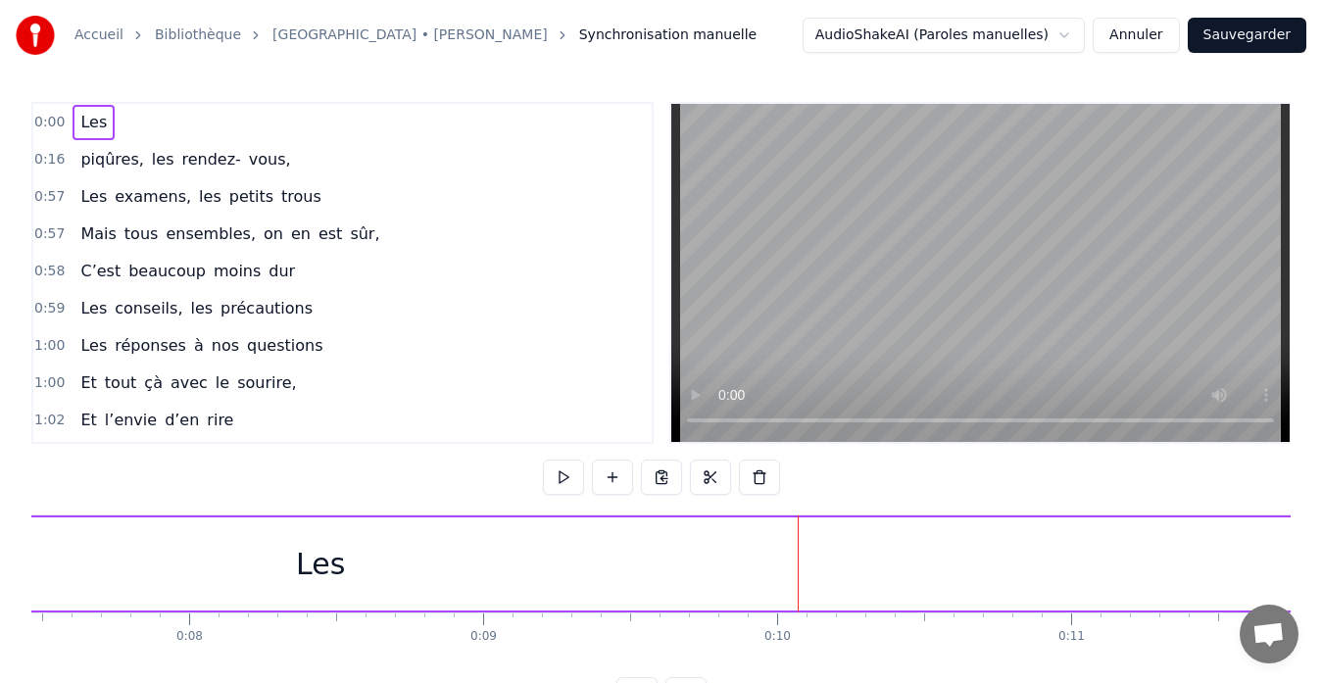
click at [479, 582] on div "Les" at bounding box center [320, 563] width 4960 height 93
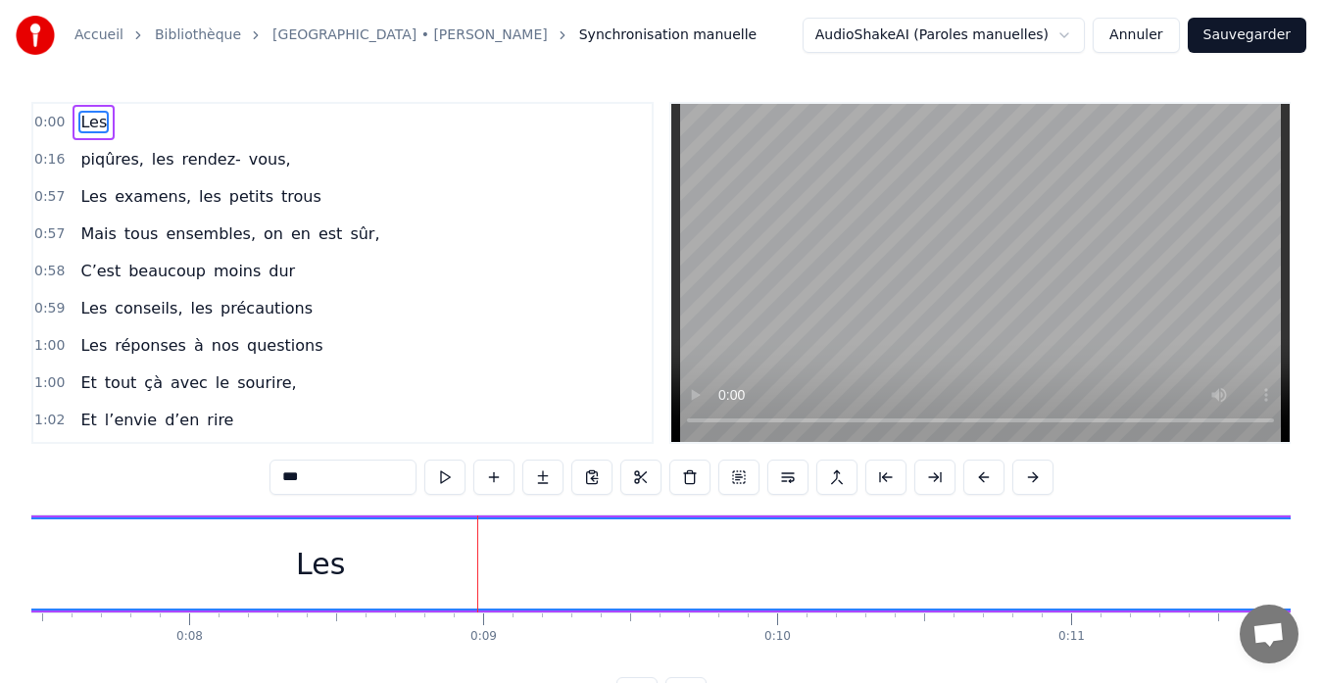
drag, startPoint x: 133, startPoint y: 161, endPoint x: 352, endPoint y: 428, distance: 345.4
click at [352, 428] on div "0:00 Les 0:16 piqûres, les rendez- vous, 0:57 Les examens, les petits trous 0:5…" at bounding box center [342, 273] width 622 height 342
click at [179, 166] on span "rendez-" at bounding box center [210, 159] width 63 height 23
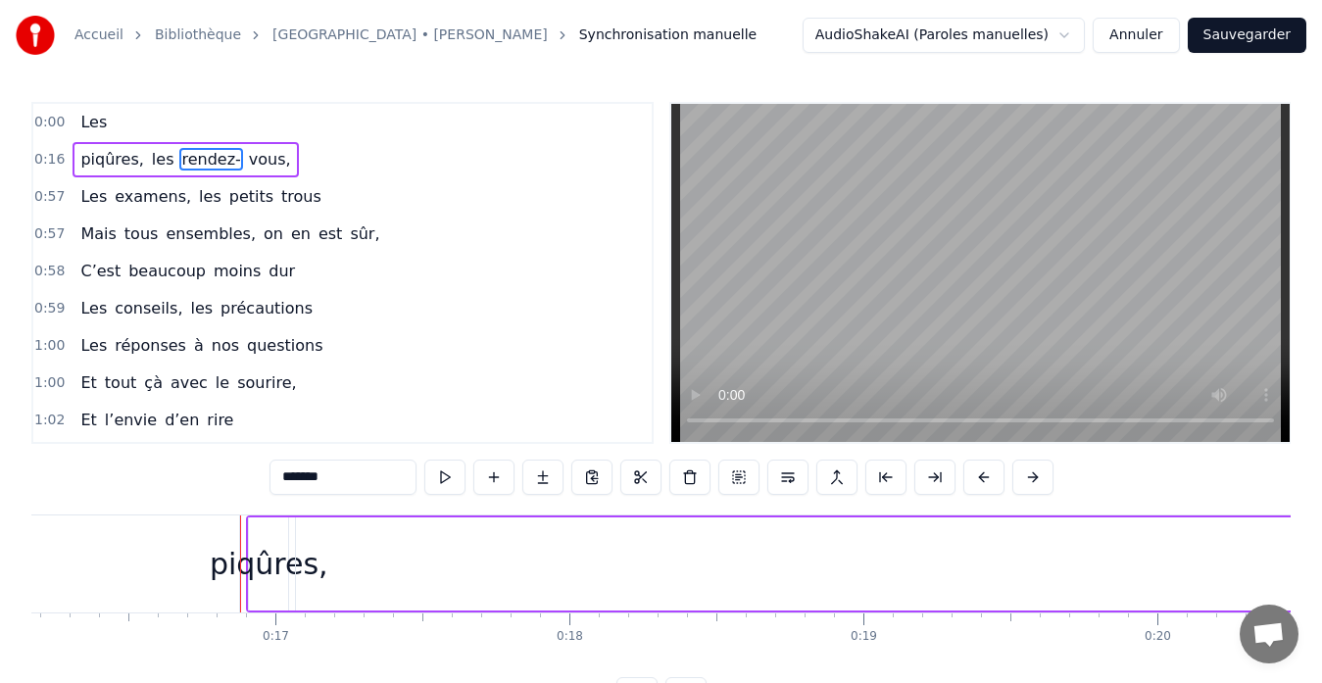
scroll to position [0, 4864]
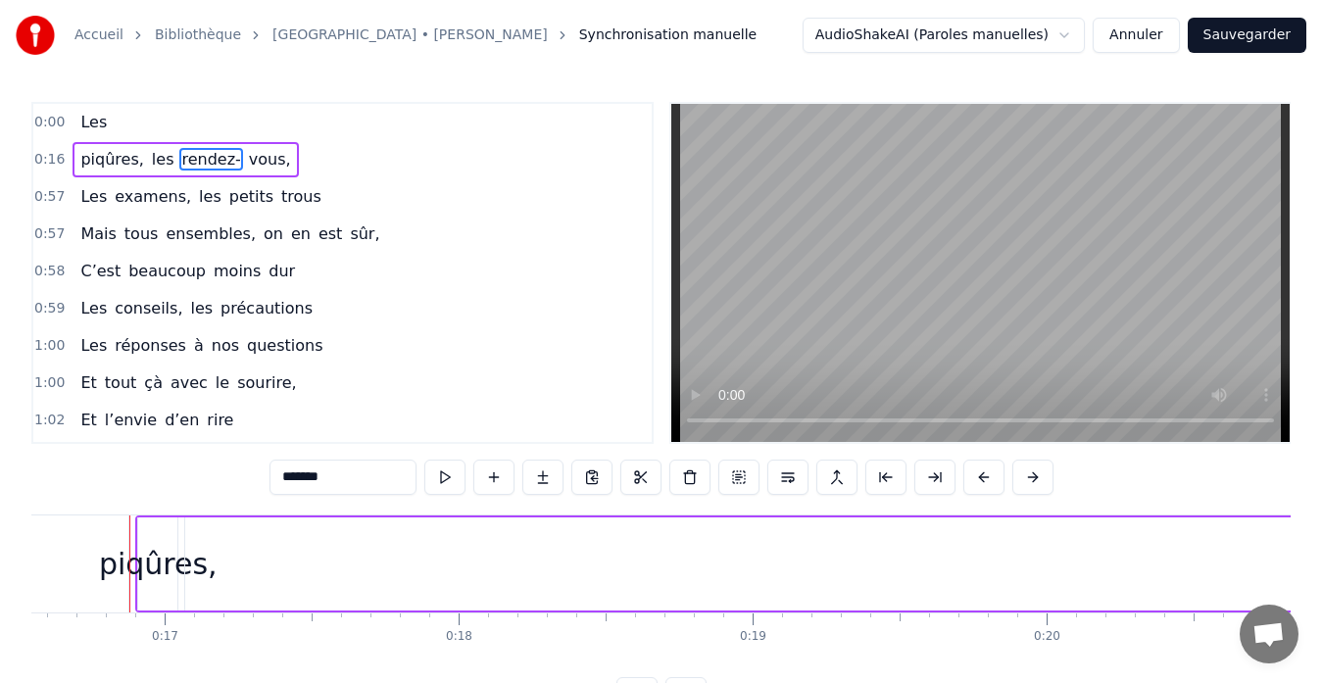
click at [103, 154] on span "piqûres," at bounding box center [111, 159] width 67 height 23
type input "********"
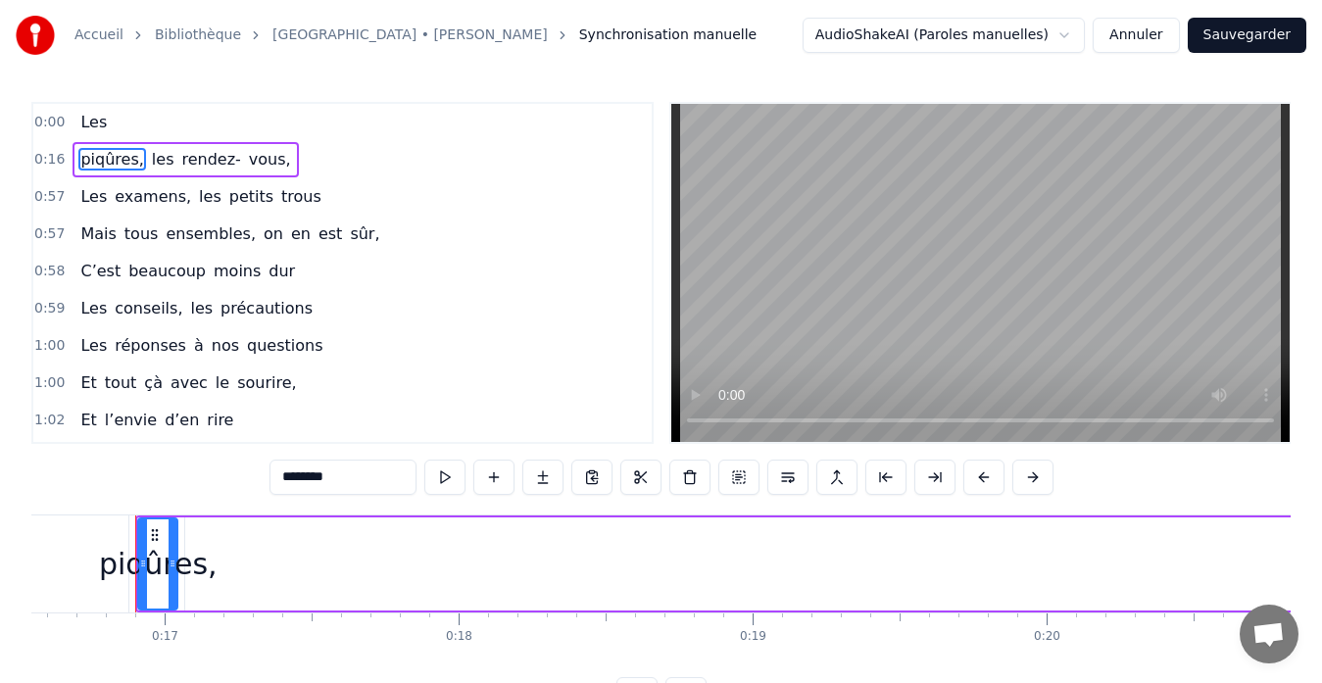
click at [192, 209] on div "Les examens, les petits trous" at bounding box center [201, 196] width 256 height 35
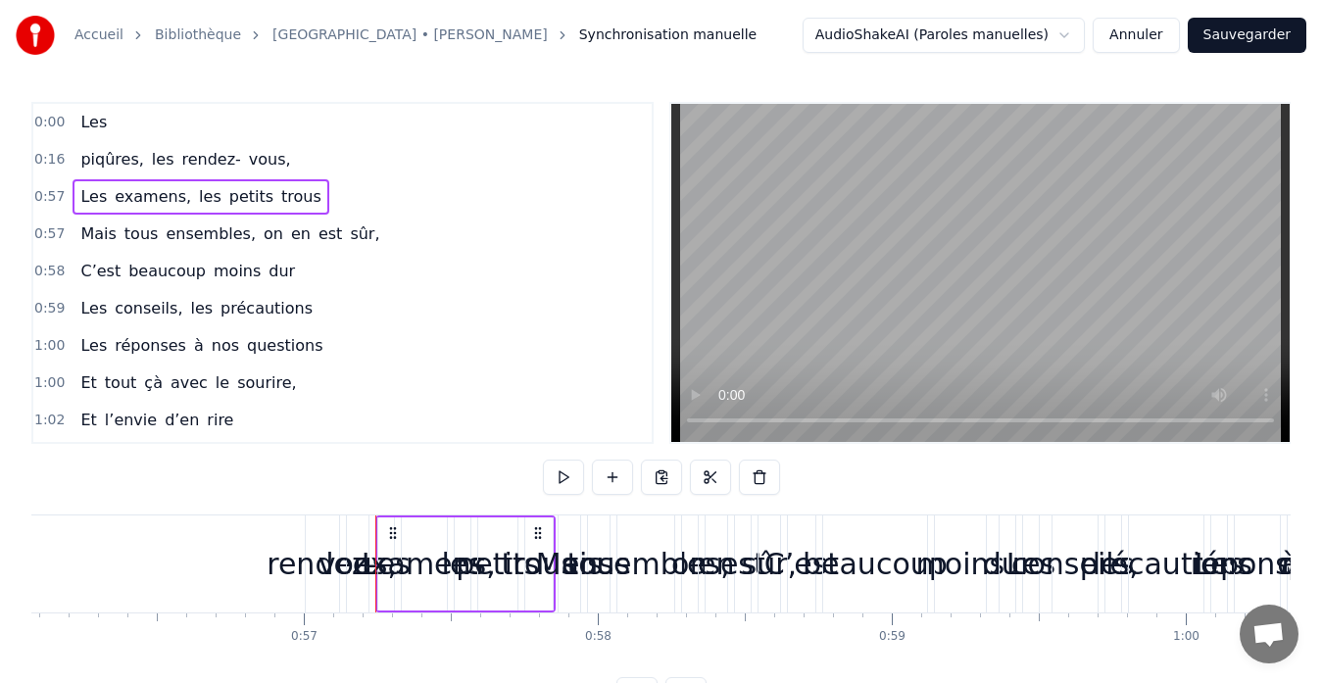
click at [200, 167] on span "rendez-" at bounding box center [210, 159] width 63 height 23
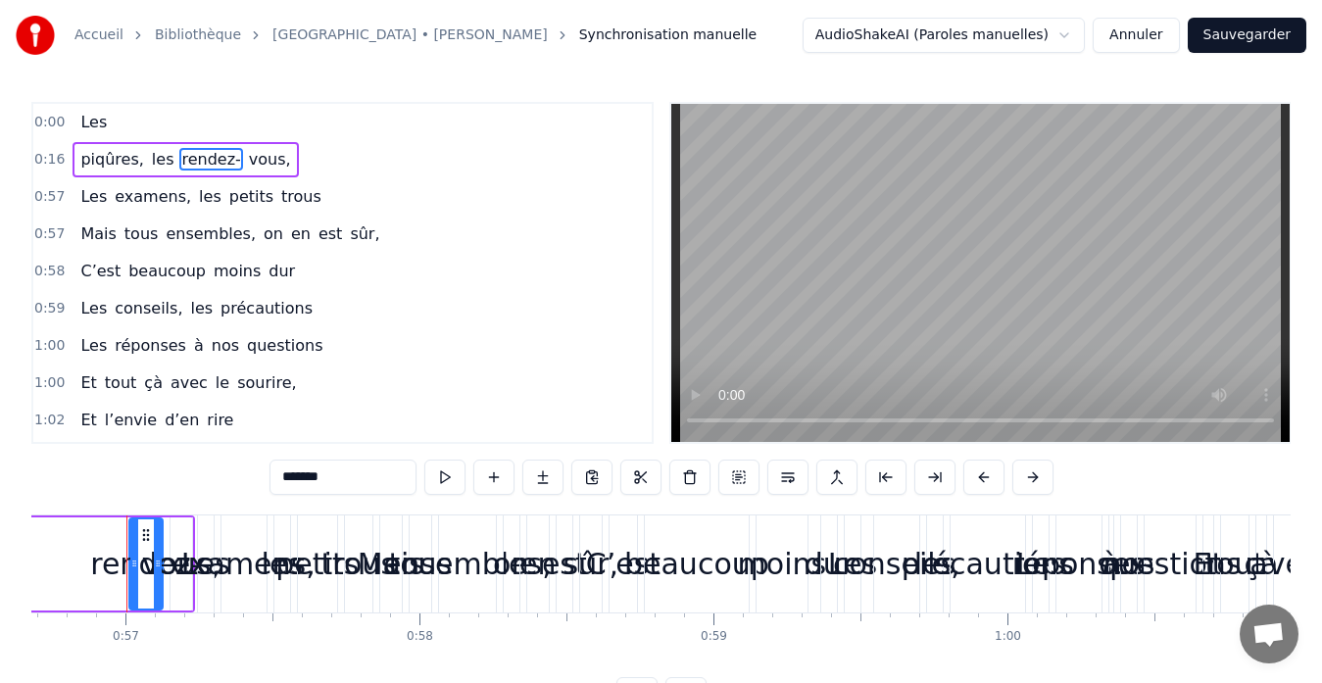
scroll to position [0, 16657]
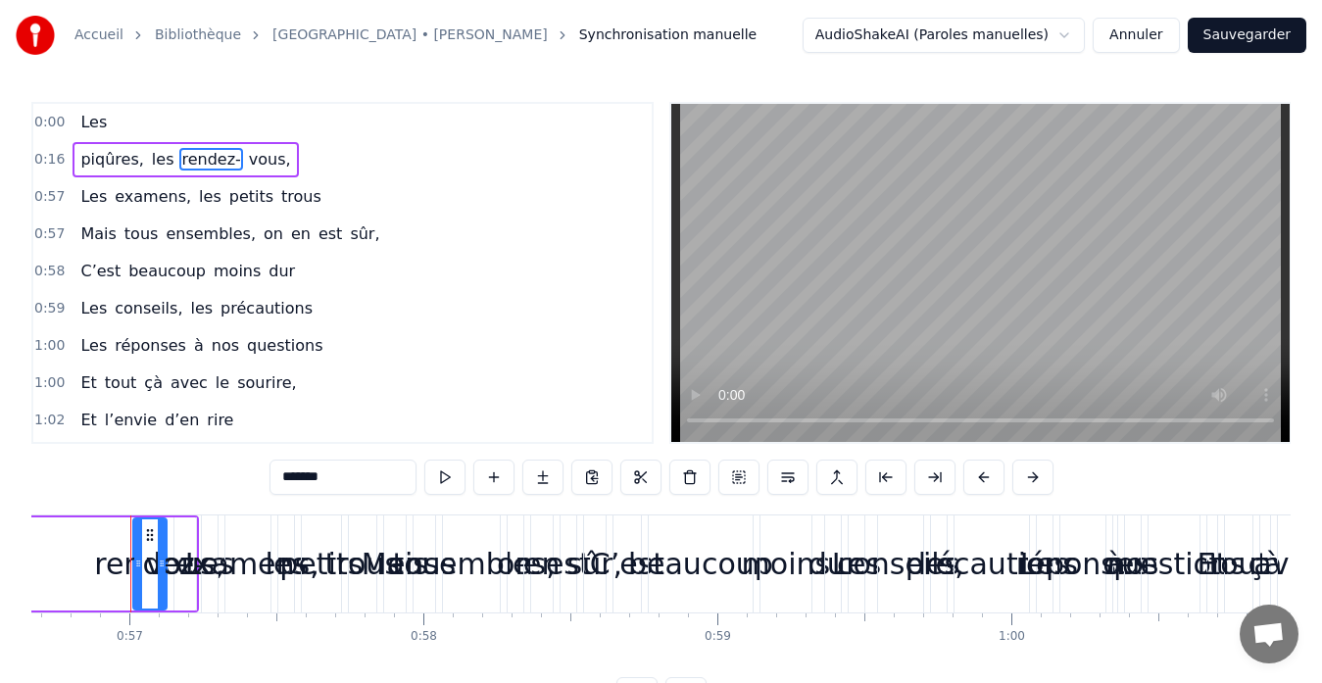
click at [200, 167] on span "rendez-" at bounding box center [210, 159] width 63 height 23
click at [153, 195] on span "examens," at bounding box center [153, 196] width 80 height 23
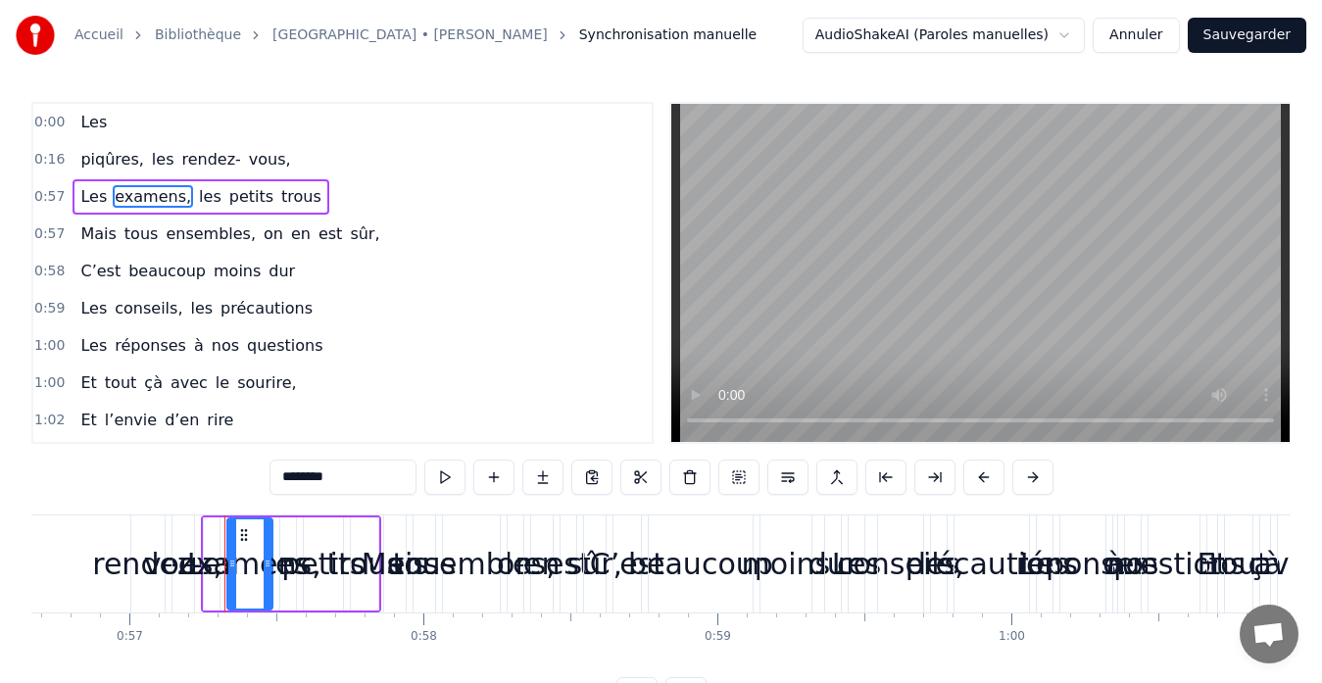
click at [203, 231] on span "ensembles," at bounding box center [211, 233] width 94 height 23
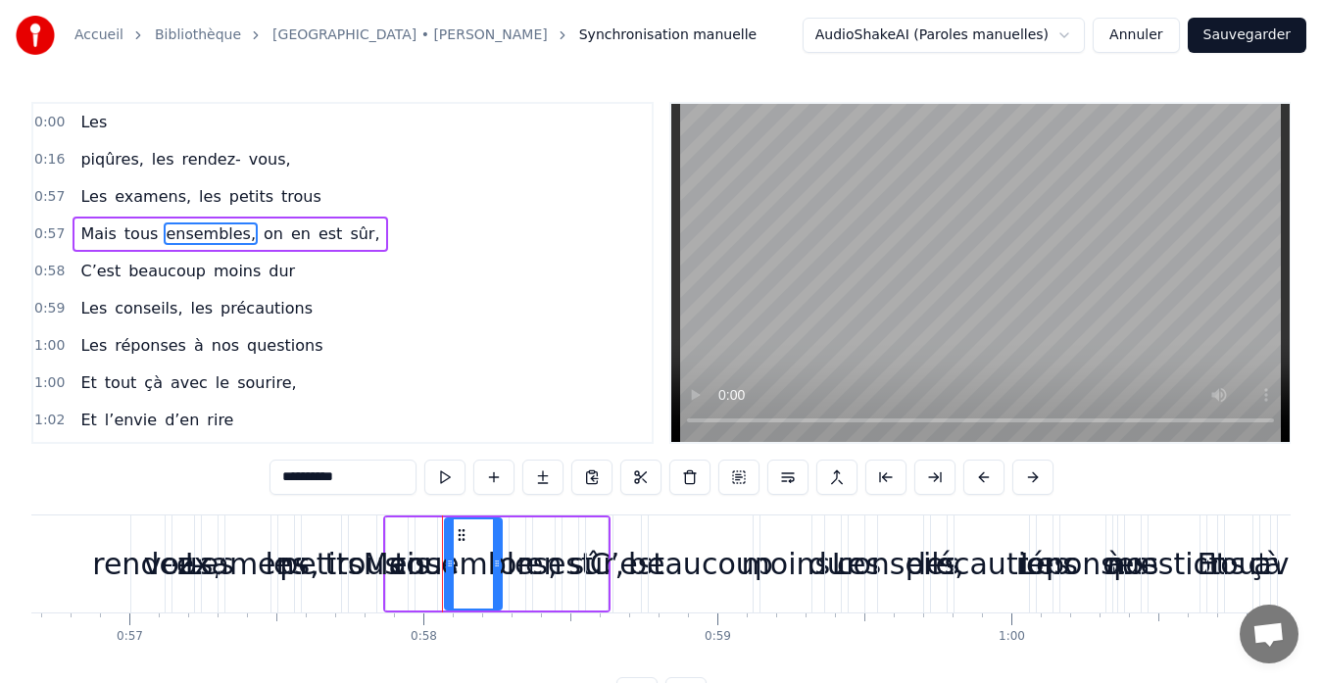
click at [212, 268] on span "moins" at bounding box center [237, 271] width 51 height 23
type input "*****"
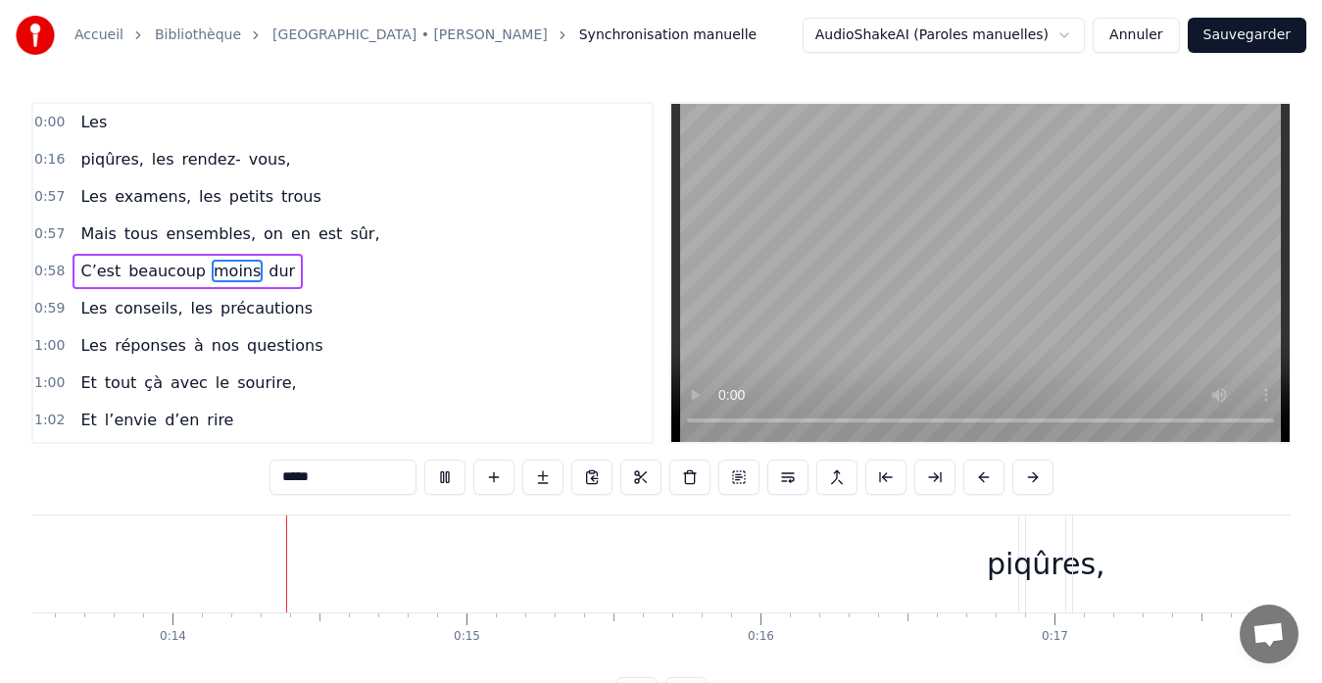
scroll to position [0, 4020]
type input "***"
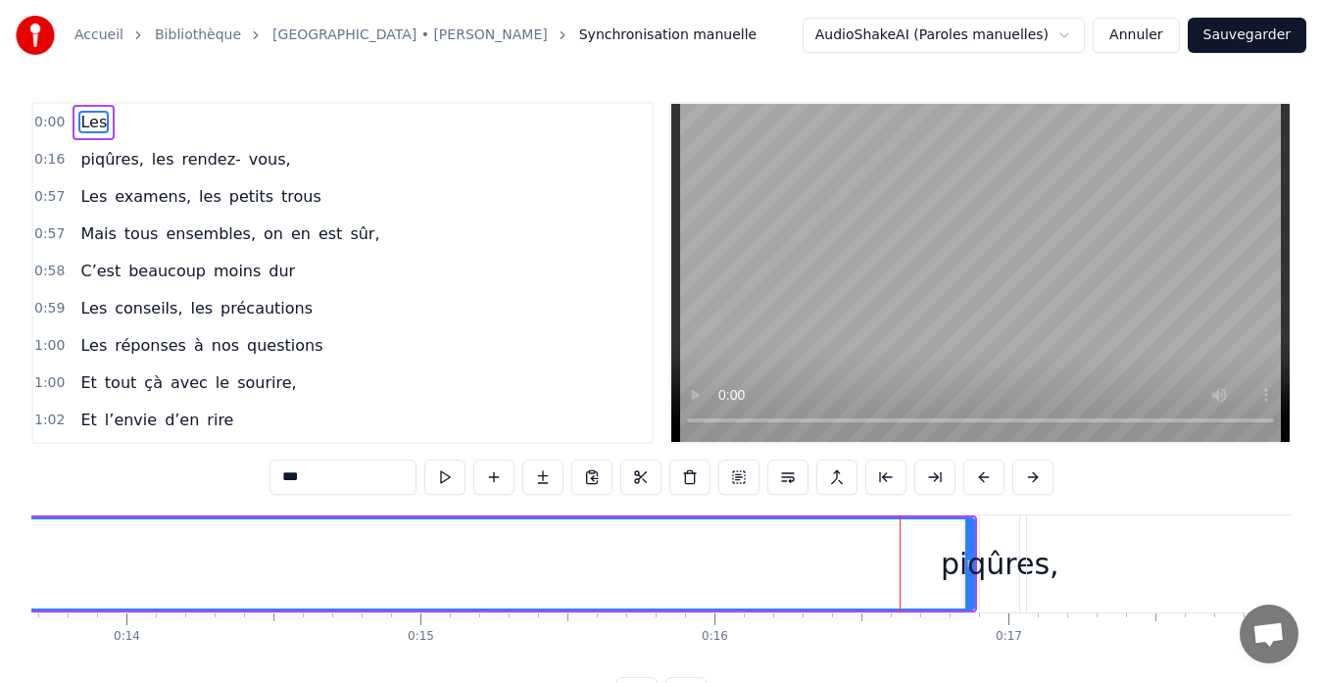
drag, startPoint x: 942, startPoint y: 565, endPoint x: 808, endPoint y: 578, distance: 133.9
drag, startPoint x: 960, startPoint y: 576, endPoint x: 655, endPoint y: 563, distance: 306.0
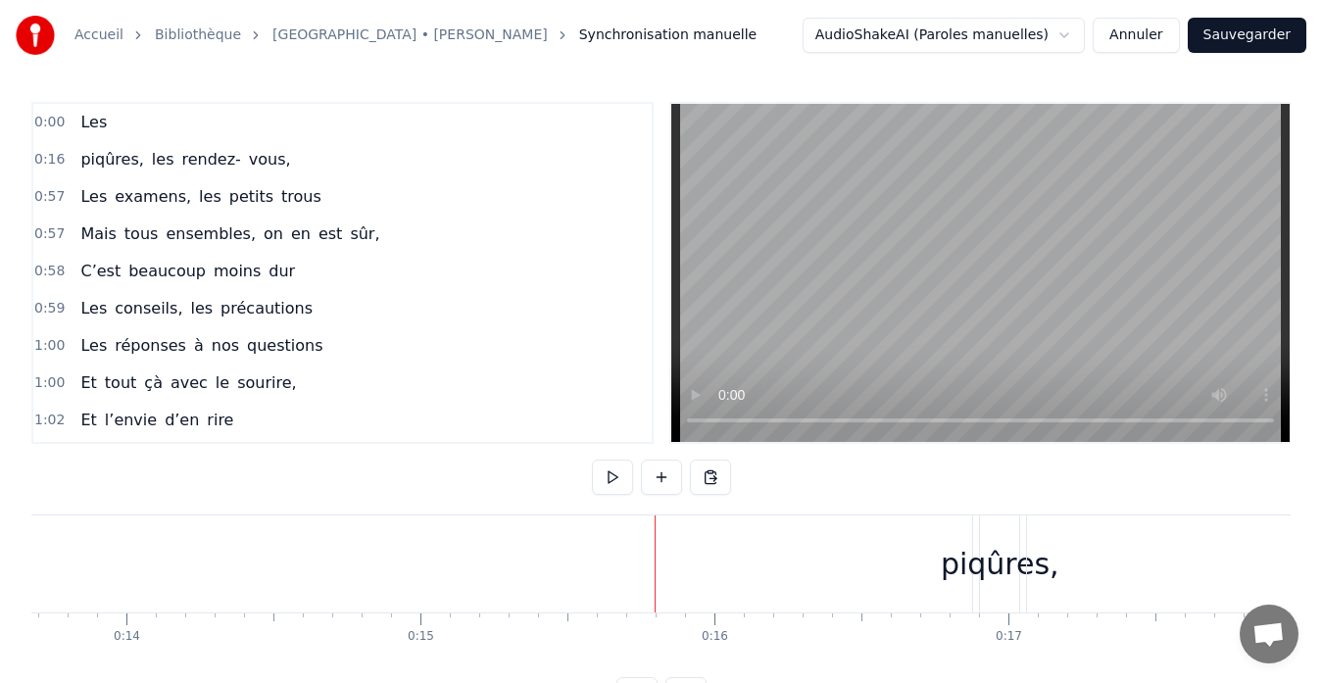
drag, startPoint x: 992, startPoint y: 557, endPoint x: 691, endPoint y: 594, distance: 303.1
click at [608, 479] on button at bounding box center [612, 477] width 41 height 35
click at [608, 478] on button at bounding box center [612, 477] width 41 height 35
click at [579, 33] on span "Synchronisation manuelle" at bounding box center [668, 35] width 178 height 20
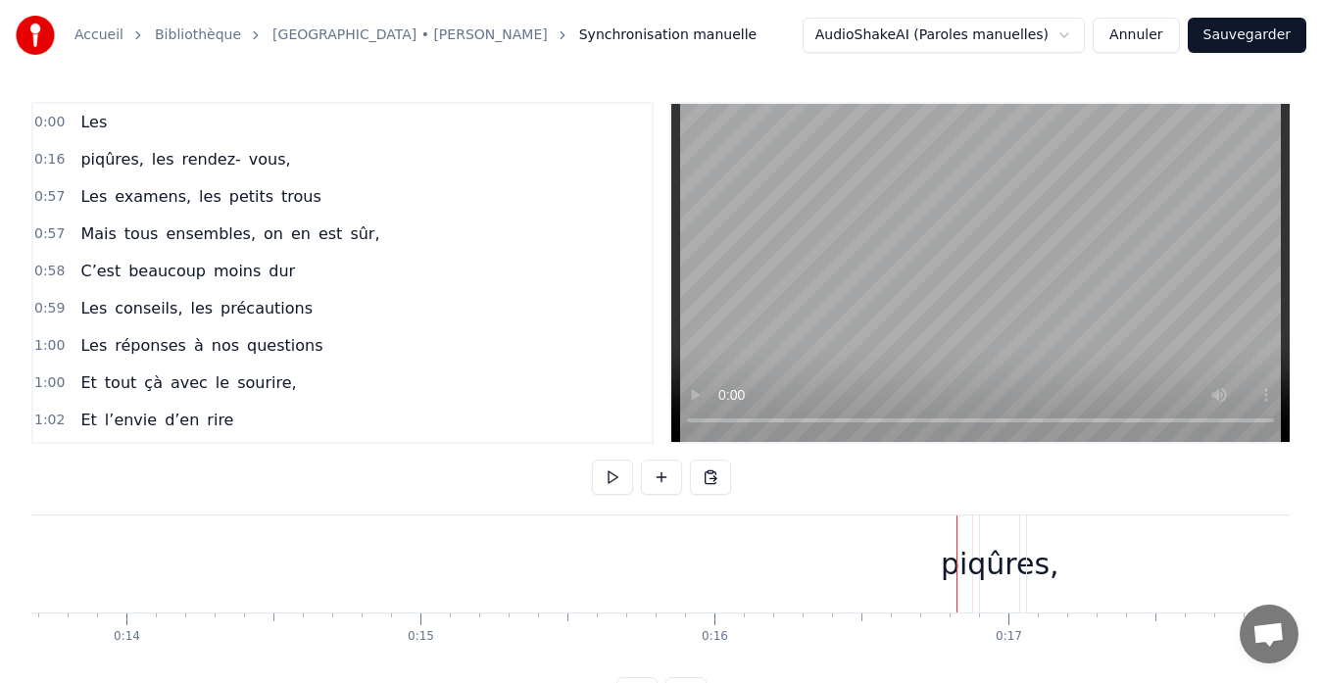
click at [267, 122] on div "0:00 Les" at bounding box center [342, 122] width 618 height 37
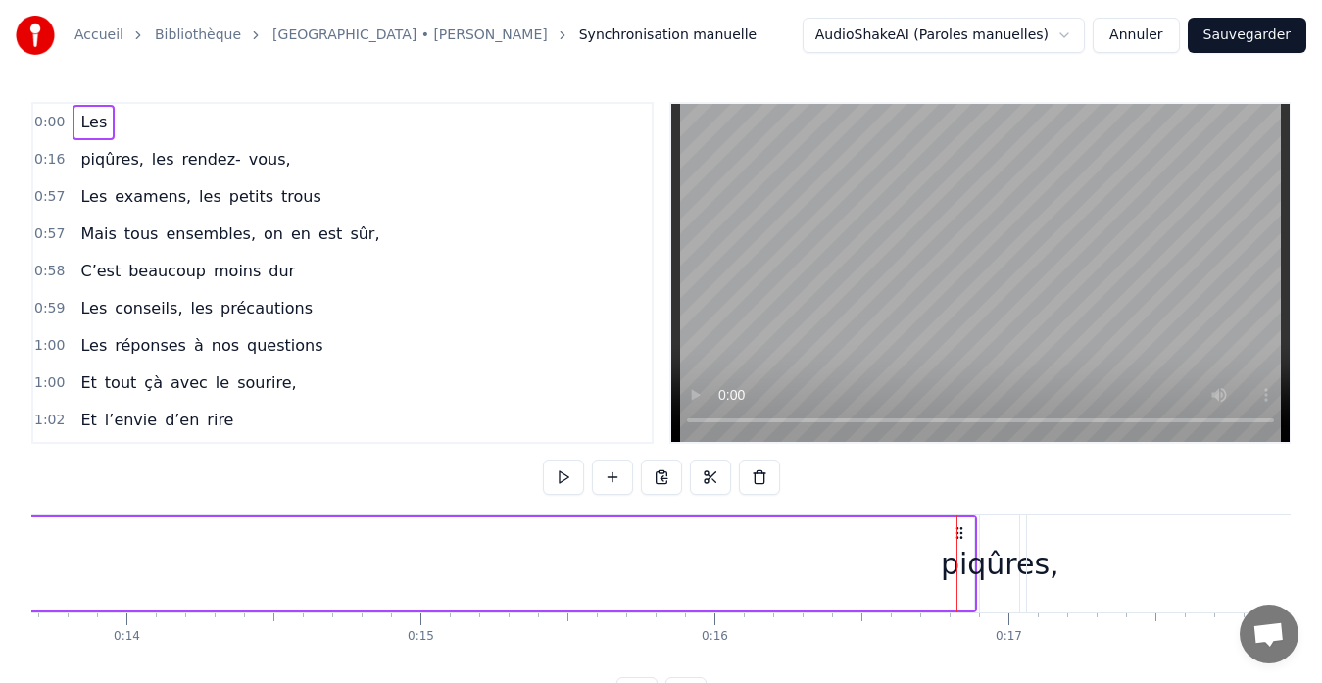
click at [912, 19] on html "Accueil [GEOGRAPHIC_DATA] • [PERSON_NAME] Synchronisation manuelle AudioShakeAI…" at bounding box center [661, 372] width 1322 height 744
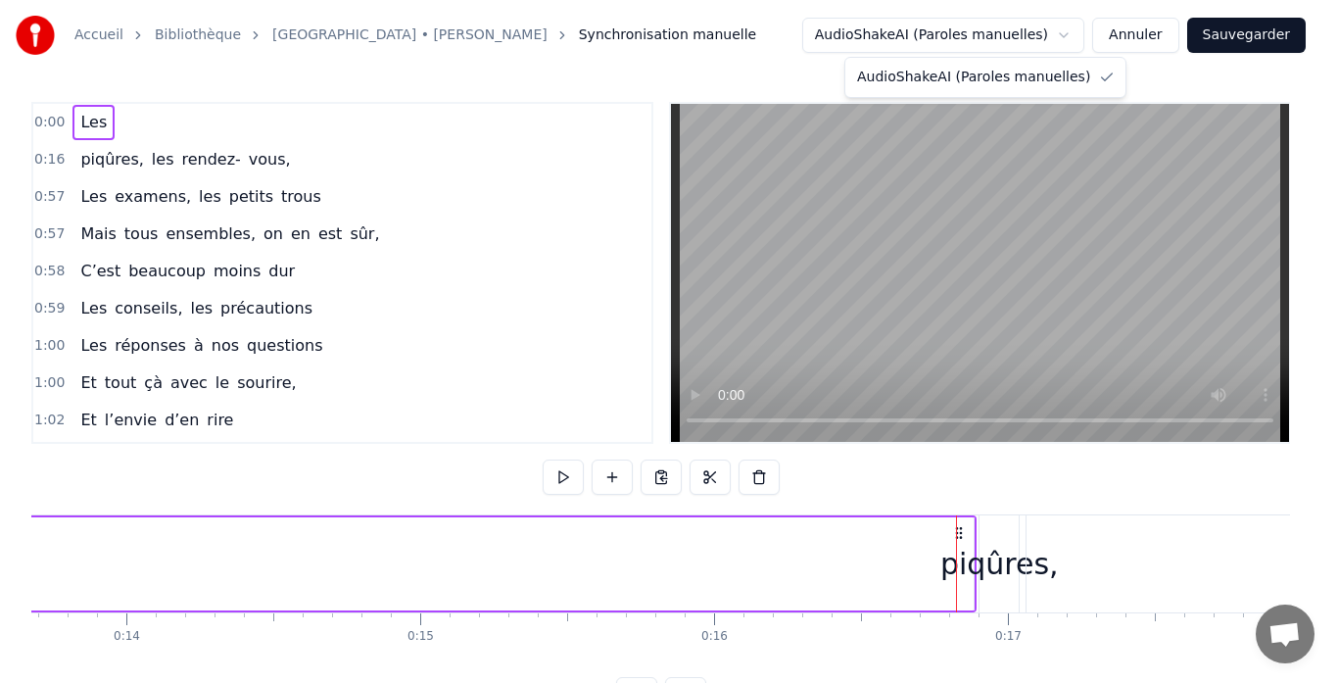
click at [232, 168] on html "Accueil [GEOGRAPHIC_DATA] • [PERSON_NAME] Synchronisation manuelle AudioShakeAI…" at bounding box center [669, 372] width 1338 height 744
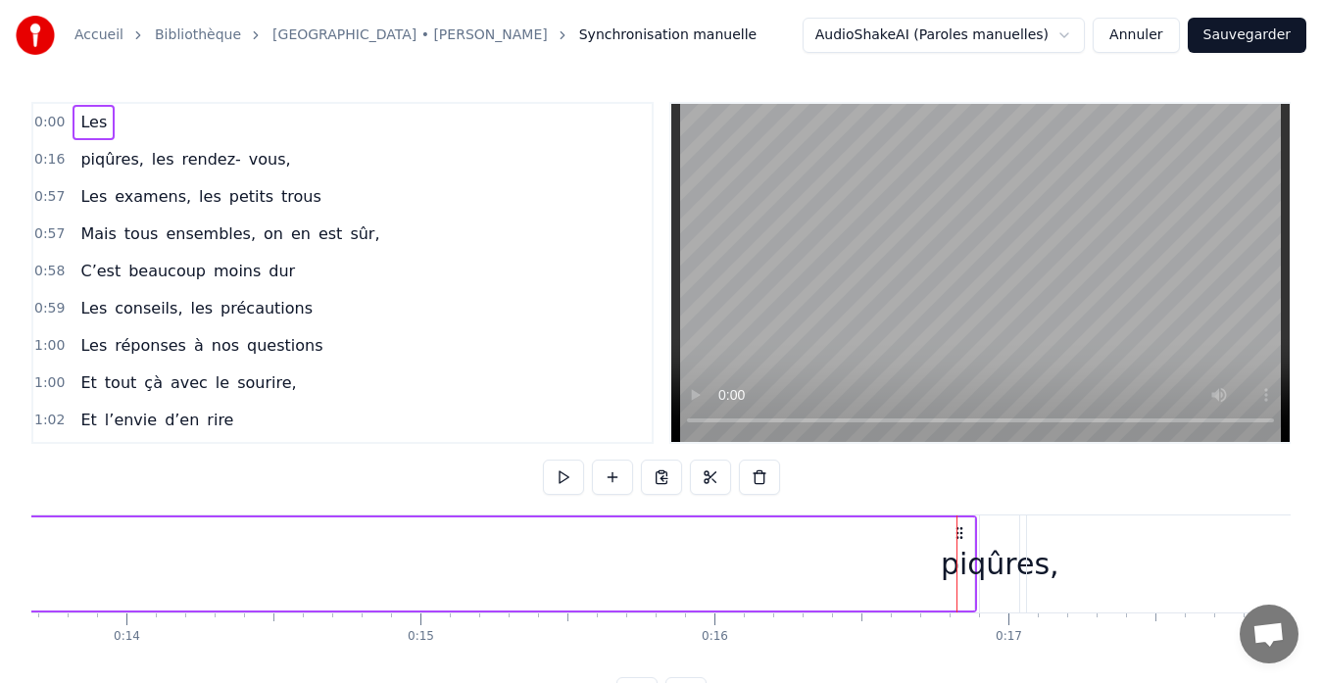
click at [64, 160] on div "0:16 piqûres, les rendez- vous," at bounding box center [342, 159] width 618 height 37
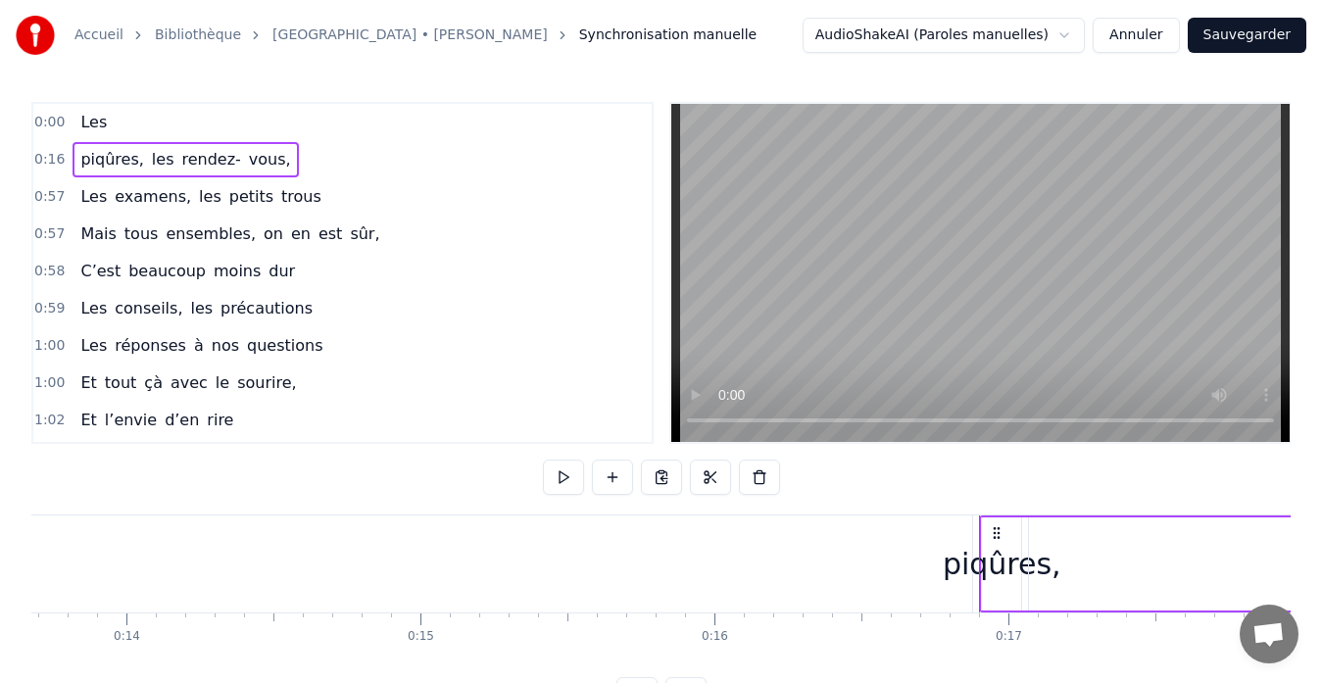
drag, startPoint x: 978, startPoint y: 584, endPoint x: 873, endPoint y: 578, distance: 105.0
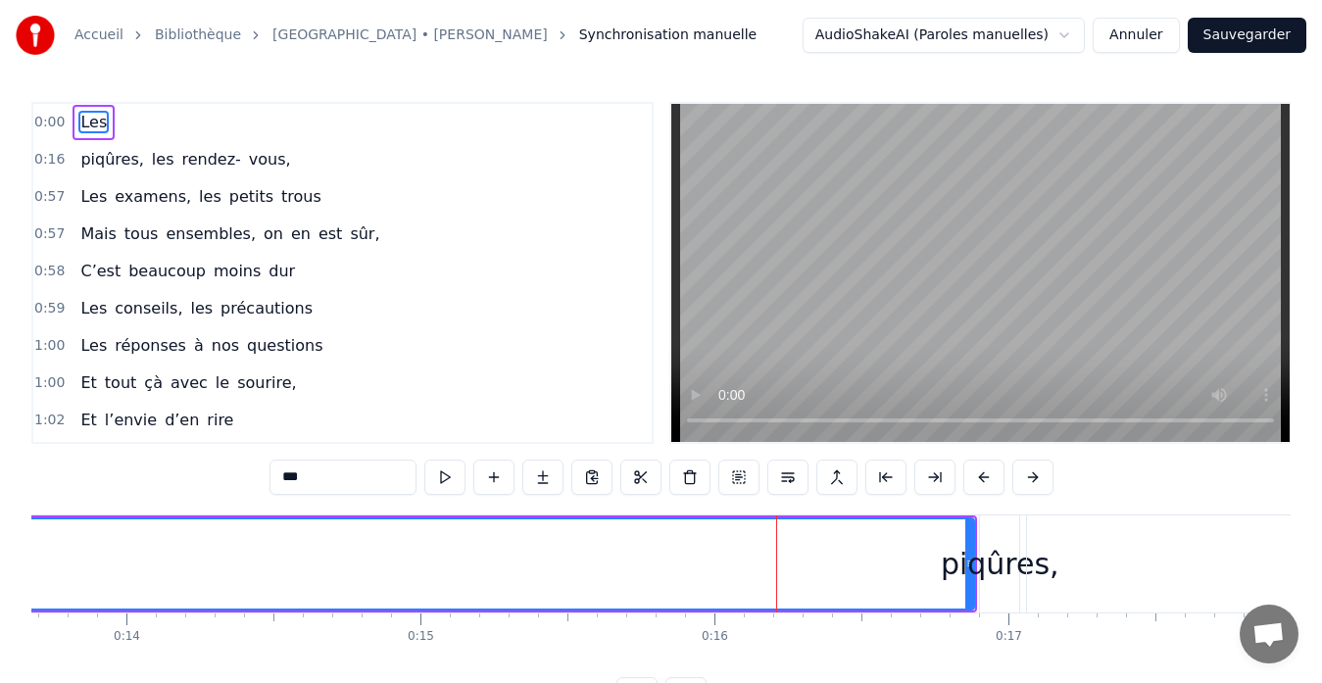
drag, startPoint x: 766, startPoint y: 555, endPoint x: 778, endPoint y: 558, distance: 12.1
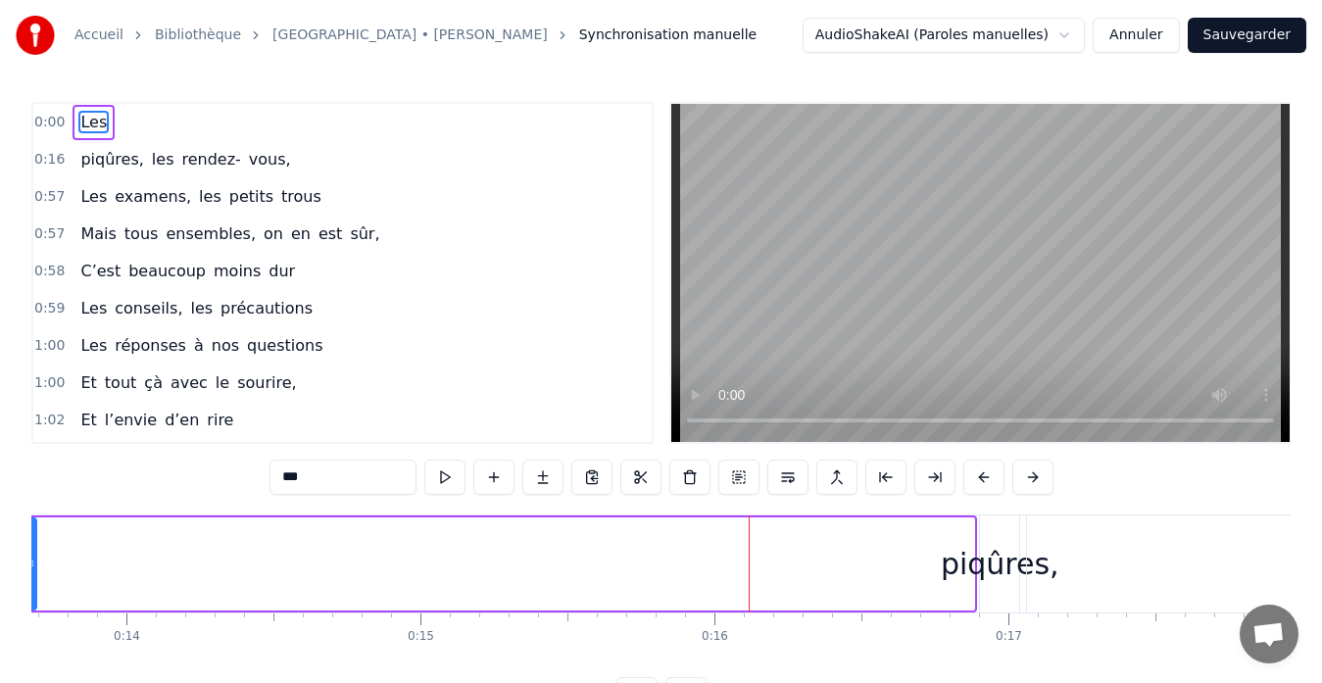
drag, startPoint x: 969, startPoint y: 589, endPoint x: 31, endPoint y: 581, distance: 937.8
click at [31, 581] on div at bounding box center [31, 563] width 8 height 89
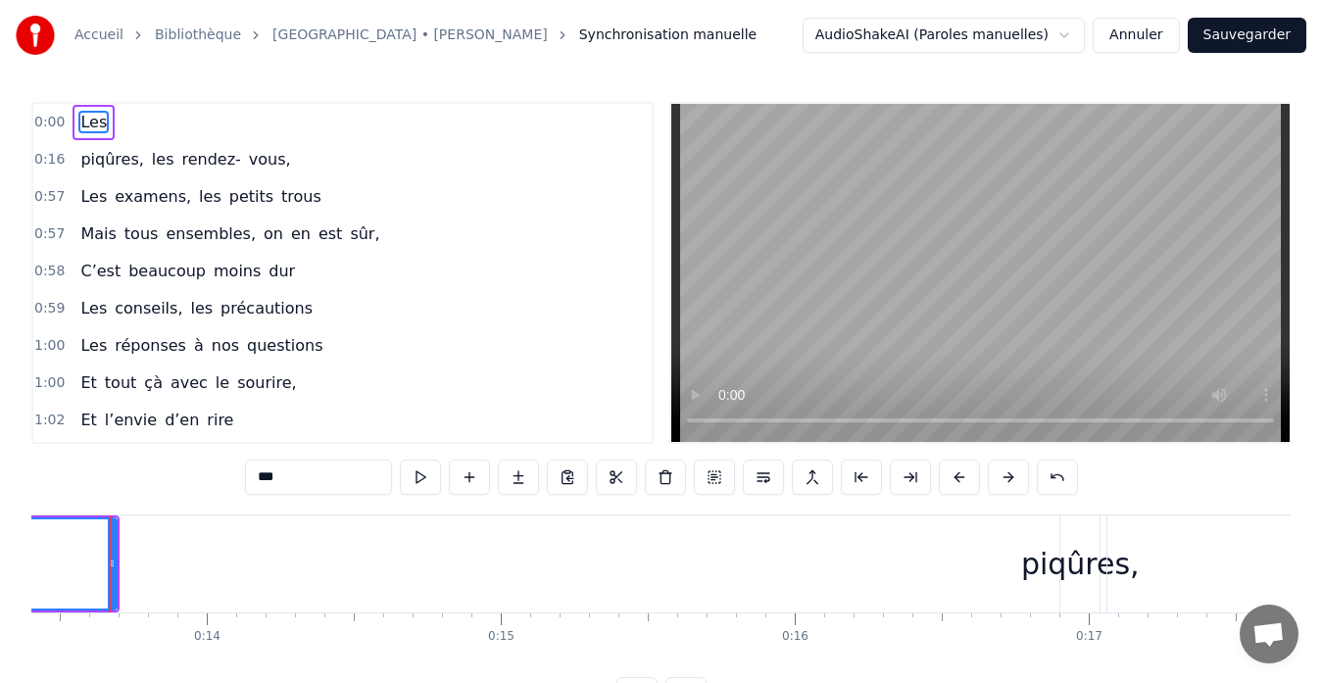
scroll to position [0, 3920]
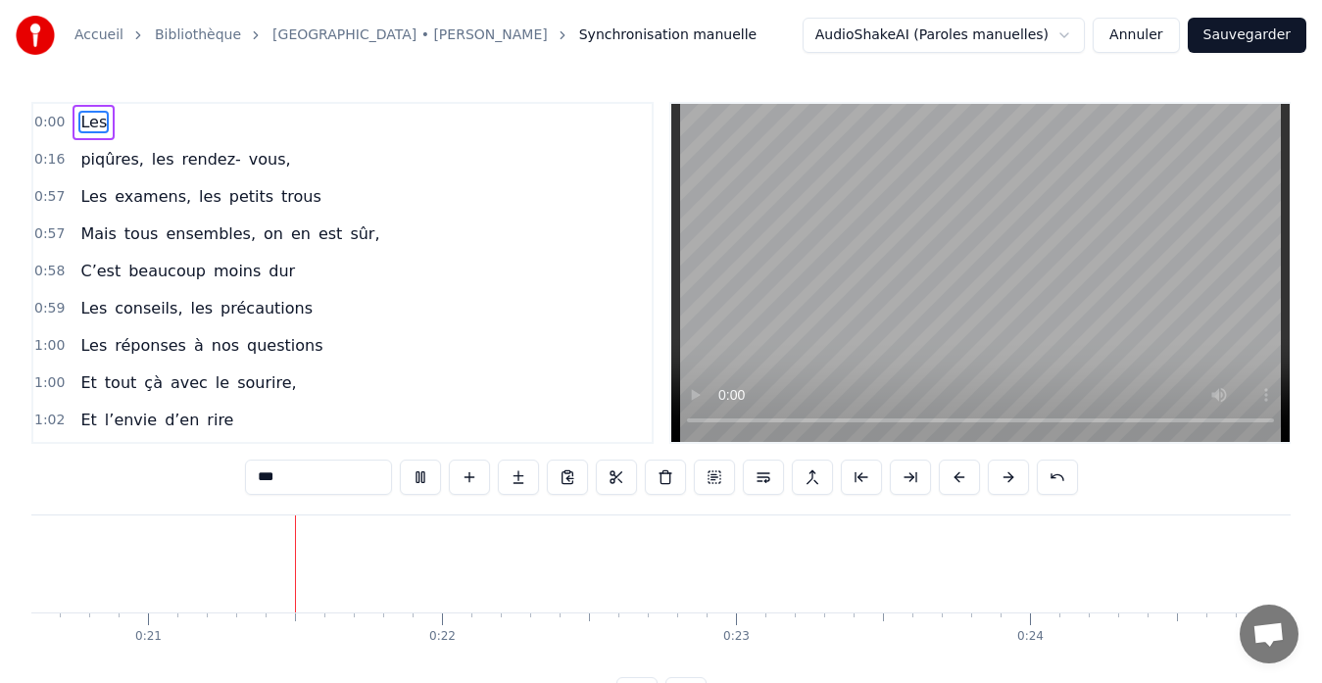
scroll to position [0, 6076]
click at [1131, 42] on button "Annuler" at bounding box center [1136, 35] width 86 height 35
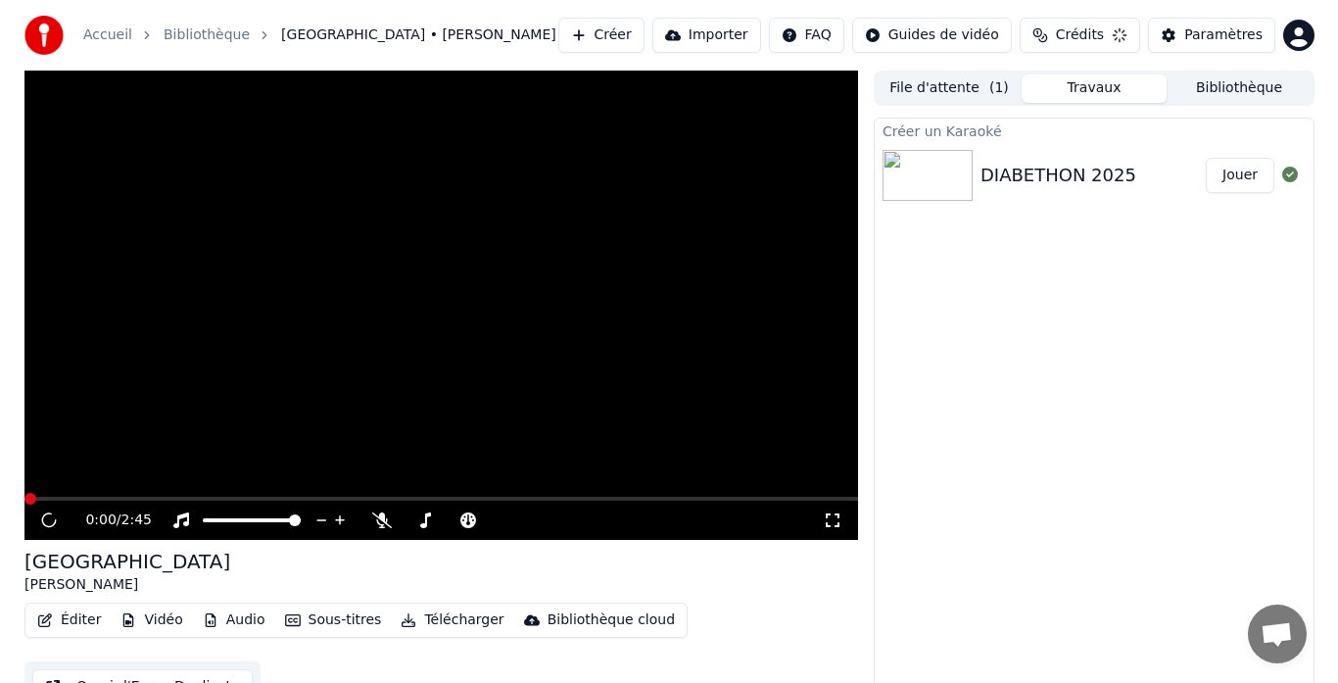
scroll to position [29, 0]
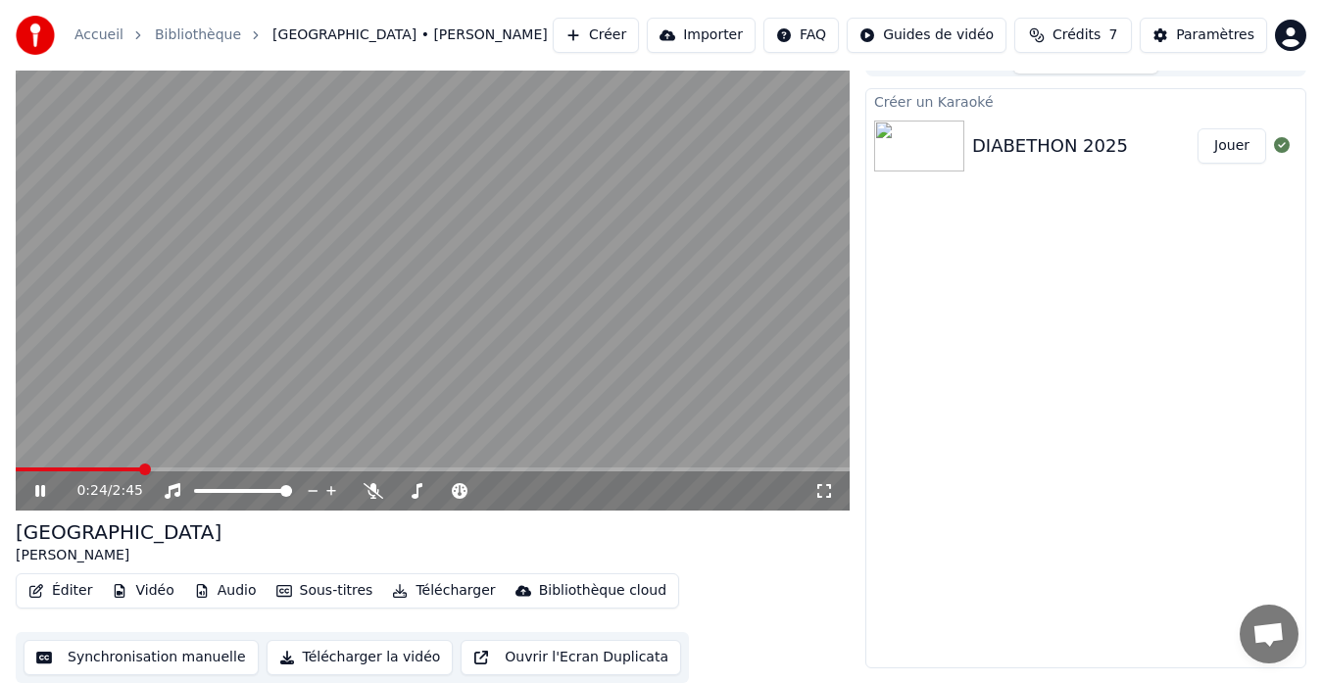
click at [42, 491] on icon at bounding box center [40, 491] width 10 height 12
click at [633, 33] on button "Créer" at bounding box center [596, 35] width 86 height 35
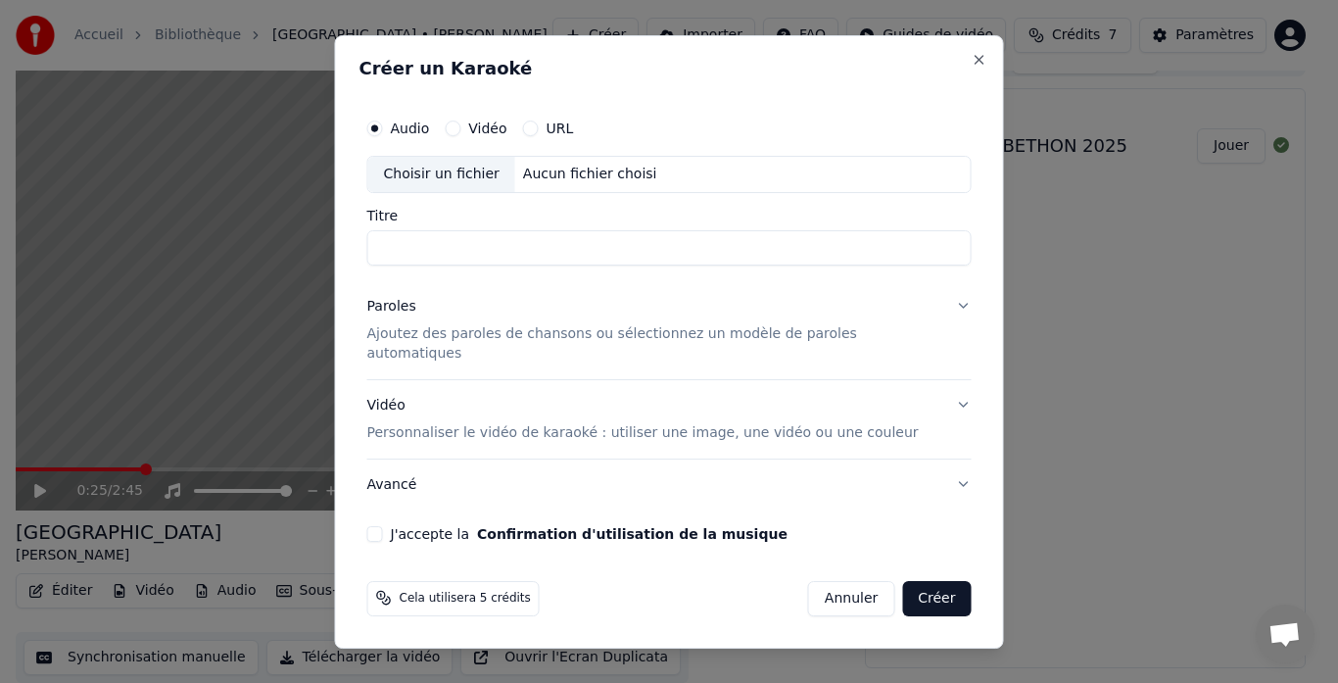
click at [496, 135] on label "Vidéo" at bounding box center [487, 129] width 38 height 14
click at [461, 136] on button "Vidéo" at bounding box center [453, 129] width 16 height 16
click at [473, 176] on div "Choisir un fichier" at bounding box center [441, 174] width 147 height 35
click at [467, 182] on div "Choisir un fichier" at bounding box center [441, 174] width 147 height 35
click at [427, 131] on label "Audio" at bounding box center [410, 129] width 39 height 14
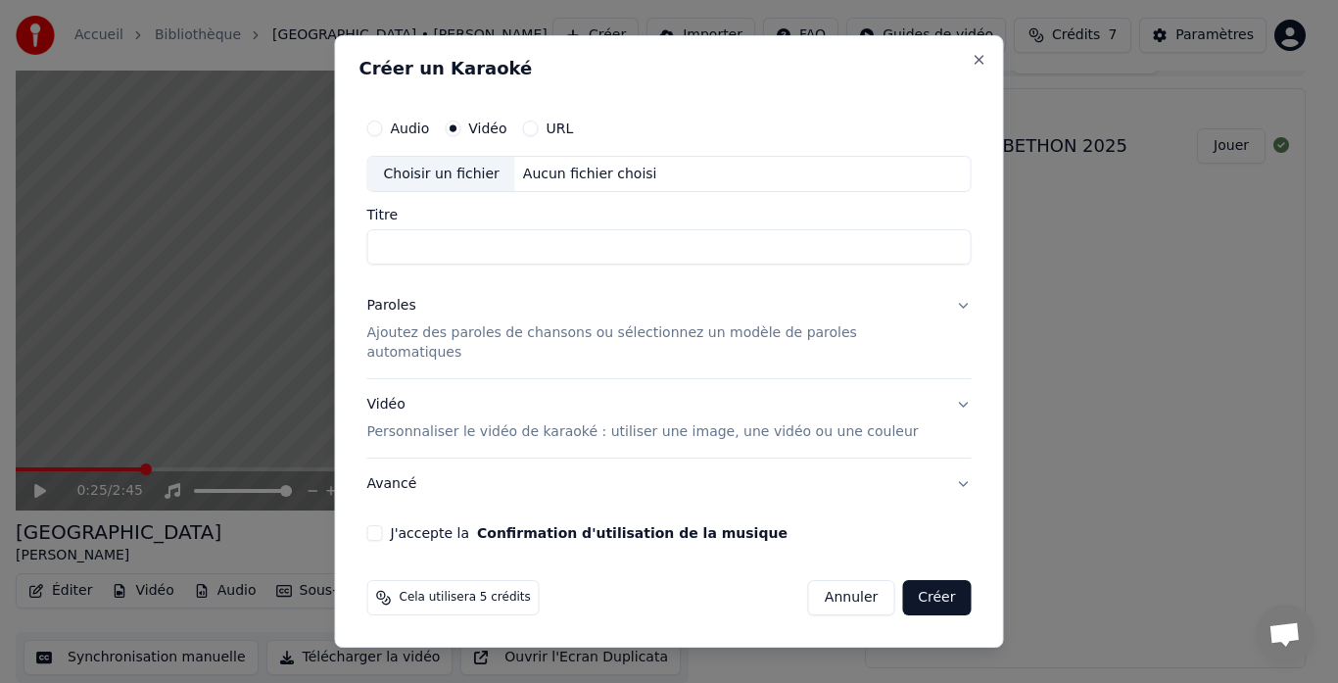
click at [383, 131] on button "Audio" at bounding box center [375, 129] width 16 height 16
click at [445, 186] on div "Choisir un fichier" at bounding box center [441, 174] width 147 height 35
type input "**********"
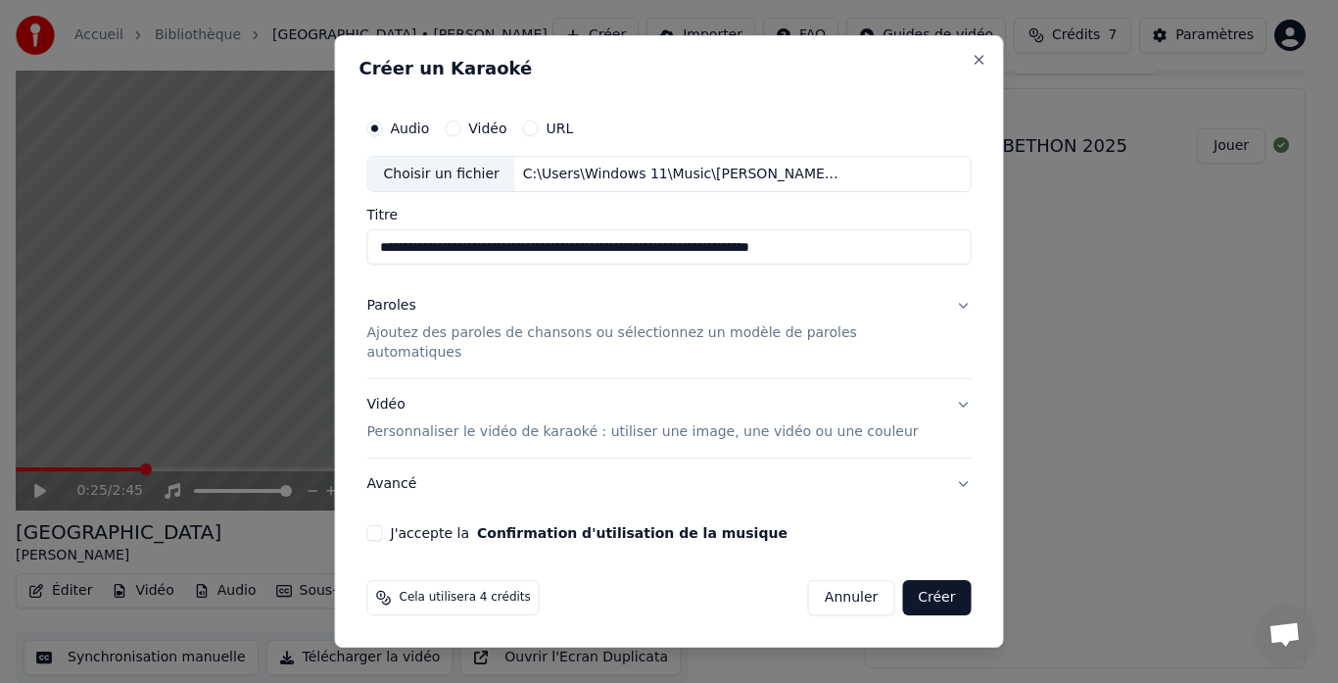
click at [942, 317] on button "Paroles Ajoutez des paroles de chansons ou sélectionnez un modèle de paroles au…" at bounding box center [669, 330] width 605 height 98
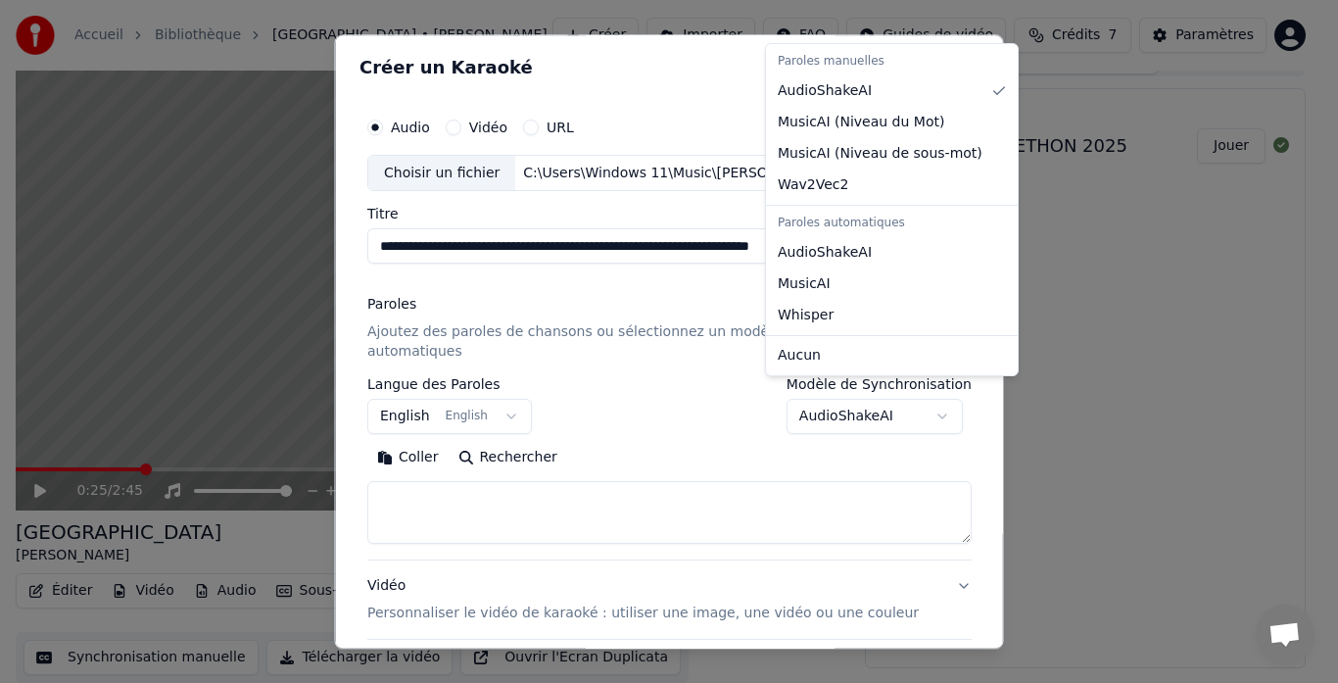
click at [919, 400] on body "**********" at bounding box center [661, 312] width 1322 height 683
select select "**********"
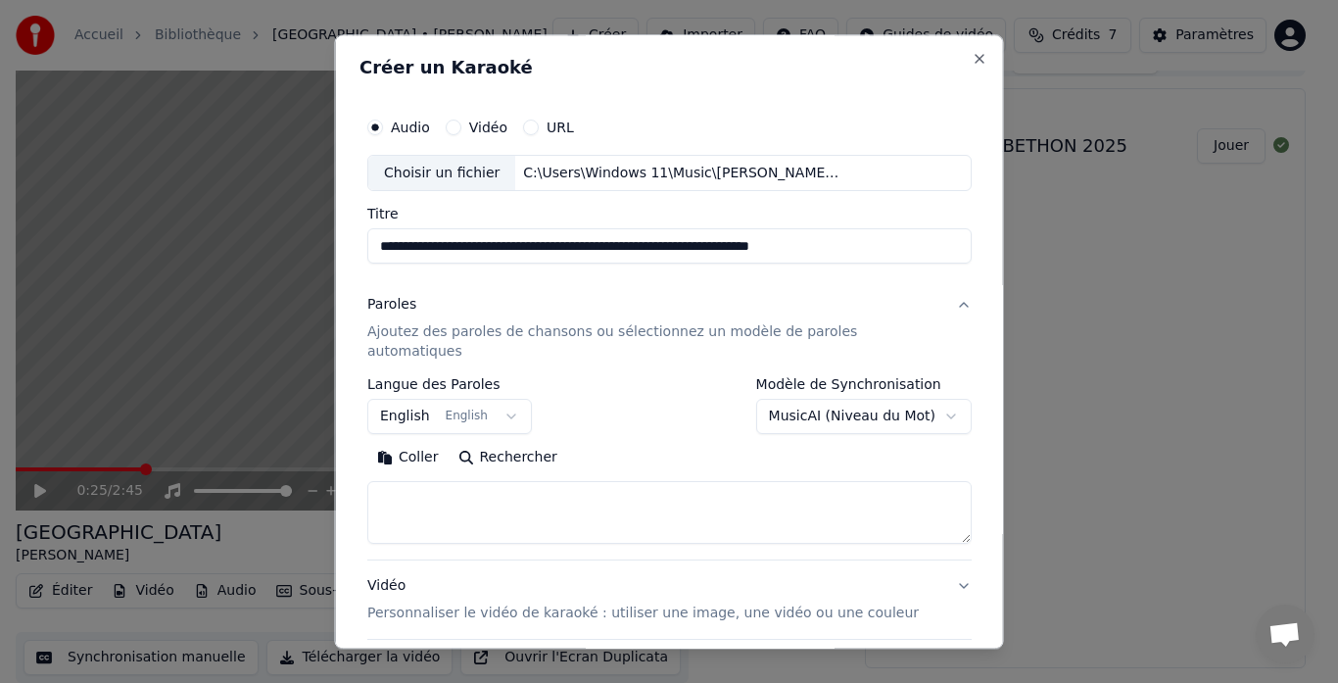
click at [435, 443] on button "Coller" at bounding box center [407, 458] width 81 height 31
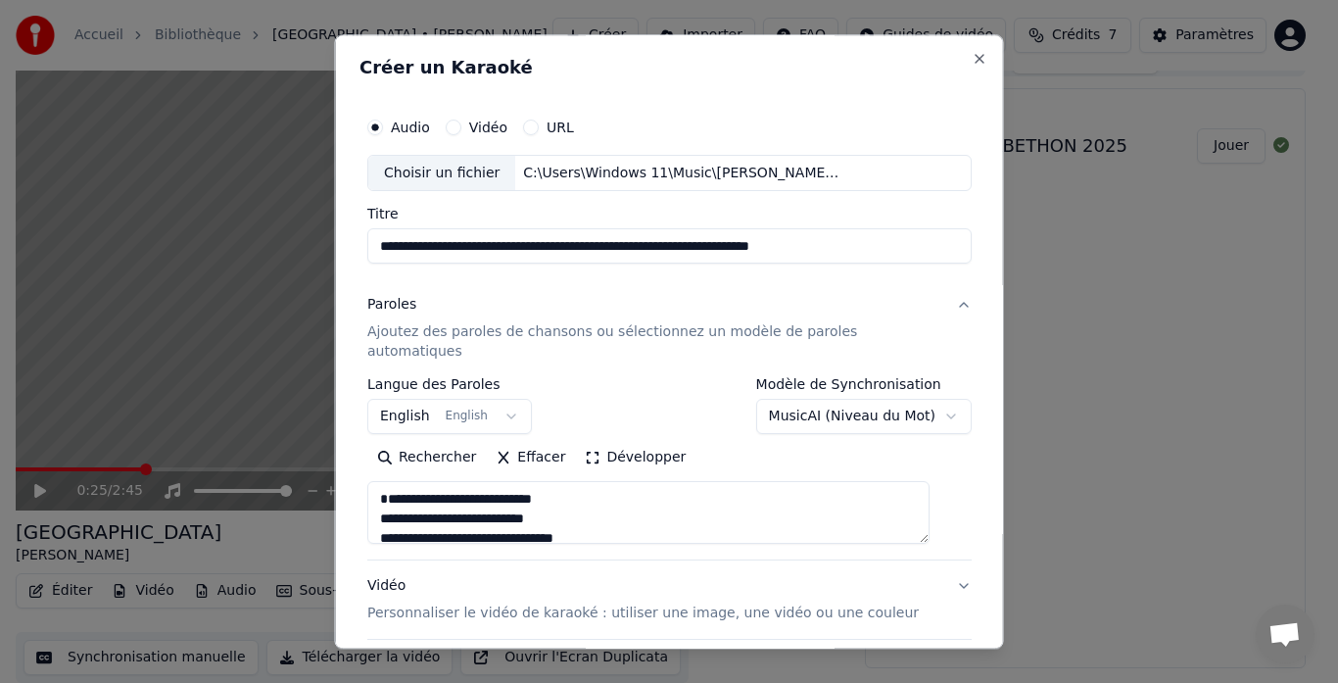
click at [930, 516] on textarea at bounding box center [648, 513] width 562 height 63
click at [553, 491] on textarea at bounding box center [648, 513] width 562 height 63
click at [651, 482] on textarea at bounding box center [648, 513] width 562 height 63
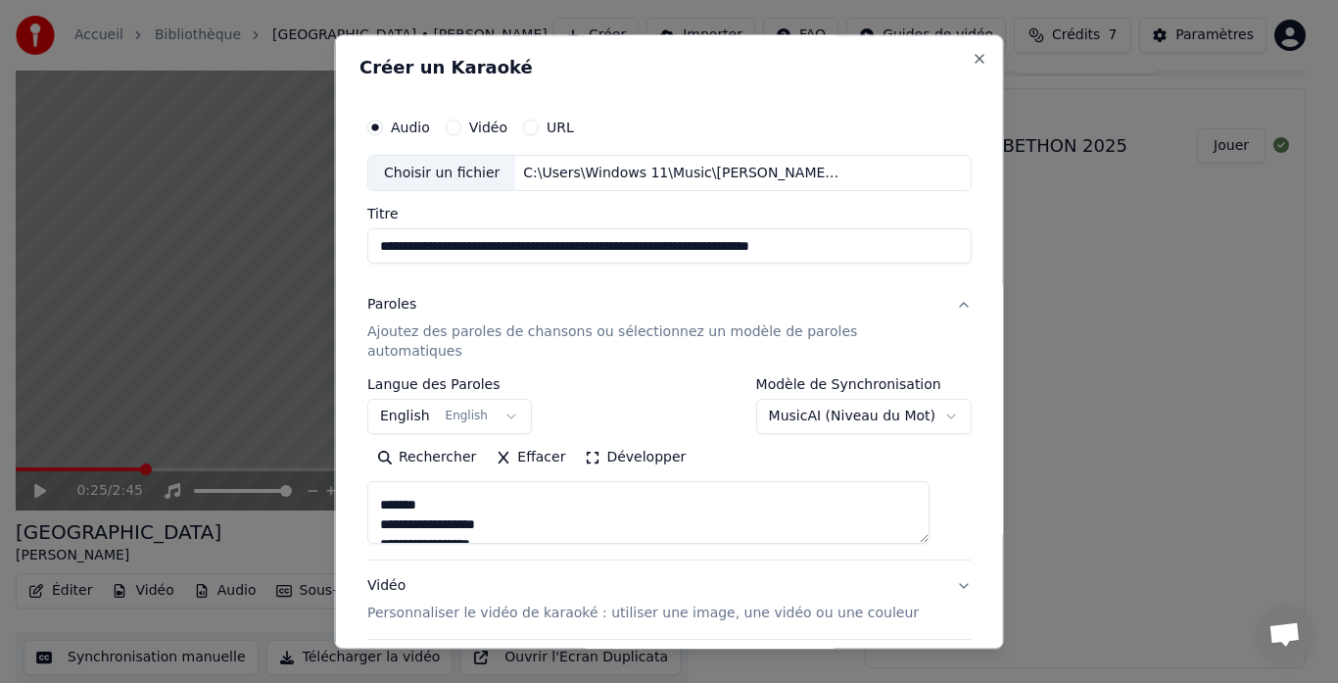
scroll to position [889, 0]
click at [692, 498] on textarea at bounding box center [648, 513] width 562 height 63
type textarea "**********"
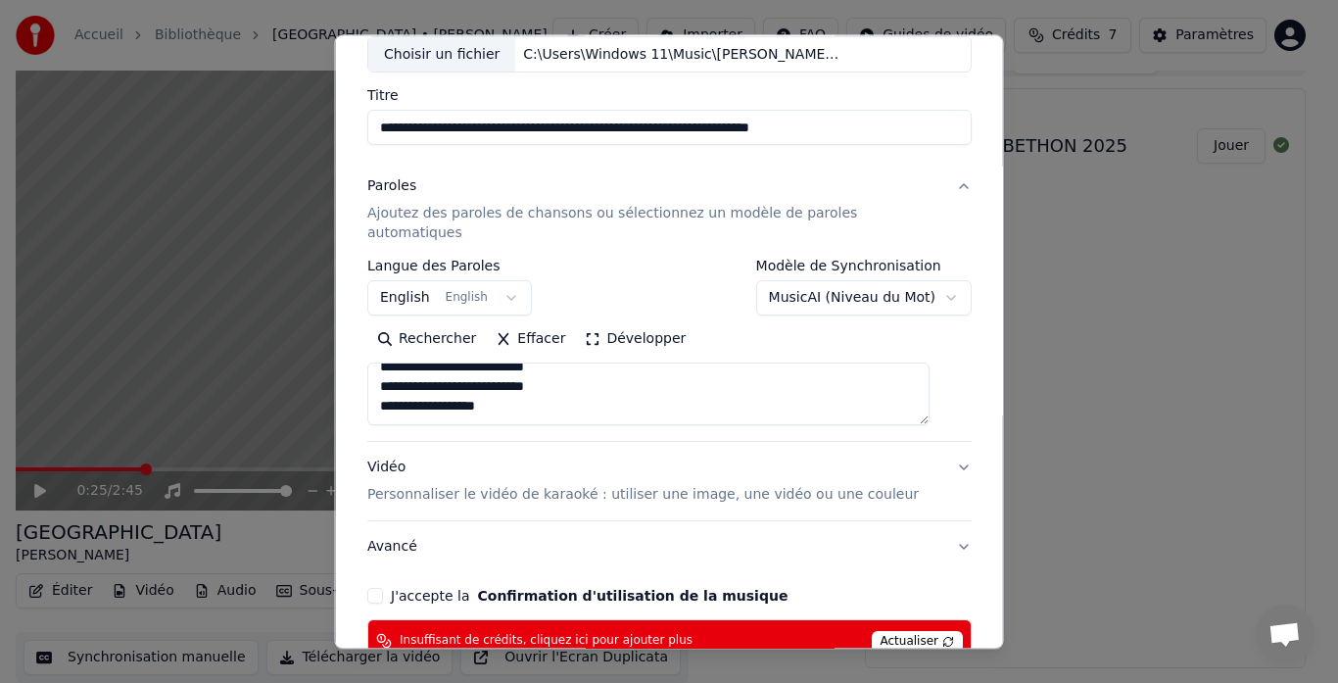
scroll to position [157, 0]
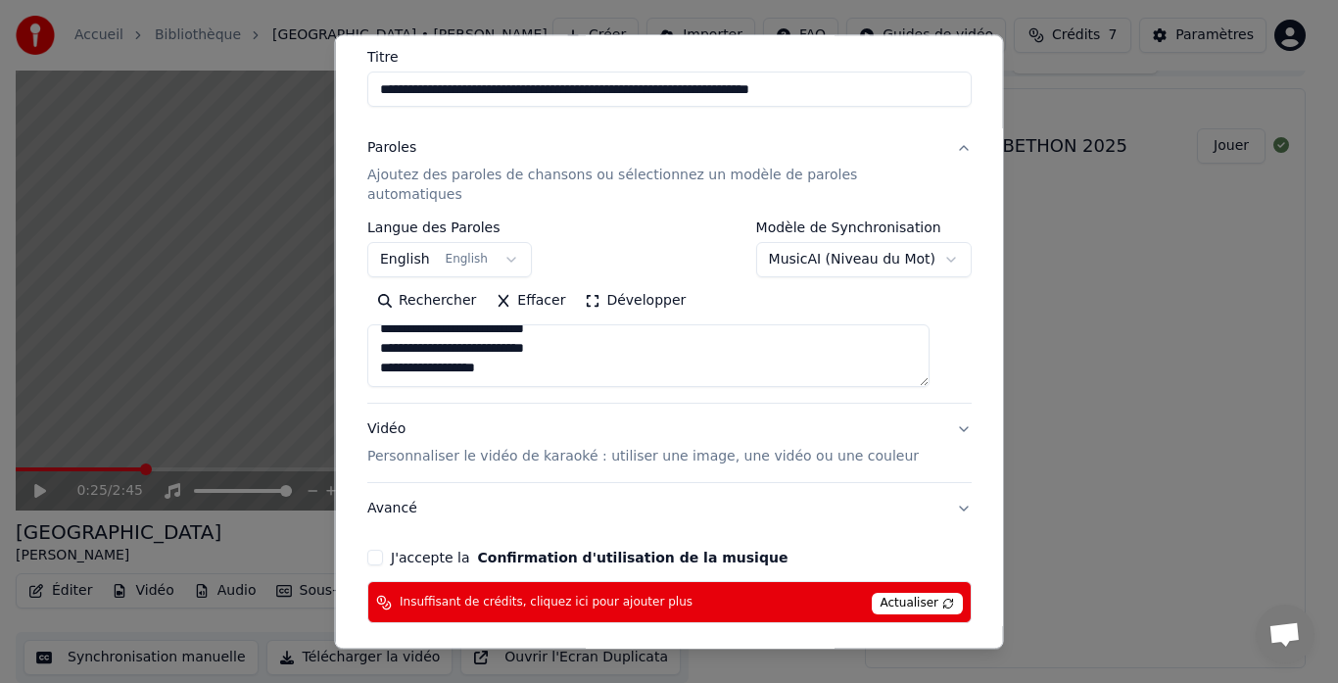
click at [827, 448] on p "Personnaliser le vidéo de karaoké : utiliser une image, une vidéo ou une couleur" at bounding box center [643, 458] width 552 height 20
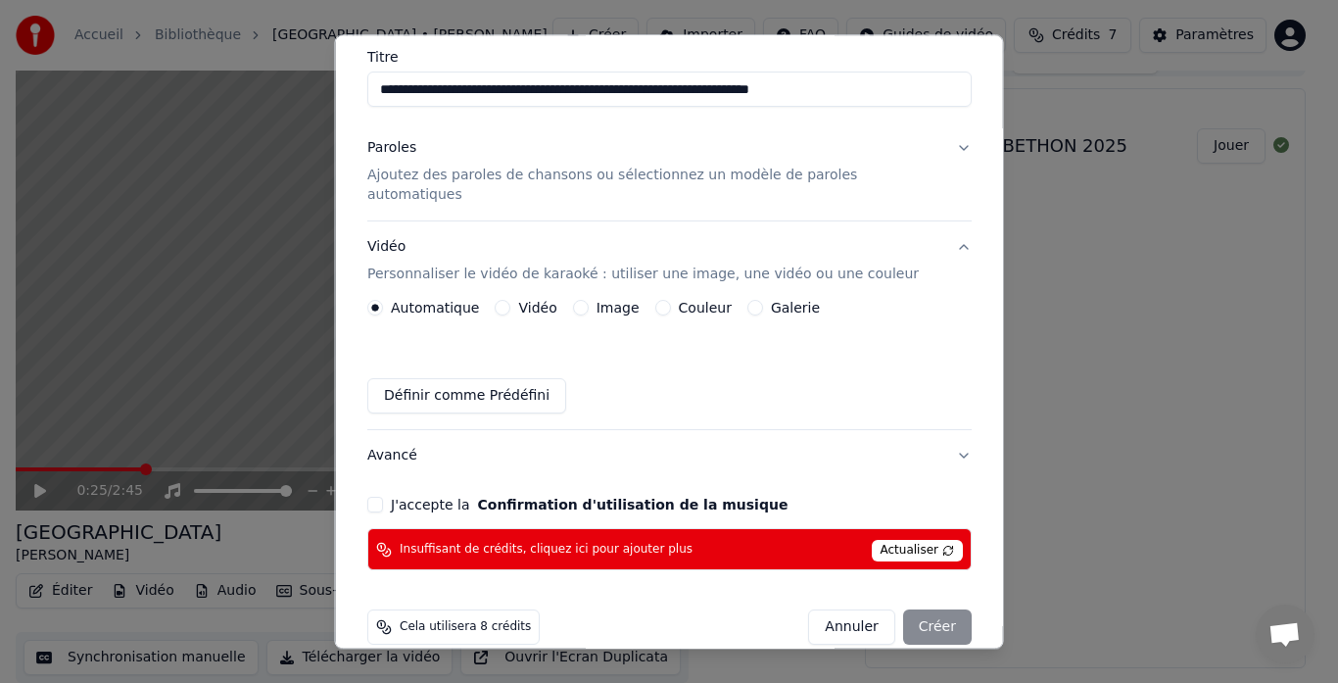
click at [609, 302] on label "Image" at bounding box center [617, 309] width 43 height 14
click at [588, 301] on button "Image" at bounding box center [580, 309] width 16 height 16
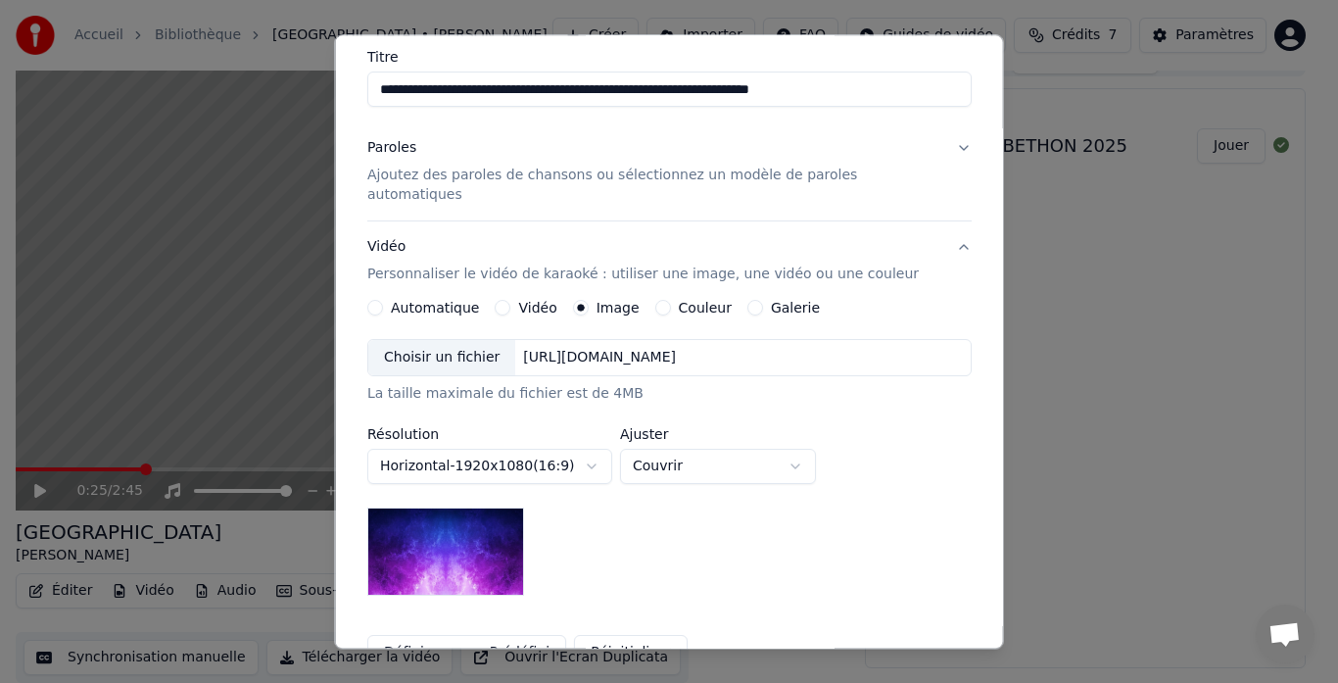
click at [482, 341] on div "Choisir un fichier" at bounding box center [441, 358] width 147 height 35
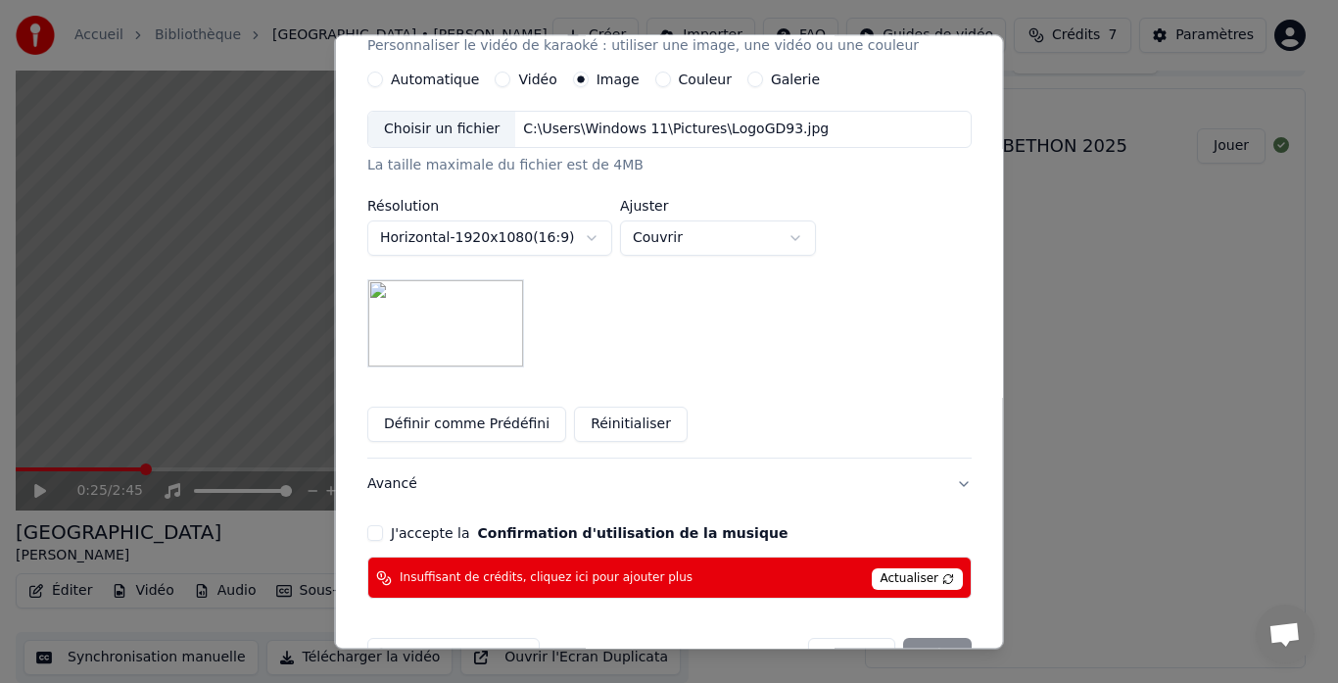
scroll to position [421, 0]
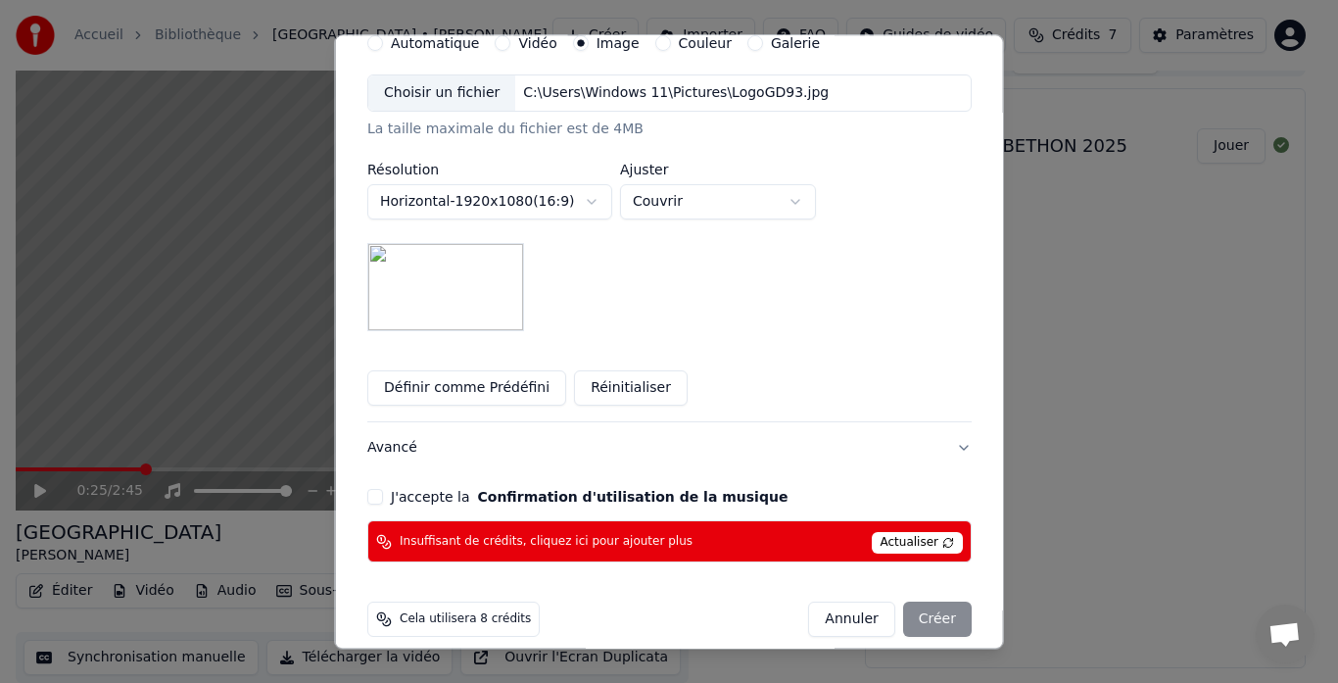
click at [383, 490] on button "J'accepte la Confirmation d'utilisation de la musique" at bounding box center [375, 498] width 16 height 16
click at [926, 603] on div "Annuler Créer" at bounding box center [890, 620] width 164 height 35
click at [908, 533] on span "Actualiser" at bounding box center [917, 544] width 92 height 22
click at [639, 371] on button "Réinitialiser" at bounding box center [631, 388] width 114 height 35
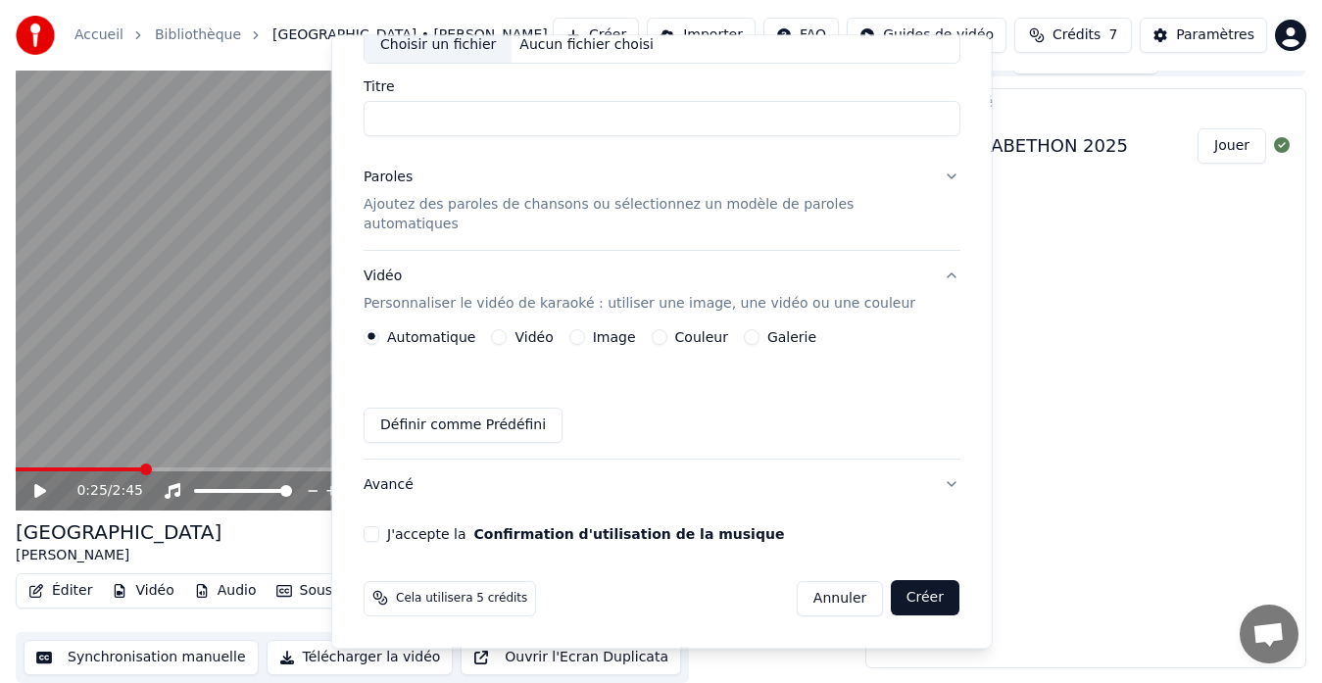
scroll to position [109, 0]
